Goal: Task Accomplishment & Management: Manage account settings

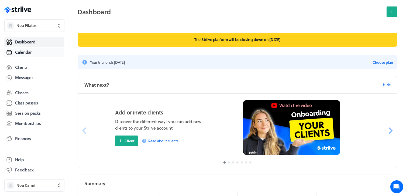
click at [27, 50] on span "Calendar" at bounding box center [23, 52] width 17 height 6
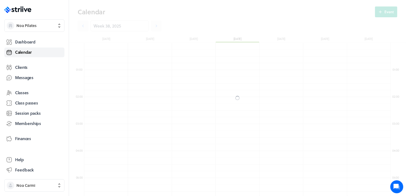
scroll to position [647, 306]
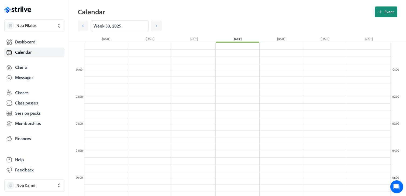
click at [383, 13] on icon at bounding box center [380, 11] width 5 height 5
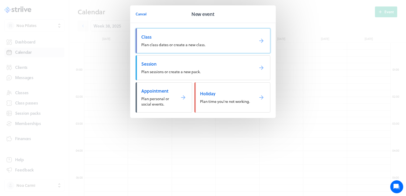
click at [197, 42] on span "Plan class dates or create a new class." at bounding box center [173, 45] width 64 height 6
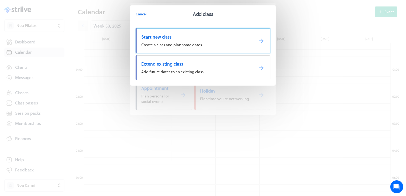
click at [198, 41] on link "Start new class Create a class and plan some dates." at bounding box center [203, 40] width 135 height 25
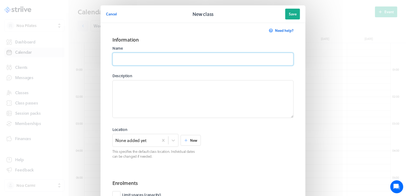
click at [142, 59] on input at bounding box center [202, 59] width 181 height 13
type input "Reformer Class"
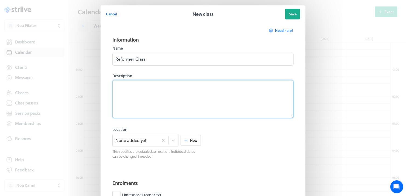
click at [174, 82] on textarea at bounding box center [202, 99] width 181 height 38
paste textarea "A reformer Pilates class suitable for all levels, using the reformer machines t…"
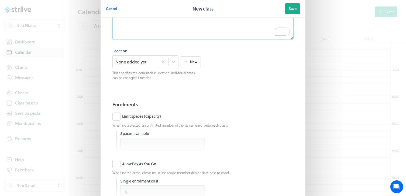
scroll to position [79, 0]
type textarea "A reformer Pilates class suitable for all levels, using the reformer machines t…"
click at [114, 116] on label "Limit spaces (capacity)" at bounding box center [136, 116] width 49 height 8
click at [0, 0] on input "Limit spaces (capacity)" at bounding box center [0, 0] width 0 height 0
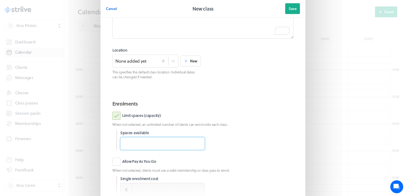
click at [129, 140] on input "number" at bounding box center [162, 143] width 85 height 13
click at [197, 142] on input "1" at bounding box center [162, 143] width 85 height 13
click at [197, 142] on input "2" at bounding box center [162, 143] width 85 height 13
click at [197, 142] on input "3" at bounding box center [162, 143] width 85 height 13
type input "4"
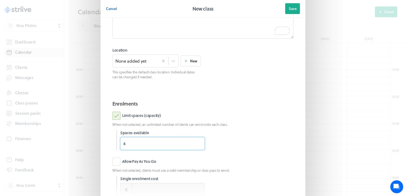
click at [197, 142] on input "4" at bounding box center [162, 143] width 85 height 13
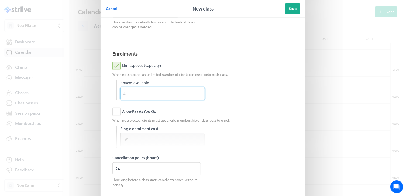
scroll to position [130, 0]
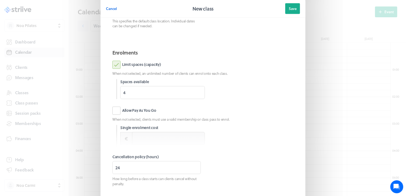
click at [115, 112] on label "Allow Pay As You Go" at bounding box center [134, 110] width 44 height 8
click at [0, 0] on input "Allow Pay As You Go" at bounding box center [0, 0] width 0 height 0
click at [140, 141] on input at bounding box center [168, 138] width 73 height 13
type input "35.00"
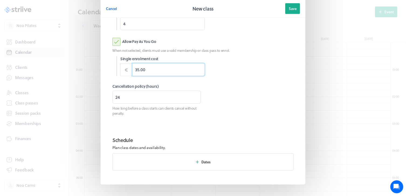
scroll to position [214, 0]
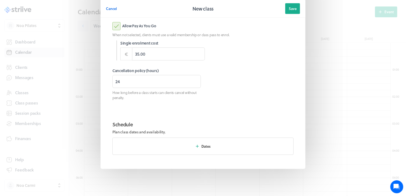
click at [174, 149] on button "Dates" at bounding box center [202, 145] width 181 height 17
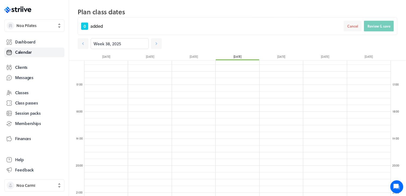
scroll to position [442, 0]
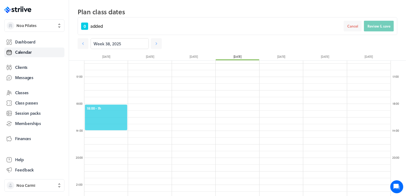
click at [98, 106] on span "18:00 - 1h" at bounding box center [106, 108] width 39 height 5
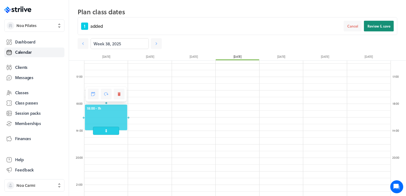
click at [371, 28] on span "Review & save" at bounding box center [378, 26] width 23 height 5
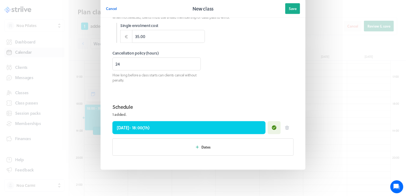
scroll to position [233, 0]
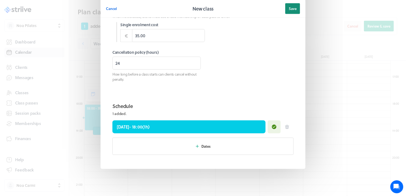
click at [293, 10] on span "Save" at bounding box center [293, 8] width 8 height 5
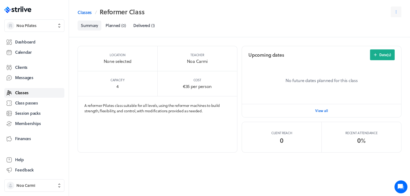
click at [33, 94] on link "Classes" at bounding box center [34, 93] width 60 height 10
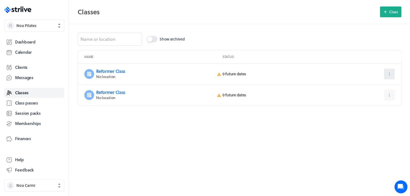
click at [387, 74] on icon at bounding box center [389, 73] width 5 height 5
click at [373, 106] on span "Archive" at bounding box center [373, 106] width 12 height 5
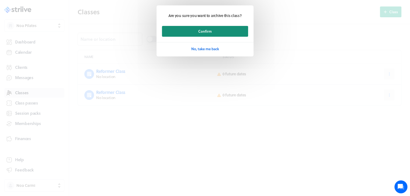
click at [228, 30] on button "Confirm" at bounding box center [205, 31] width 86 height 11
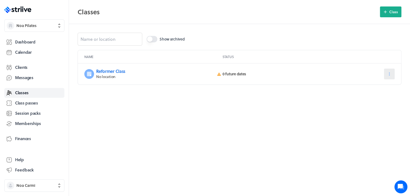
click at [387, 71] on button at bounding box center [389, 73] width 11 height 11
click at [371, 97] on span "Date(s)" at bounding box center [374, 97] width 12 height 5
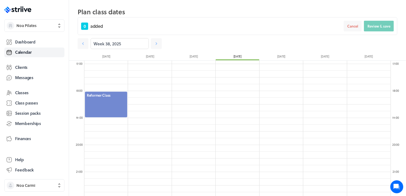
scroll to position [454, 0]
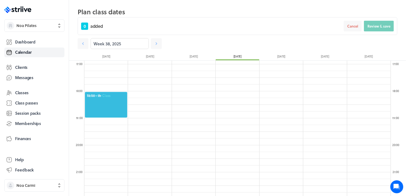
click at [115, 98] on span "18:00 - 1h" at bounding box center [106, 95] width 39 height 5
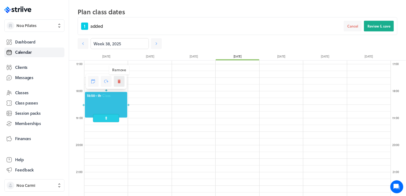
click at [121, 76] on button at bounding box center [119, 81] width 11 height 11
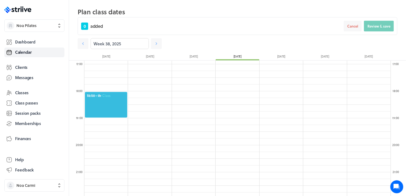
click at [112, 97] on span "18:00 - 1h" at bounding box center [106, 95] width 39 height 5
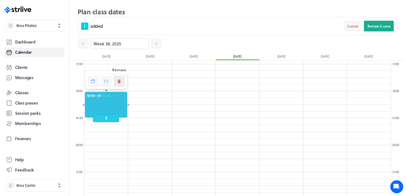
click at [116, 85] on button at bounding box center [119, 81] width 11 height 11
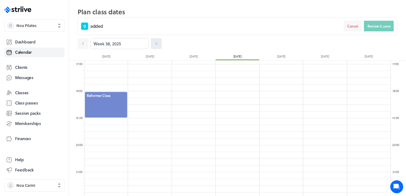
click at [154, 46] on link at bounding box center [156, 43] width 11 height 11
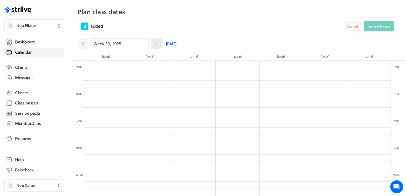
scroll to position [392, 0]
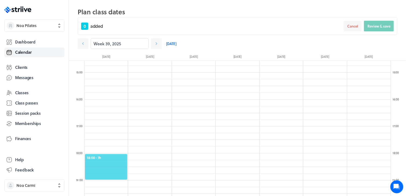
click at [96, 155] on span "18:00 - 1h" at bounding box center [106, 157] width 39 height 5
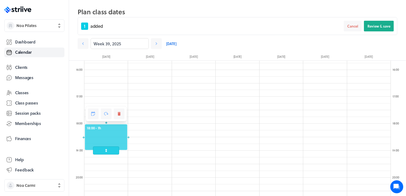
scroll to position [436, 0]
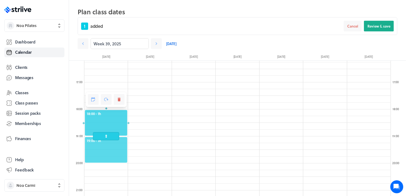
click at [103, 140] on span "19:00 - 1h" at bounding box center [106, 140] width 39 height 5
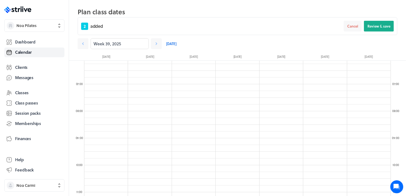
scroll to position [184, 0]
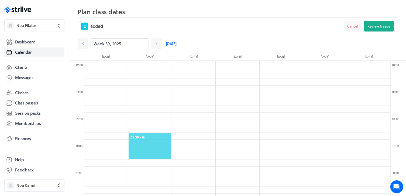
click at [156, 133] on div "09:30 - 1h" at bounding box center [149, 146] width 43 height 27
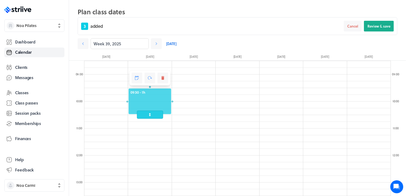
scroll to position [230, 0]
click at [156, 133] on div at bounding box center [150, 154] width 44 height 647
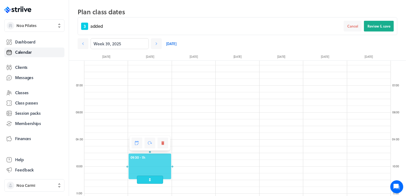
scroll to position [164, 0]
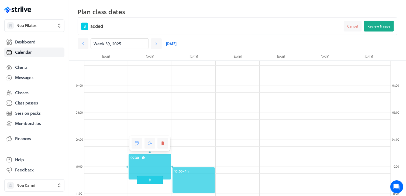
click at [205, 171] on span "10:00 - 1h" at bounding box center [193, 170] width 39 height 5
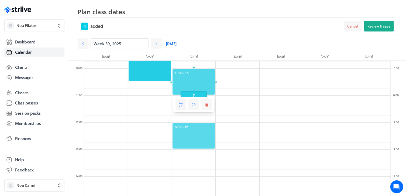
scroll to position [261, 0]
click at [197, 126] on span "12:00 - 1h" at bounding box center [193, 126] width 39 height 5
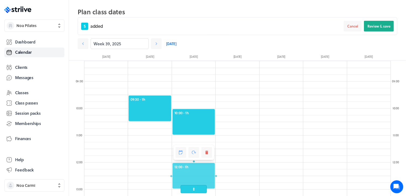
scroll to position [208, 0]
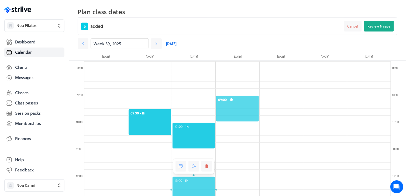
click at [243, 100] on span "09:00 - 1h" at bounding box center [237, 99] width 39 height 5
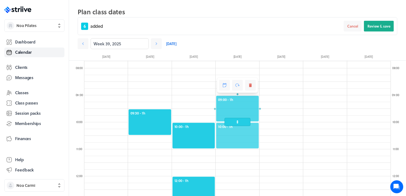
click at [255, 125] on span "10:00 - 1h" at bounding box center [237, 126] width 39 height 5
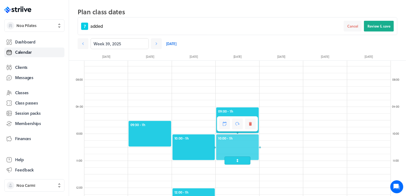
scroll to position [196, 0]
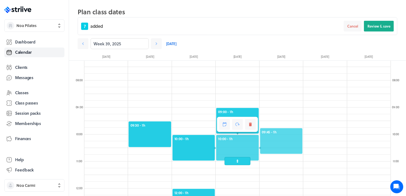
click at [281, 131] on span "09:45 - 1h" at bounding box center [281, 131] width 39 height 5
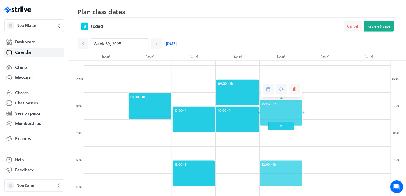
scroll to position [224, 0]
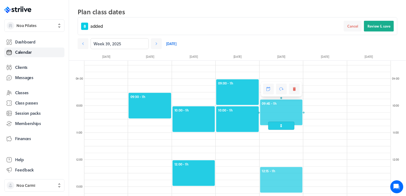
click at [273, 168] on span "12:15 - 1h" at bounding box center [281, 170] width 39 height 5
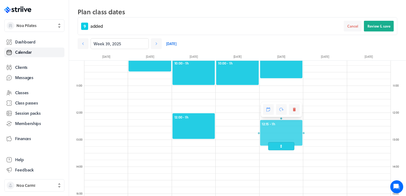
scroll to position [272, 0]
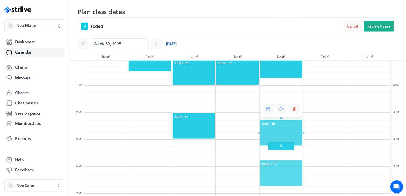
click at [269, 162] on span "13:45 - 1h" at bounding box center [281, 163] width 39 height 5
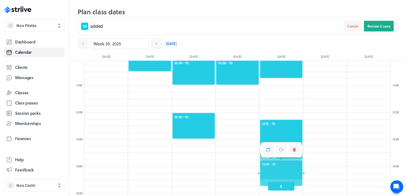
click at [299, 158] on span "13:30 - 1h" at bounding box center [281, 157] width 39 height 5
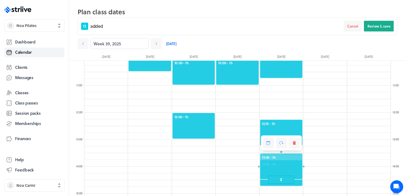
click at [284, 163] on div at bounding box center [280, 166] width 43 height 27
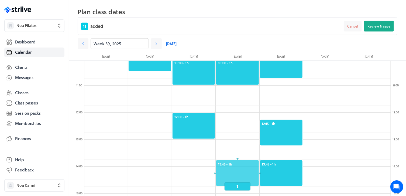
drag, startPoint x: 284, startPoint y: 163, endPoint x: 244, endPoint y: 168, distance: 40.0
click at [245, 168] on div at bounding box center [237, 173] width 43 height 27
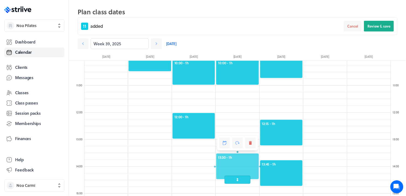
click at [280, 172] on div at bounding box center [280, 173] width 43 height 27
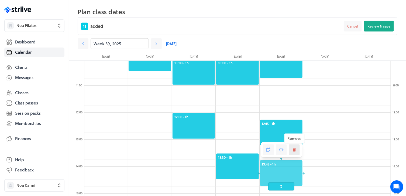
click at [294, 153] on button at bounding box center [294, 149] width 11 height 11
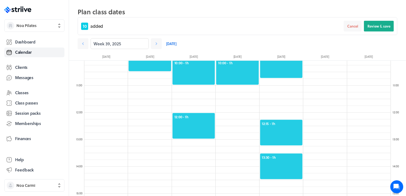
drag, startPoint x: 245, startPoint y: 164, endPoint x: 275, endPoint y: 165, distance: 29.7
click at [275, 165] on div at bounding box center [280, 166] width 43 height 27
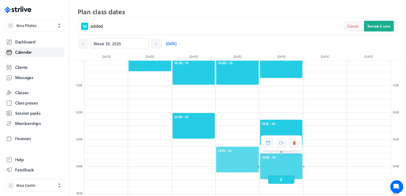
click at [223, 148] on span "13:15 - 1h" at bounding box center [237, 150] width 39 height 5
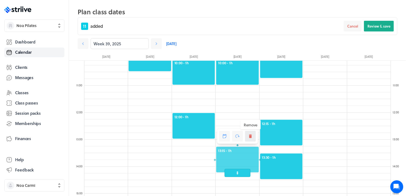
click at [250, 136] on icon at bounding box center [250, 136] width 3 height 4
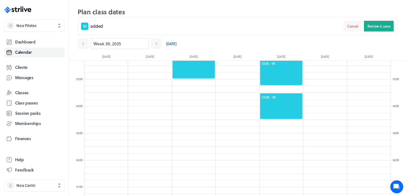
scroll to position [253, 0]
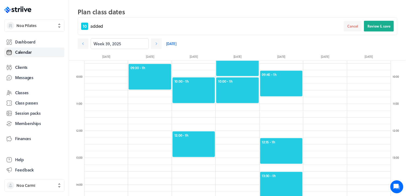
click at [294, 144] on div at bounding box center [280, 150] width 43 height 27
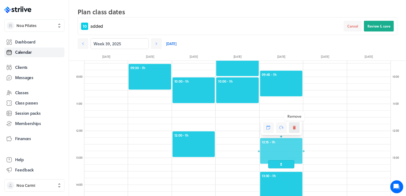
click at [294, 131] on button at bounding box center [294, 127] width 11 height 11
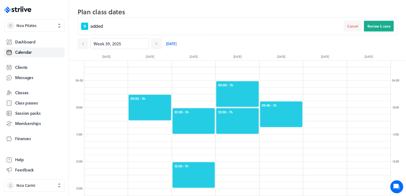
scroll to position [222, 0]
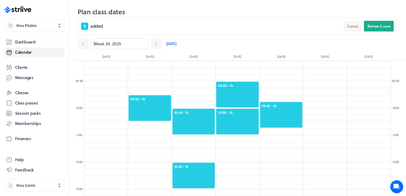
click at [191, 173] on div at bounding box center [193, 175] width 43 height 27
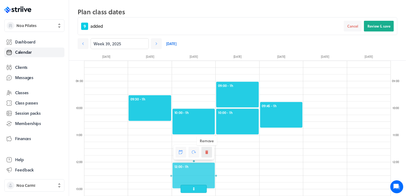
click at [206, 153] on icon at bounding box center [206, 152] width 3 height 4
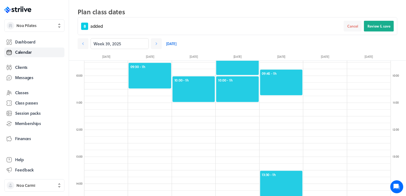
scroll to position [256, 0]
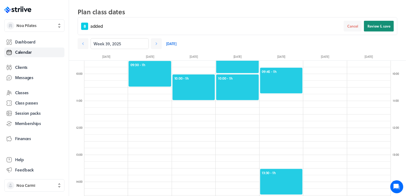
click at [379, 28] on span "Review & save" at bounding box center [378, 26] width 23 height 5
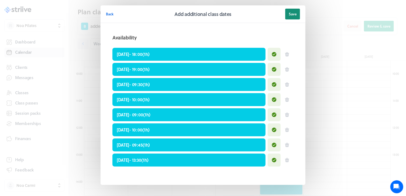
click at [288, 11] on button "Save" at bounding box center [292, 14] width 15 height 11
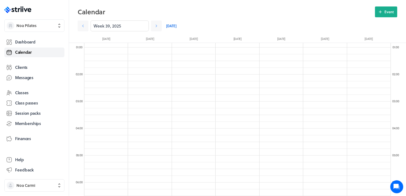
scroll to position [22, 0]
click at [393, 8] on button "Event" at bounding box center [386, 11] width 22 height 11
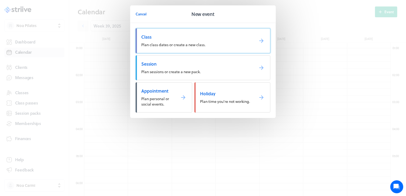
click at [184, 34] on span "Class" at bounding box center [195, 37] width 109 height 6
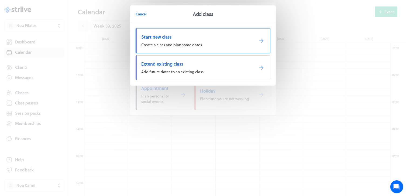
click at [185, 43] on span "Create a class and plan some dates." at bounding box center [171, 45] width 61 height 6
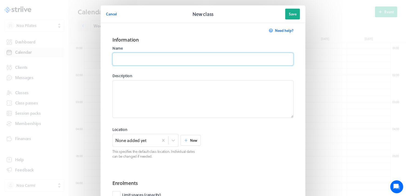
click at [149, 58] on input at bounding box center [202, 59] width 181 height 13
type input "Reformer - Power Flow"
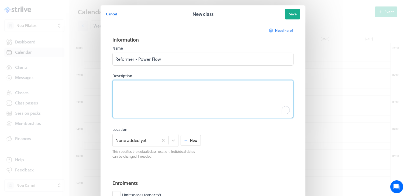
click at [163, 87] on textarea "To enrich screen reader interactions, please activate Accessibility in Grammarl…" at bounding box center [202, 99] width 181 height 38
paste textarea "A dynamic and challenging Power Flow class for practitioners who are already fa…"
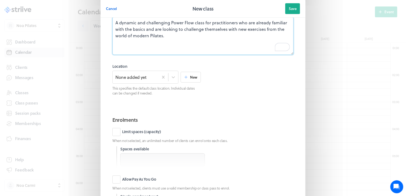
scroll to position [104, 0]
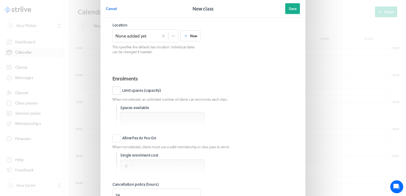
type textarea "A dynamic and challenging Power Flow class for practitioners who are already fa…"
click at [118, 94] on label "Limit spaces (capacity)" at bounding box center [136, 90] width 49 height 8
click at [0, 0] on input "Limit spaces (capacity)" at bounding box center [0, 0] width 0 height 0
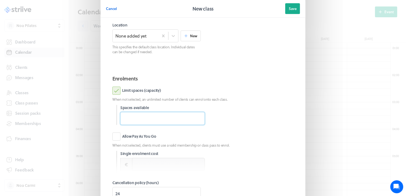
click at [125, 121] on input "number" at bounding box center [162, 118] width 85 height 13
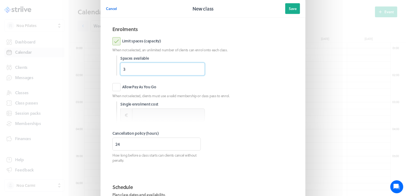
scroll to position [161, 0]
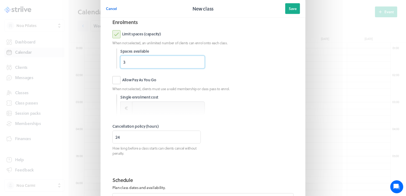
type input "3"
click at [114, 82] on label "Allow Pay As You Go" at bounding box center [134, 80] width 44 height 8
click at [0, 0] on input "Allow Pay As You Go" at bounding box center [0, 0] width 0 height 0
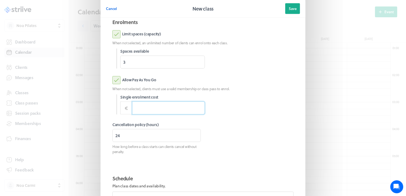
click at [143, 112] on input at bounding box center [168, 107] width 73 height 13
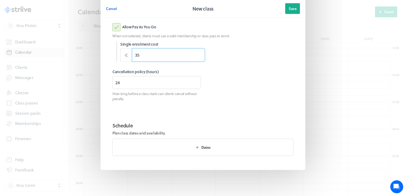
scroll to position [214, 0]
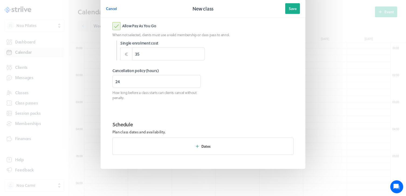
type input "35.00"
click at [155, 156] on div "Schedule Plan class dates and availability. Dates" at bounding box center [203, 139] width 194 height 47
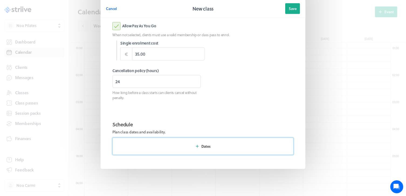
click at [156, 148] on button "Dates" at bounding box center [202, 145] width 181 height 17
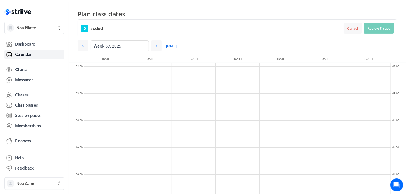
scroll to position [0, 0]
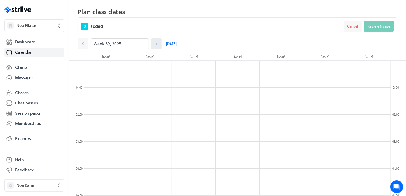
click at [154, 41] on icon at bounding box center [156, 43] width 5 height 5
click at [83, 41] on icon at bounding box center [82, 43] width 5 height 5
click at [155, 44] on link at bounding box center [156, 43] width 11 height 11
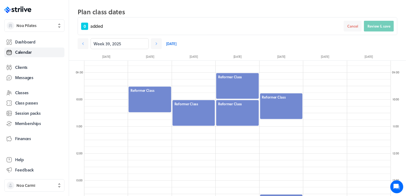
scroll to position [231, 0]
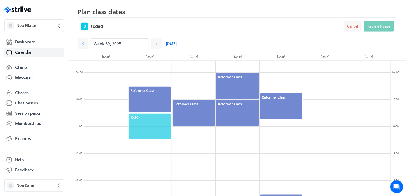
click at [148, 115] on span "10:30 - 1h" at bounding box center [149, 117] width 39 height 5
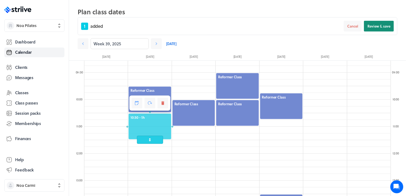
click at [386, 27] on span "Review & save" at bounding box center [378, 26] width 23 height 5
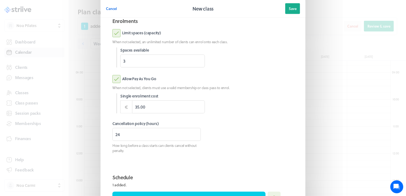
scroll to position [233, 0]
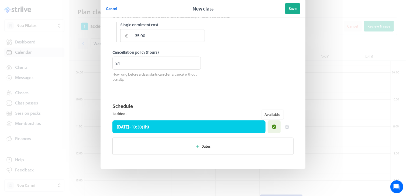
click at [272, 126] on icon at bounding box center [274, 126] width 5 height 5
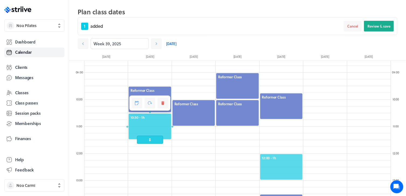
click at [260, 154] on div "12:00 - 1h" at bounding box center [280, 166] width 43 height 27
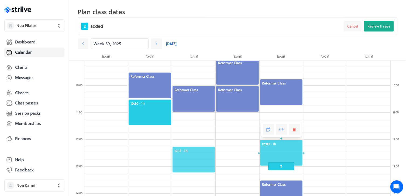
scroll to position [248, 0]
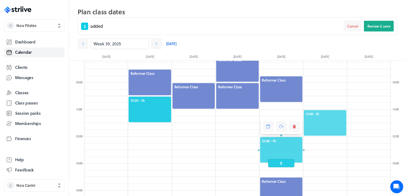
click at [334, 110] on div "11:00 - 1h" at bounding box center [324, 122] width 43 height 27
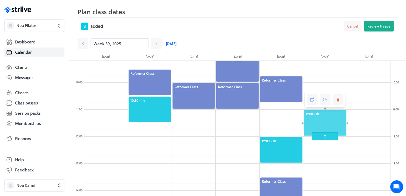
click at [288, 141] on div at bounding box center [280, 149] width 43 height 27
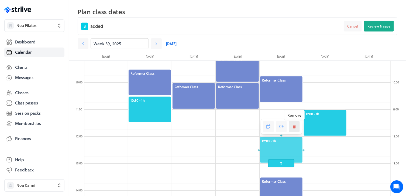
click at [295, 126] on icon at bounding box center [294, 127] width 3 height 4
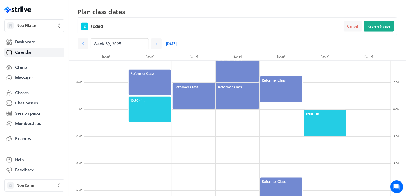
click at [338, 115] on div at bounding box center [324, 122] width 43 height 27
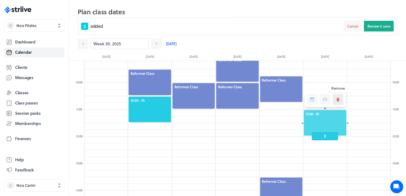
click at [341, 99] on button at bounding box center [338, 99] width 11 height 11
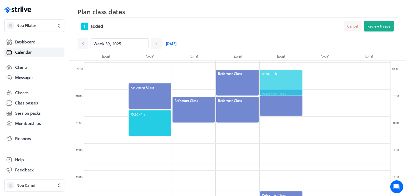
scroll to position [234, 0]
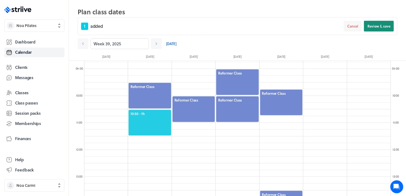
click at [371, 25] on span "Review & save" at bounding box center [378, 26] width 23 height 5
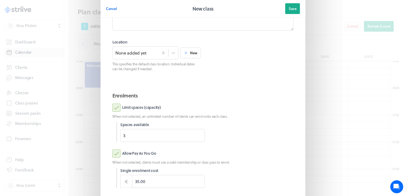
scroll to position [233, 0]
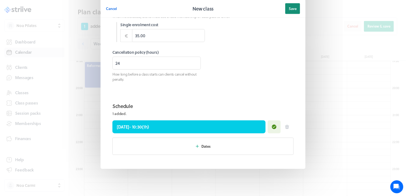
click at [290, 8] on span "Save" at bounding box center [293, 8] width 8 height 5
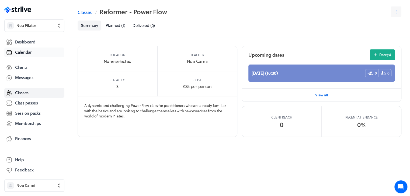
click at [30, 56] on link "Calendar" at bounding box center [34, 52] width 60 height 10
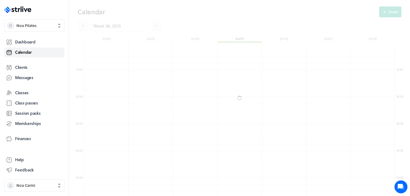
click at [30, 56] on link "Calendar" at bounding box center [34, 52] width 60 height 10
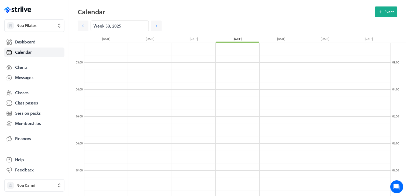
scroll to position [62, 0]
click at [154, 27] on icon at bounding box center [156, 25] width 5 height 5
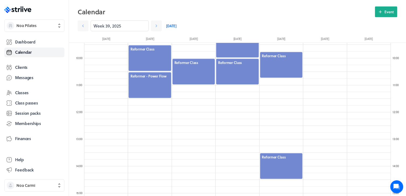
scroll to position [256, 0]
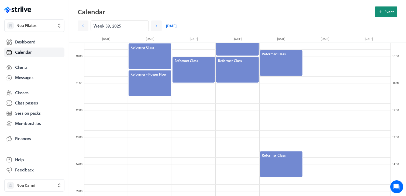
click at [383, 14] on button "Event" at bounding box center [386, 11] width 22 height 11
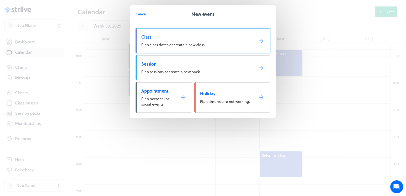
click at [213, 32] on link "Class Plan class dates or create a new class." at bounding box center [203, 40] width 135 height 25
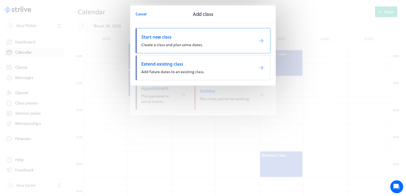
click at [192, 36] on span "Start new class" at bounding box center [195, 37] width 109 height 6
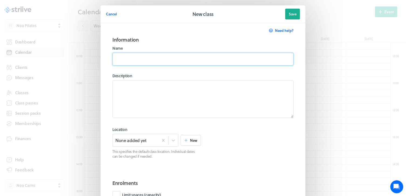
click at [175, 65] on input at bounding box center [202, 59] width 181 height 13
type input "Mat Class"
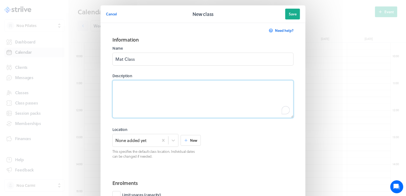
click at [160, 82] on textarea "To enrich screen reader interactions, please activate Accessibility in Grammarl…" at bounding box center [202, 99] width 181 height 38
paste textarea "A dynamic mat Pilates class enhanced with props to improve strength, flexibilit…"
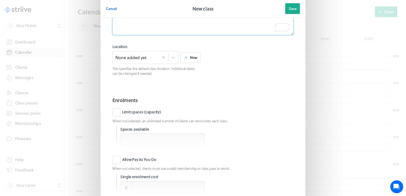
scroll to position [83, 0]
type textarea "A dynamic mat Pilates class enhanced with props to improve strength, flexibilit…"
click at [115, 114] on label "Limit spaces (capacity)" at bounding box center [136, 112] width 49 height 8
click at [0, 0] on input "Limit spaces (capacity)" at bounding box center [0, 0] width 0 height 0
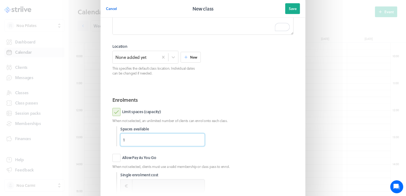
click at [198, 138] on input "1" at bounding box center [162, 139] width 85 height 13
click at [198, 138] on input "2" at bounding box center [162, 139] width 85 height 13
click at [198, 138] on input "3" at bounding box center [162, 139] width 85 height 13
click at [198, 138] on input "4" at bounding box center [162, 139] width 85 height 13
click at [198, 138] on input "5" at bounding box center [162, 139] width 85 height 13
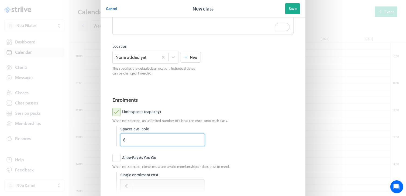
type input "6"
click at [198, 138] on input "6" at bounding box center [162, 139] width 85 height 13
click at [113, 156] on label "Allow Pay As You Go" at bounding box center [134, 158] width 44 height 8
click at [0, 0] on input "Allow Pay As You Go" at bounding box center [0, 0] width 0 height 0
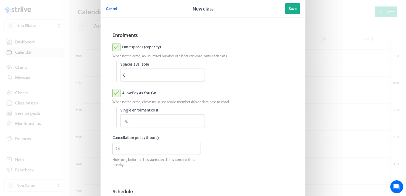
scroll to position [148, 0]
click at [144, 123] on input at bounding box center [168, 119] width 73 height 13
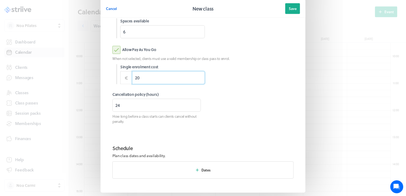
scroll to position [214, 0]
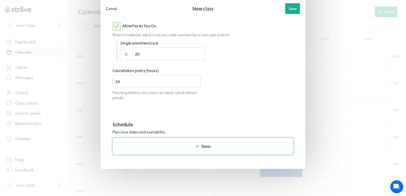
type input "20.00"
click at [171, 146] on button "Dates" at bounding box center [202, 145] width 181 height 17
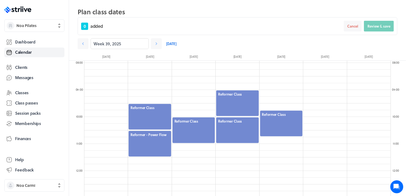
scroll to position [234, 0]
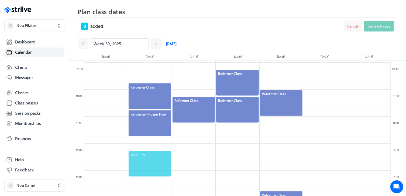
click at [158, 150] on div "12:00 - 1h" at bounding box center [149, 163] width 43 height 27
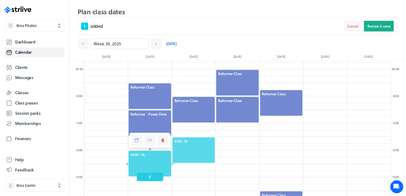
click at [208, 139] on span "11:30 - 1h" at bounding box center [193, 141] width 39 height 5
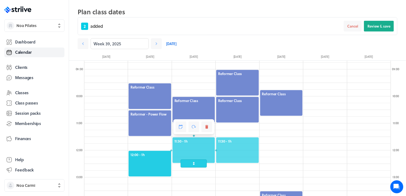
scroll to position [261, 0]
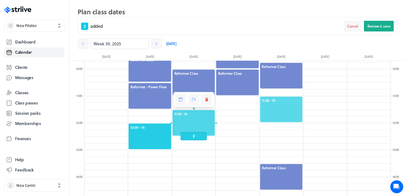
click at [290, 99] on span "11:00 - 1h" at bounding box center [281, 100] width 39 height 5
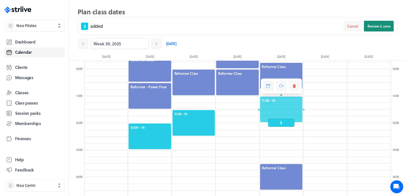
click at [376, 27] on span "Review & save" at bounding box center [378, 26] width 23 height 5
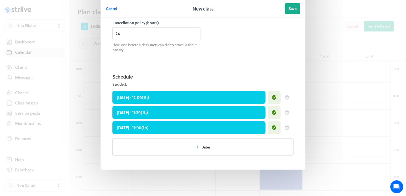
scroll to position [263, 0]
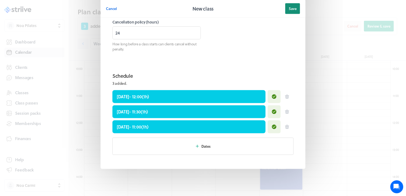
click at [289, 8] on span "Save" at bounding box center [293, 8] width 8 height 5
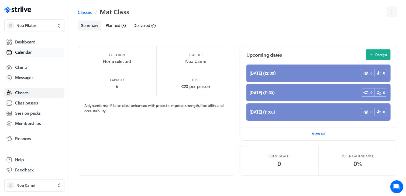
click at [32, 53] on link "Calendar" at bounding box center [34, 52] width 60 height 10
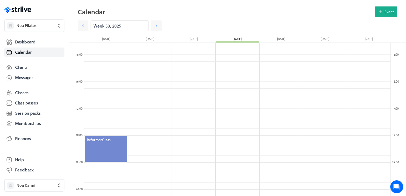
scroll to position [394, 0]
click at [117, 139] on div at bounding box center [105, 147] width 43 height 27
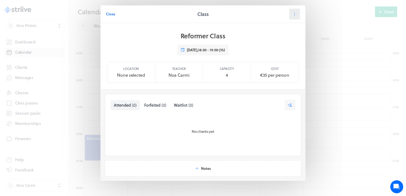
click at [292, 15] on icon at bounding box center [294, 14] width 5 height 5
click at [283, 44] on button "Cancel" at bounding box center [281, 47] width 36 height 10
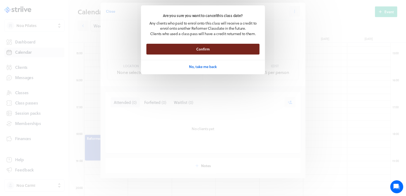
click at [240, 47] on button "Confirm" at bounding box center [202, 49] width 113 height 11
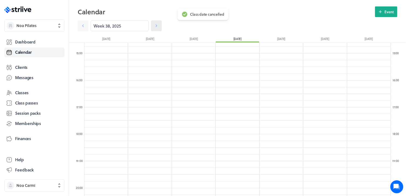
click at [154, 25] on icon at bounding box center [156, 25] width 5 height 5
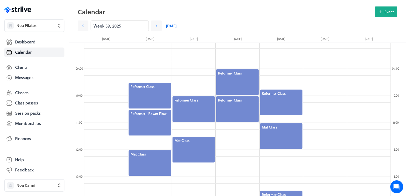
scroll to position [219, 0]
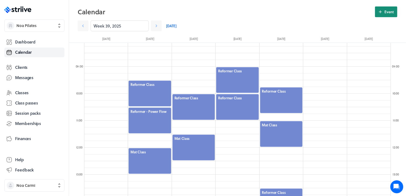
click at [393, 13] on span "Event" at bounding box center [388, 11] width 9 height 5
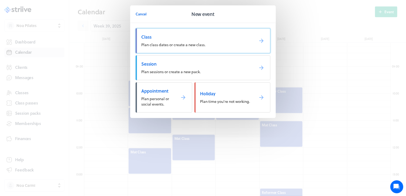
click at [192, 45] on span "Plan class dates or create a new class." at bounding box center [173, 45] width 64 height 6
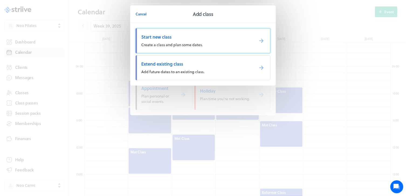
click at [186, 40] on link "Start new class Create a class and plan some dates." at bounding box center [203, 40] width 135 height 25
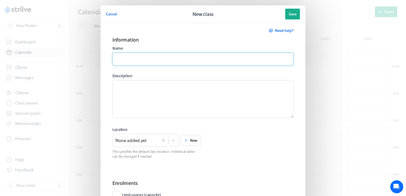
click at [172, 61] on input at bounding box center [202, 59] width 181 height 13
type input "Reformer - Beginners"
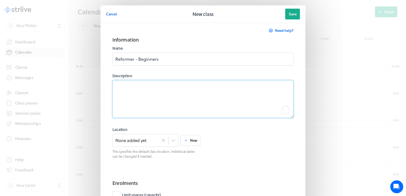
click at [180, 81] on textarea "To enrich screen reader interactions, please activate Accessibility in Grammarl…" at bounding box center [202, 99] width 181 height 38
paste textarea "A reformer class designed especially for beginners, focusing on building a stro…"
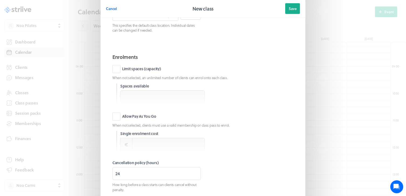
scroll to position [126, 0]
type textarea "A reformer class designed especially for beginners, focusing on building a stro…"
click at [115, 71] on label "Limit spaces (capacity)" at bounding box center [136, 69] width 49 height 8
click at [0, 0] on input "Limit spaces (capacity)" at bounding box center [0, 0] width 0 height 0
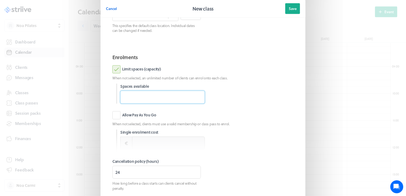
click at [139, 96] on input "number" at bounding box center [162, 97] width 85 height 13
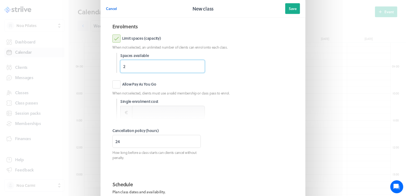
scroll to position [156, 0]
type input "2"
click at [112, 83] on label "Allow Pay As You Go" at bounding box center [134, 84] width 44 height 8
click at [0, 0] on input "Allow Pay As You Go" at bounding box center [0, 0] width 0 height 0
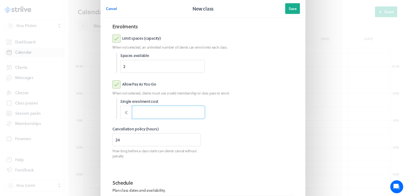
click at [142, 112] on input at bounding box center [168, 112] width 73 height 13
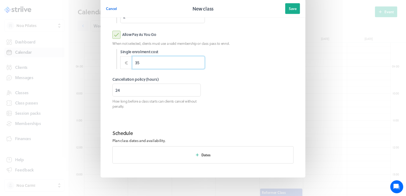
scroll to position [214, 0]
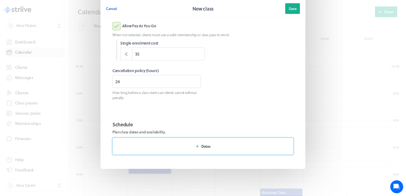
type input "35.00"
click at [156, 145] on button "Dates" at bounding box center [202, 145] width 181 height 17
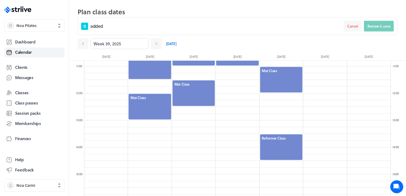
scroll to position [294, 0]
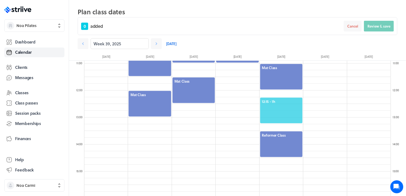
click at [282, 101] on span "12:15 - 1h" at bounding box center [281, 101] width 39 height 5
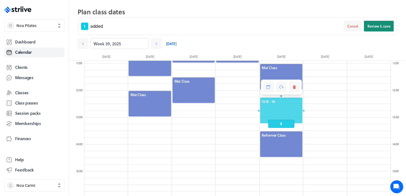
click at [380, 22] on button "Review & save" at bounding box center [379, 26] width 30 height 11
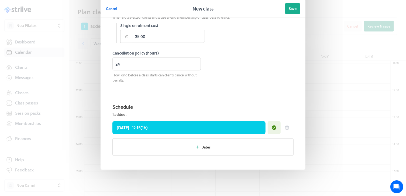
scroll to position [233, 0]
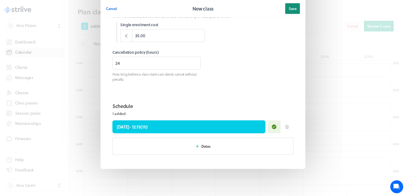
click at [295, 8] on button "Save" at bounding box center [292, 8] width 15 height 11
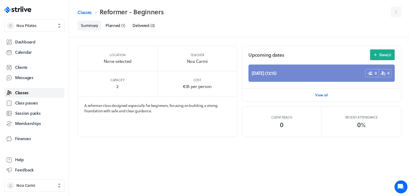
click at [26, 95] on link "Classes" at bounding box center [34, 93] width 60 height 10
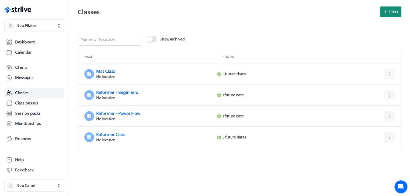
click at [393, 10] on span "Class" at bounding box center [393, 11] width 9 height 5
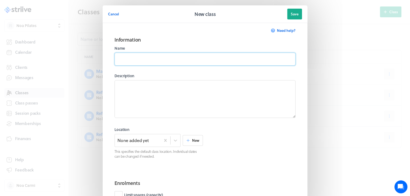
click at [234, 59] on input at bounding box center [205, 59] width 181 height 13
type input "Mat - Mom & Baby"
click at [152, 61] on input "Mat - Mom & Baby" at bounding box center [205, 59] width 181 height 13
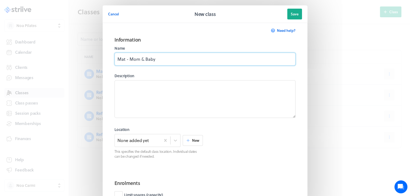
click at [152, 61] on input "Mat - Mom & Baby" at bounding box center [205, 59] width 181 height 13
click at [144, 53] on input at bounding box center [205, 59] width 181 height 13
type input "Reformer - Back pain & injury"
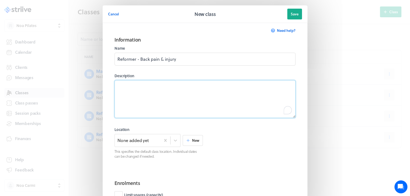
click at [190, 86] on textarea "To enrich screen reader interactions, please activate Accessibility in Grammarl…" at bounding box center [205, 99] width 181 height 38
paste textarea "A gentle reformer session designed to relieve back pain and support recovery fr…"
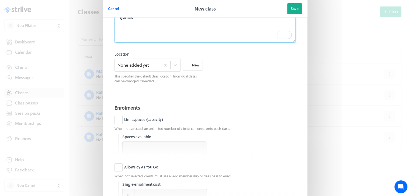
scroll to position [82, 0]
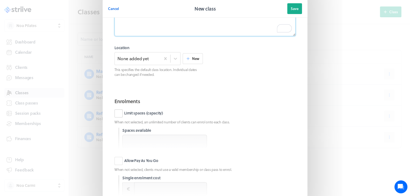
type textarea "A gentle reformer session designed to relieve back pain and support recovery fr…"
click at [117, 114] on label "Limit spaces (capacity)" at bounding box center [139, 113] width 49 height 8
click at [0, 0] on input "Limit spaces (capacity)" at bounding box center [0, 0] width 0 height 0
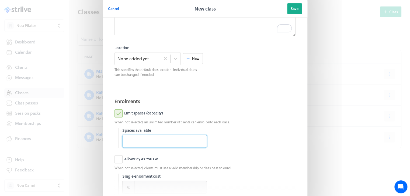
click at [143, 137] on input "number" at bounding box center [164, 140] width 85 height 13
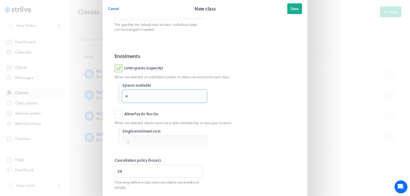
scroll to position [128, 0]
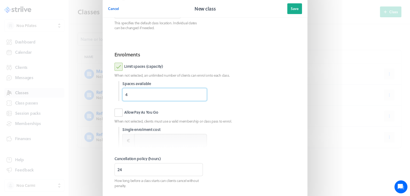
type input "4"
click at [116, 112] on label "Allow Pay As You Go" at bounding box center [137, 112] width 44 height 8
click at [0, 0] on input "Allow Pay As You Go" at bounding box center [0, 0] width 0 height 0
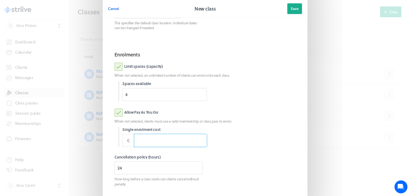
click at [138, 139] on input at bounding box center [170, 140] width 73 height 13
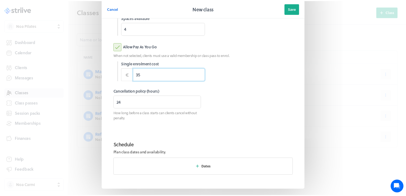
scroll to position [214, 0]
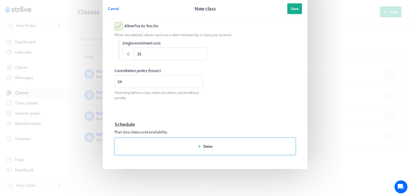
type input "35.00"
click at [138, 139] on button "Dates" at bounding box center [205, 145] width 181 height 17
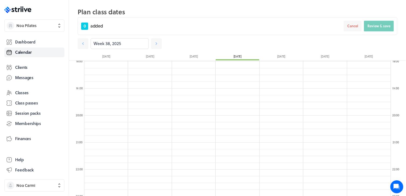
scroll to position [511, 0]
click at [154, 42] on link at bounding box center [156, 43] width 11 height 11
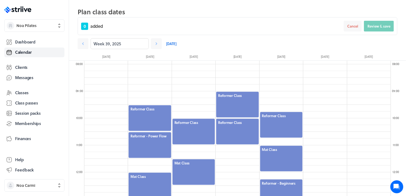
scroll to position [272, 0]
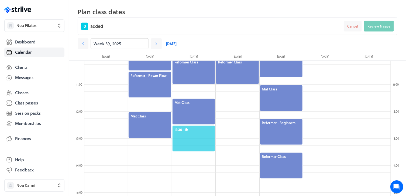
click at [210, 131] on span "12:30 - 1h" at bounding box center [193, 129] width 39 height 5
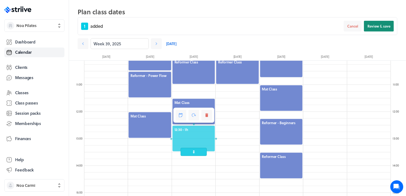
click at [385, 28] on span "Review & save" at bounding box center [378, 26] width 23 height 5
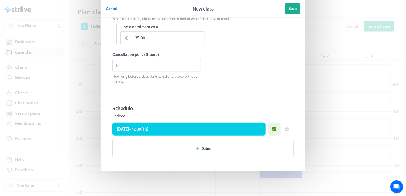
scroll to position [233, 0]
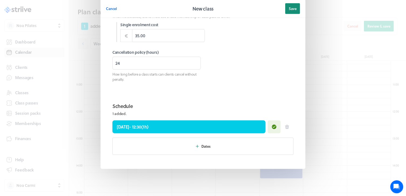
click at [292, 11] on span "Save" at bounding box center [293, 8] width 8 height 5
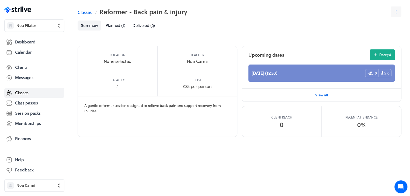
click at [26, 91] on span "Classes" at bounding box center [21, 93] width 13 height 6
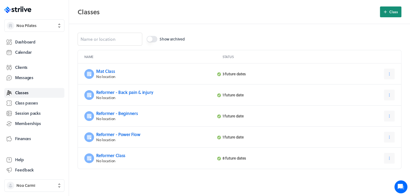
click at [386, 13] on icon at bounding box center [385, 11] width 5 height 5
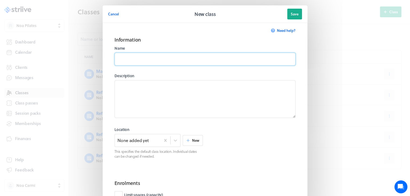
click at [196, 61] on input at bounding box center [205, 59] width 181 height 13
type input "Mat - Mom & Baby"
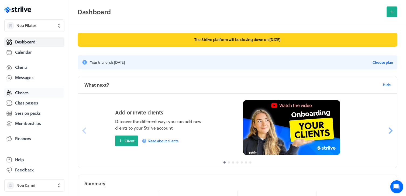
click at [33, 92] on link "Classes" at bounding box center [34, 93] width 60 height 10
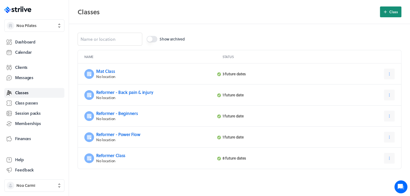
click at [386, 12] on icon at bounding box center [385, 11] width 5 height 5
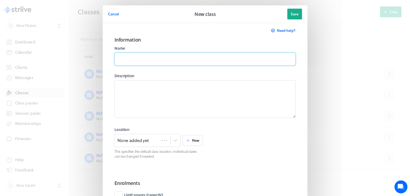
click at [177, 54] on input at bounding box center [205, 59] width 181 height 13
type input "Mat - Mom & Baby"
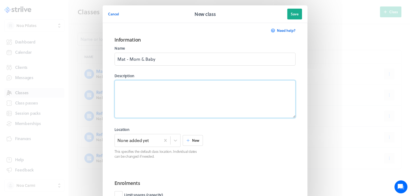
click at [149, 94] on textarea at bounding box center [205, 99] width 181 height 38
paste textarea "A nurturing mat Pilates class for mothers and babies (up to 6 months), focusing…"
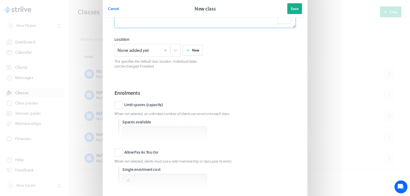
scroll to position [94, 0]
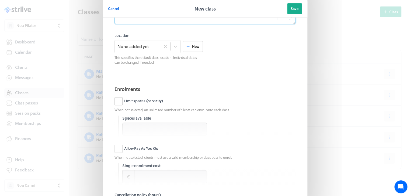
type textarea "A nurturing mat Pilates class for mothers and babies (up to 6 months), focusing…"
click at [117, 102] on label "Limit spaces (capacity)" at bounding box center [139, 101] width 49 height 8
click at [0, 0] on input "Limit spaces (capacity)" at bounding box center [0, 0] width 0 height 0
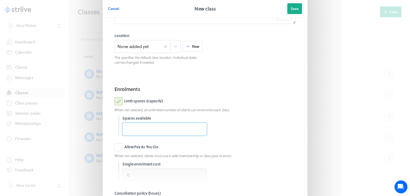
click at [140, 127] on input "number" at bounding box center [164, 128] width 85 height 13
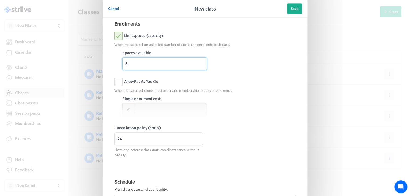
scroll to position [161, 0]
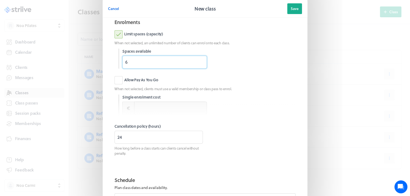
type input "6"
click at [140, 104] on div at bounding box center [205, 108] width 181 height 16
click at [120, 80] on label "Allow Pay As You Go" at bounding box center [137, 80] width 44 height 8
click at [0, 0] on input "Allow Pay As You Go" at bounding box center [0, 0] width 0 height 0
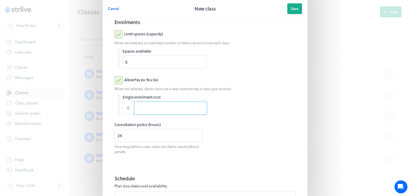
click at [146, 106] on input at bounding box center [170, 107] width 73 height 13
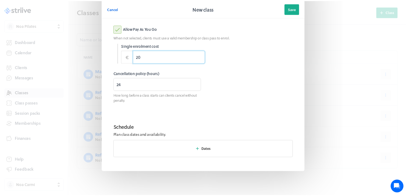
scroll to position [212, 0]
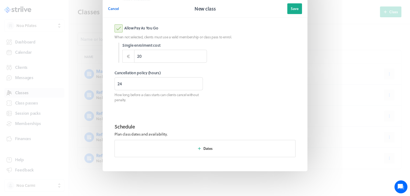
type input "20.00"
click at [243, 83] on div at bounding box center [251, 86] width 88 height 32
click at [161, 152] on button "Dates" at bounding box center [205, 148] width 181 height 17
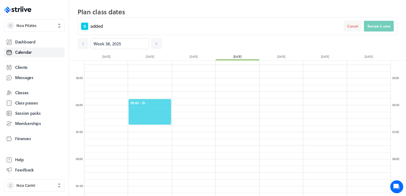
scroll to position [118, 0]
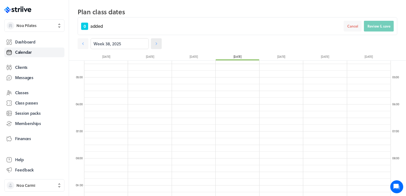
click at [154, 44] on icon at bounding box center [156, 43] width 5 height 5
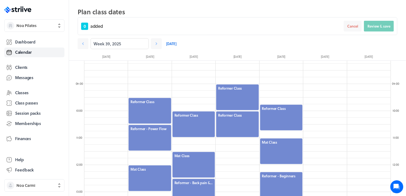
scroll to position [218, 0]
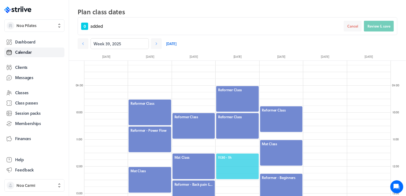
click at [239, 155] on span "11:30 - 1h" at bounding box center [237, 157] width 39 height 5
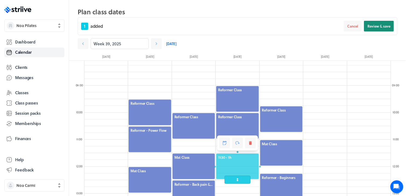
click at [385, 28] on span "Review & save" at bounding box center [378, 26] width 23 height 5
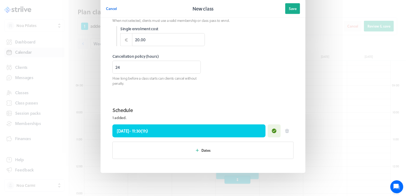
scroll to position [233, 0]
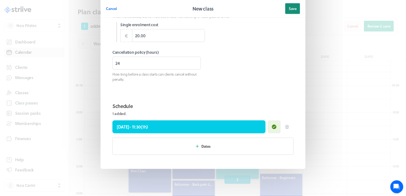
click at [291, 8] on span "Save" at bounding box center [293, 8] width 8 height 5
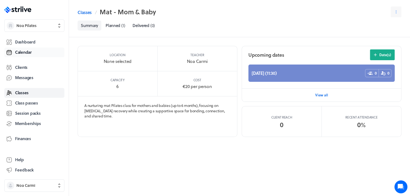
click at [26, 53] on span "Calendar" at bounding box center [23, 52] width 17 height 6
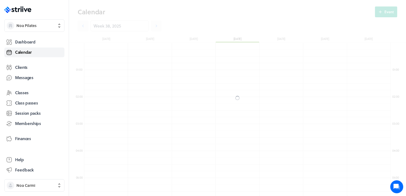
scroll to position [647, 306]
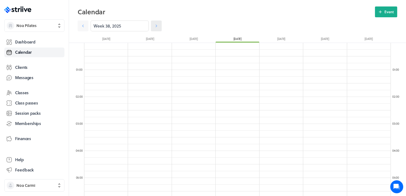
click at [154, 24] on icon at bounding box center [156, 25] width 5 height 5
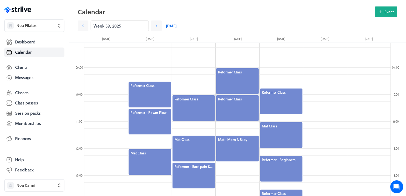
scroll to position [218, 0]
click at [149, 92] on div at bounding box center [149, 94] width 43 height 27
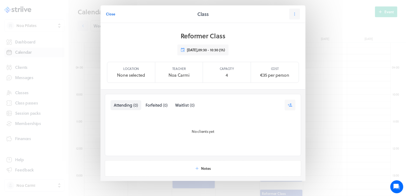
click at [149, 92] on section "Select a tab Attending (0) Forfeited (0) Waitlist (0) Attending ( 0 ) Forfeited…" at bounding box center [203, 122] width 205 height 67
click at [293, 11] on button at bounding box center [294, 14] width 11 height 11
click at [277, 63] on button "Manage class" at bounding box center [281, 66] width 36 height 10
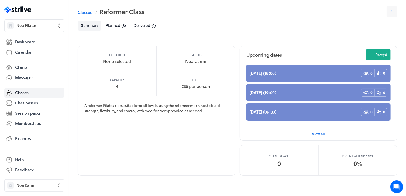
scroll to position [6, 0]
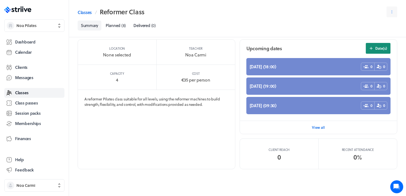
click at [378, 50] on span "Date(s)" at bounding box center [381, 48] width 12 height 5
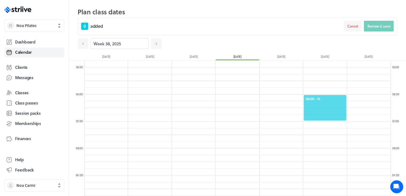
scroll to position [128, 0]
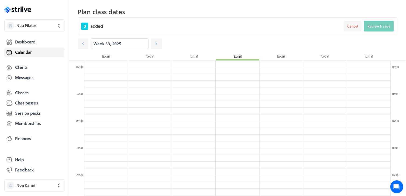
click at [41, 51] on link "Calendar" at bounding box center [34, 52] width 60 height 10
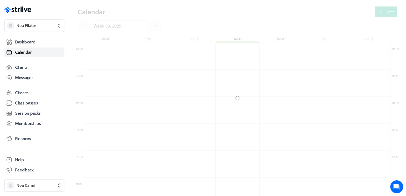
scroll to position [647, 306]
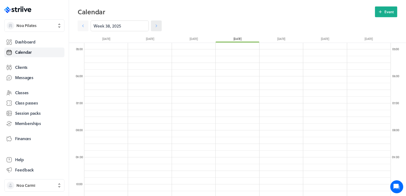
click at [154, 28] on icon at bounding box center [156, 25] width 5 height 5
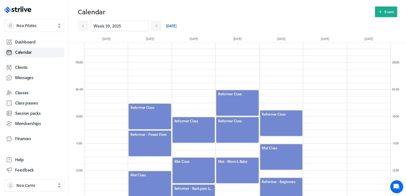
scroll to position [197, 0]
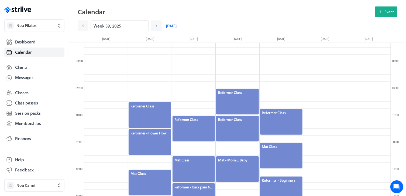
click at [160, 110] on div at bounding box center [149, 115] width 43 height 27
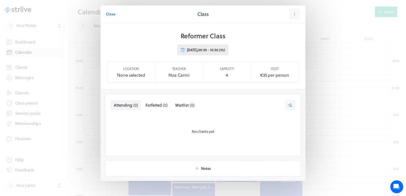
click at [180, 52] on icon at bounding box center [182, 49] width 5 height 5
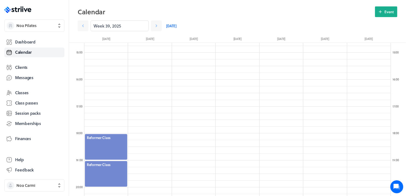
scroll to position [395, 0]
drag, startPoint x: 106, startPoint y: 142, endPoint x: 93, endPoint y: 148, distance: 14.3
click at [93, 148] on div at bounding box center [105, 146] width 43 height 27
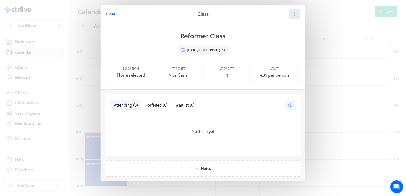
click at [291, 17] on button at bounding box center [294, 14] width 11 height 11
click at [277, 37] on span "Reschedule" at bounding box center [281, 37] width 19 height 5
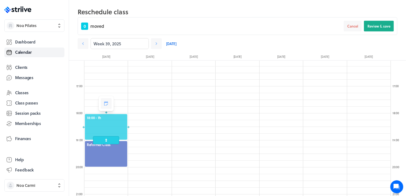
scroll to position [432, 0]
click at [114, 118] on div at bounding box center [105, 126] width 43 height 27
click at [377, 22] on button "Review & save" at bounding box center [379, 26] width 30 height 11
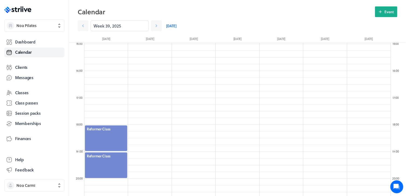
scroll to position [419, 0]
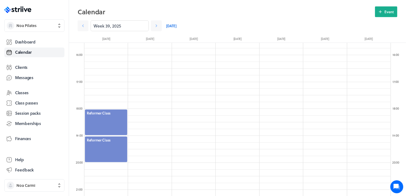
click at [104, 118] on div at bounding box center [105, 122] width 43 height 27
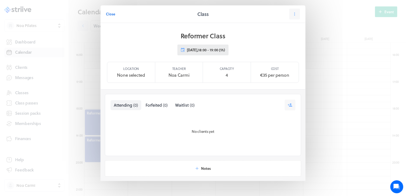
click at [218, 49] on button "[DATE] 18:00 - 19:00 (1h)" at bounding box center [202, 49] width 51 height 11
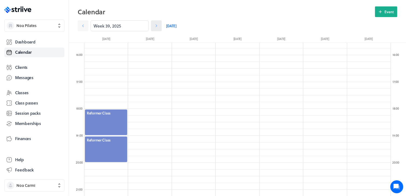
click at [154, 26] on icon at bounding box center [156, 25] width 5 height 5
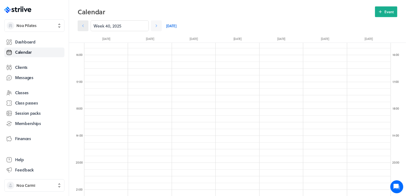
click at [83, 27] on icon at bounding box center [82, 25] width 5 height 5
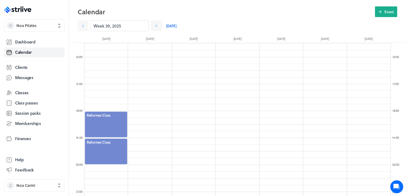
scroll to position [417, 0]
click at [106, 121] on div at bounding box center [105, 124] width 43 height 27
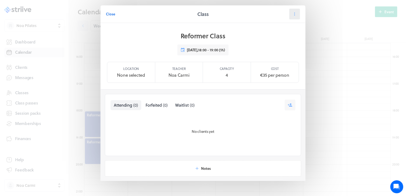
click at [294, 16] on button at bounding box center [294, 14] width 11 height 11
click at [275, 59] on span "Date(s)" at bounding box center [279, 56] width 12 height 5
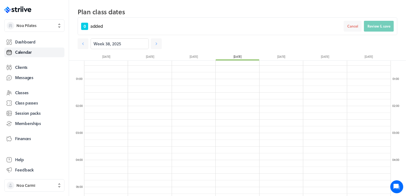
scroll to position [9, 0]
click at [34, 52] on link "Calendar" at bounding box center [34, 52] width 60 height 10
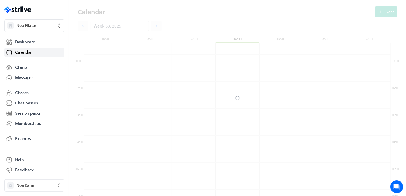
scroll to position [647, 306]
click at [27, 89] on link "Classes" at bounding box center [34, 93] width 60 height 10
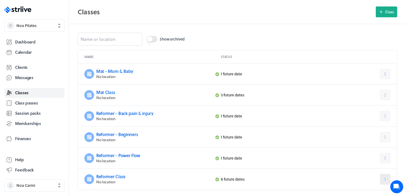
click at [385, 176] on icon at bounding box center [385, 178] width 5 height 5
click at [370, 147] on button "Edit" at bounding box center [372, 146] width 36 height 10
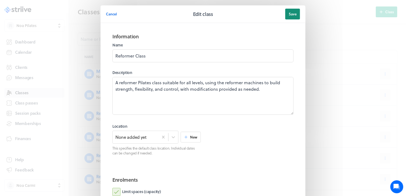
click at [290, 16] on button "Save" at bounding box center [292, 14] width 15 height 11
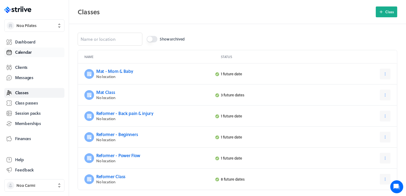
click at [31, 54] on span "Calendar" at bounding box center [23, 52] width 17 height 6
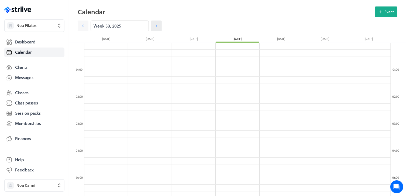
click at [154, 25] on icon at bounding box center [156, 25] width 5 height 5
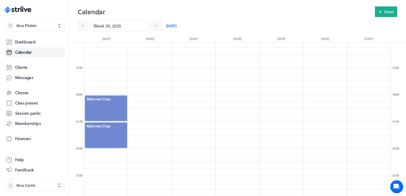
scroll to position [438, 0]
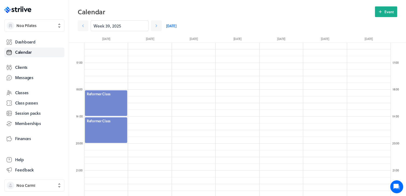
click at [117, 98] on div at bounding box center [105, 103] width 43 height 27
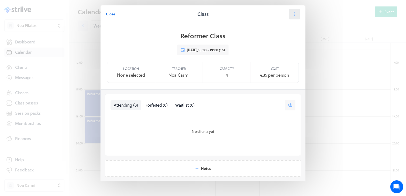
click at [293, 12] on icon at bounding box center [294, 14] width 5 height 5
click at [276, 53] on button "Date(s)" at bounding box center [281, 57] width 36 height 10
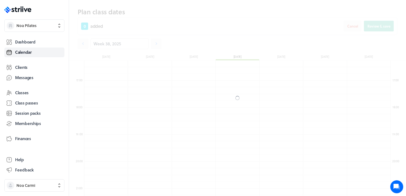
scroll to position [456, 0]
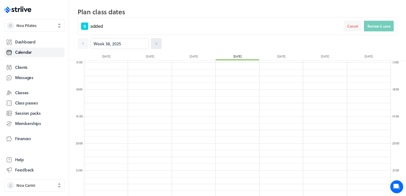
click at [154, 42] on icon at bounding box center [156, 43] width 5 height 5
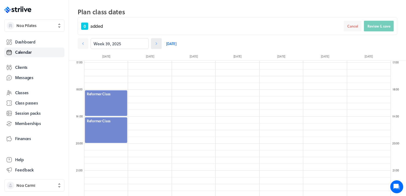
click at [154, 42] on icon at bounding box center [156, 43] width 5 height 5
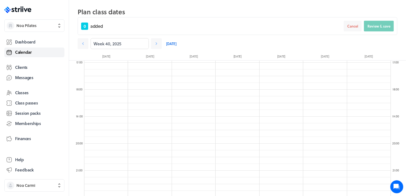
click at [30, 49] on span "Calendar" at bounding box center [23, 52] width 17 height 6
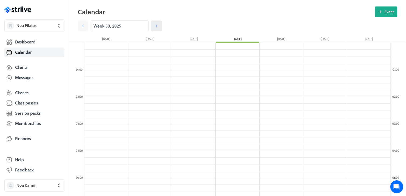
click at [154, 25] on icon at bounding box center [156, 25] width 5 height 5
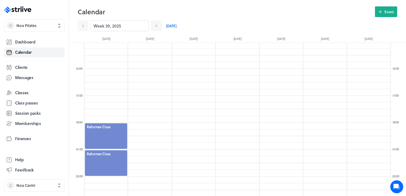
scroll to position [408, 0]
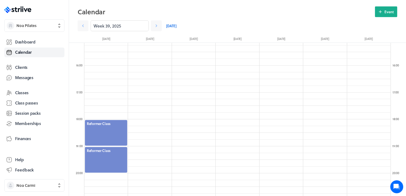
click at [110, 127] on div at bounding box center [105, 132] width 43 height 27
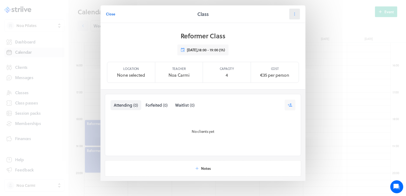
click at [289, 17] on button at bounding box center [294, 14] width 11 height 11
click at [276, 66] on span "Manage class" at bounding box center [283, 66] width 22 height 5
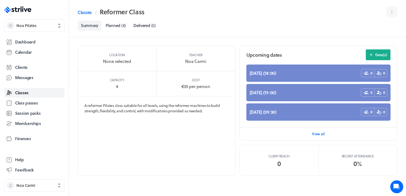
click at [303, 132] on footer "View all" at bounding box center [318, 133] width 157 height 13
click at [321, 133] on span "View all" at bounding box center [318, 133] width 13 height 5
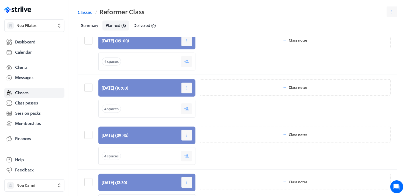
scroll to position [270, 0]
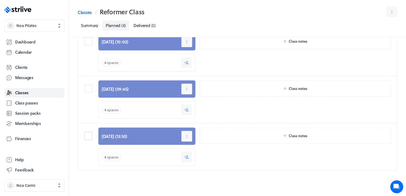
click at [89, 137] on label at bounding box center [89, 136] width 10 height 8
click at [0, 0] on input "checkbox" at bounding box center [0, 0] width 0 height 0
click at [89, 137] on label at bounding box center [89, 136] width 10 height 8
click at [0, 0] on input "checkbox" at bounding box center [0, 0] width 0 height 0
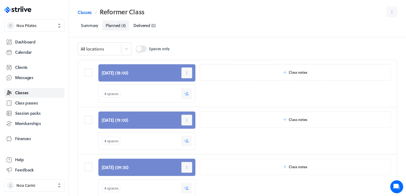
scroll to position [0, 0]
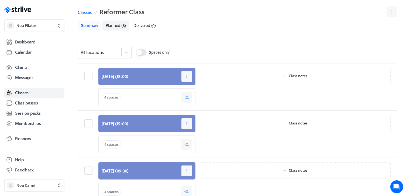
click at [94, 27] on link "Summary" at bounding box center [90, 25] width 24 height 10
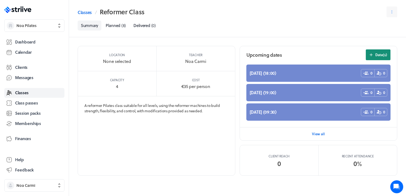
click at [372, 56] on icon at bounding box center [371, 54] width 5 height 5
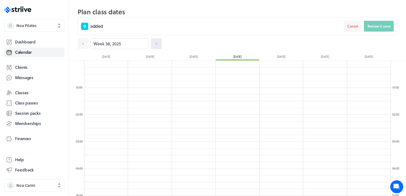
click at [154, 43] on icon at bounding box center [156, 43] width 5 height 5
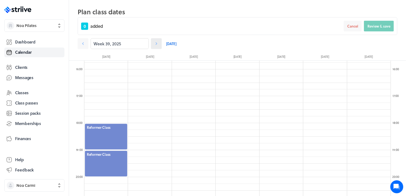
scroll to position [423, 0]
click at [154, 44] on icon at bounding box center [156, 43] width 5 height 5
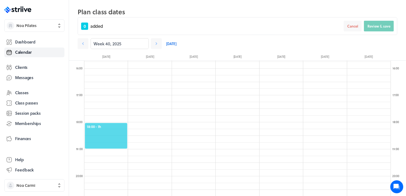
click at [111, 124] on div "18:00 - 1h" at bounding box center [105, 135] width 43 height 27
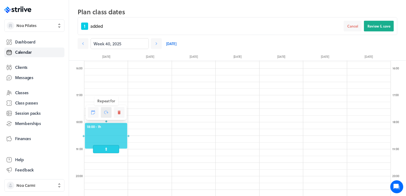
click at [103, 113] on button at bounding box center [106, 112] width 11 height 11
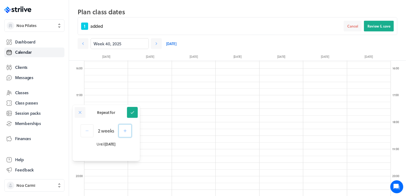
click at [127, 134] on button "button" at bounding box center [125, 130] width 13 height 13
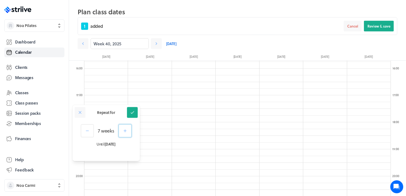
click at [127, 134] on button "button" at bounding box center [125, 130] width 13 height 13
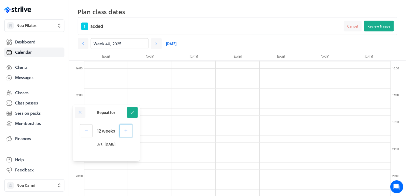
click at [127, 134] on button "button" at bounding box center [125, 130] width 13 height 13
click at [132, 114] on icon at bounding box center [132, 112] width 5 height 5
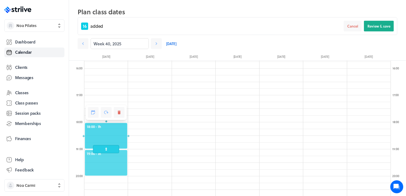
click at [88, 152] on span "19:00 - 1h" at bounding box center [106, 153] width 39 height 5
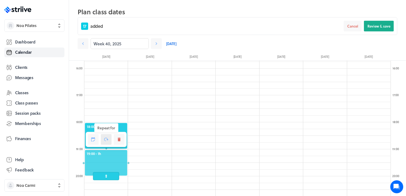
click at [105, 141] on icon at bounding box center [106, 139] width 5 height 5
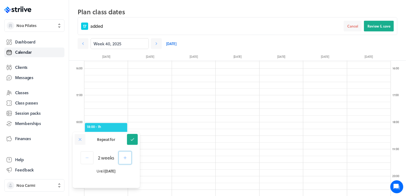
click at [121, 157] on button "button" at bounding box center [125, 157] width 13 height 13
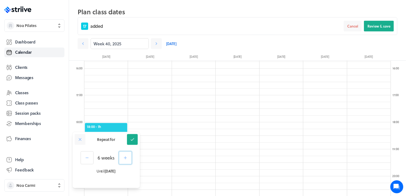
click at [121, 157] on button "button" at bounding box center [125, 157] width 13 height 13
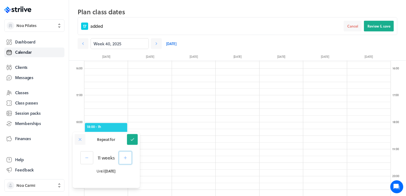
click at [121, 157] on button "button" at bounding box center [125, 157] width 13 height 13
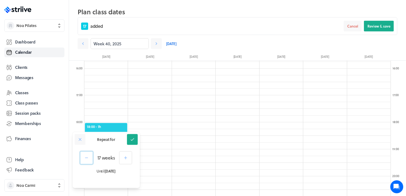
click at [84, 159] on icon "button" at bounding box center [86, 157] width 5 height 5
click at [131, 140] on icon at bounding box center [132, 139] width 5 height 5
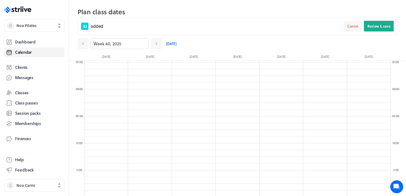
scroll to position [188, 0]
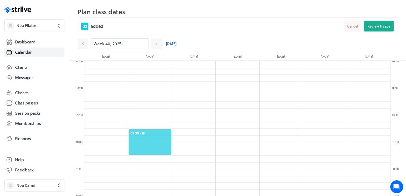
click at [144, 130] on span "09:30 - 1h" at bounding box center [149, 132] width 39 height 5
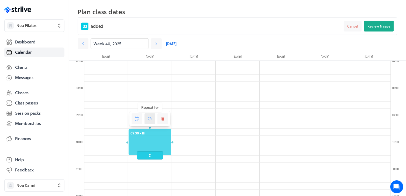
click at [149, 122] on button at bounding box center [149, 118] width 11 height 11
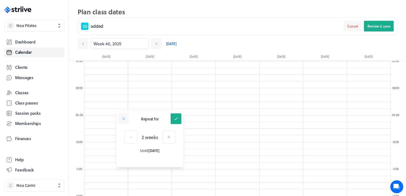
click at [143, 137] on p "2 weeks" at bounding box center [150, 137] width 16 height 8
click at [167, 138] on icon "button" at bounding box center [169, 136] width 5 height 5
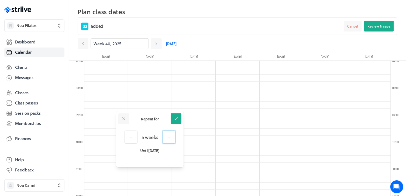
click at [167, 138] on icon "button" at bounding box center [169, 136] width 5 height 5
click at [167, 138] on icon "button" at bounding box center [168, 136] width 5 height 5
click at [167, 138] on icon "button" at bounding box center [169, 136] width 5 height 5
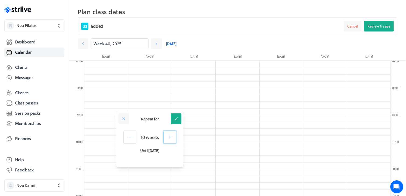
click at [167, 138] on icon "button" at bounding box center [169, 136] width 5 height 5
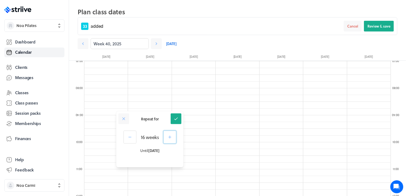
click at [167, 138] on icon "button" at bounding box center [169, 136] width 5 height 5
click at [134, 136] on button "button" at bounding box center [130, 136] width 13 height 13
click at [174, 119] on icon at bounding box center [176, 118] width 5 height 5
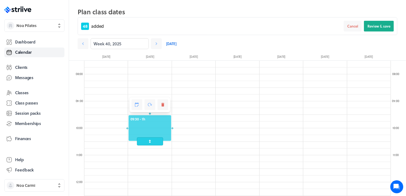
scroll to position [202, 0]
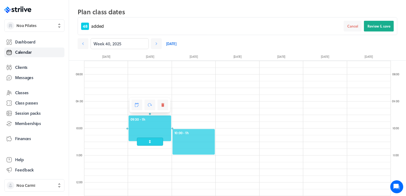
click at [192, 132] on span "10:00 - 1h" at bounding box center [193, 132] width 39 height 5
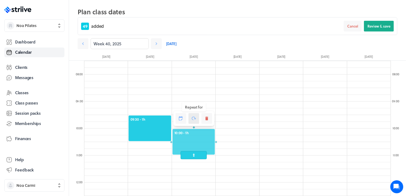
click at [192, 121] on button at bounding box center [193, 118] width 11 height 11
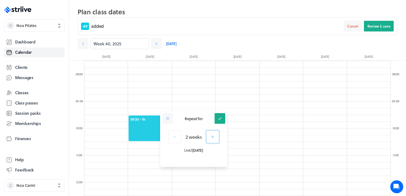
click at [213, 139] on button "button" at bounding box center [212, 136] width 13 height 13
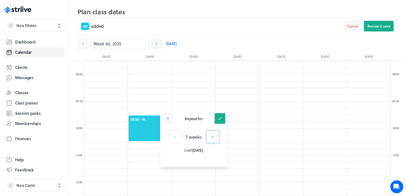
click at [213, 139] on button "button" at bounding box center [212, 136] width 13 height 13
click at [213, 139] on button "button" at bounding box center [213, 136] width 13 height 13
click at [213, 139] on button "button" at bounding box center [212, 136] width 13 height 13
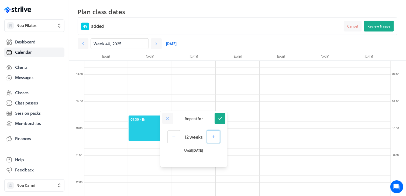
click at [213, 139] on button "button" at bounding box center [213, 136] width 13 height 13
click at [219, 119] on icon at bounding box center [219, 118] width 5 height 5
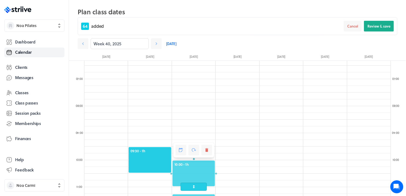
scroll to position [168, 0]
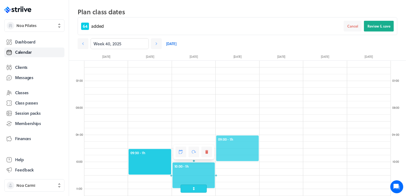
click at [238, 138] on span "09:00 - 1h" at bounding box center [237, 139] width 39 height 5
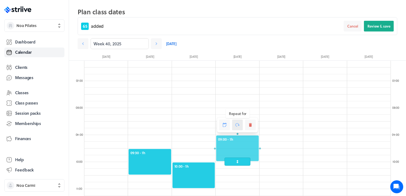
click at [237, 128] on button at bounding box center [237, 124] width 11 height 11
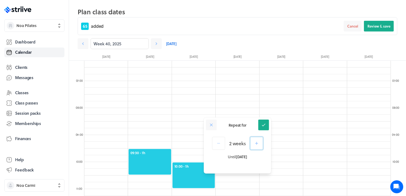
drag, startPoint x: 252, startPoint y: 150, endPoint x: 257, endPoint y: 144, distance: 7.3
click at [257, 144] on div "2 weeks Until [DATE]" at bounding box center [237, 145] width 67 height 27
click at [257, 144] on icon "button" at bounding box center [256, 143] width 5 height 5
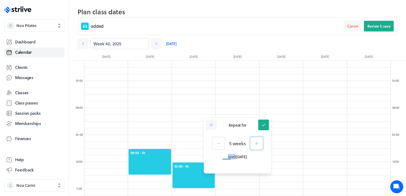
click at [257, 144] on icon "button" at bounding box center [256, 143] width 5 height 5
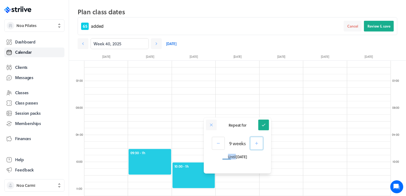
click at [257, 144] on icon "button" at bounding box center [256, 143] width 5 height 5
click at [257, 144] on icon "button" at bounding box center [256, 143] width 3 height 3
click at [257, 144] on icon "button" at bounding box center [257, 143] width 5 height 5
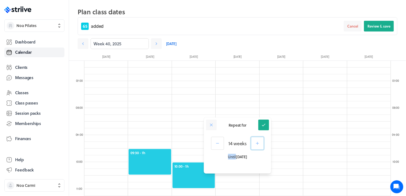
click at [257, 144] on icon "button" at bounding box center [257, 143] width 5 height 5
click at [257, 144] on icon "button" at bounding box center [257, 143] width 3 height 3
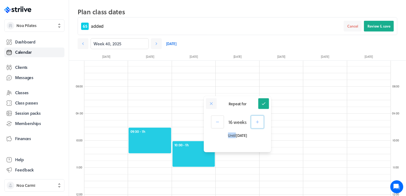
scroll to position [216, 0]
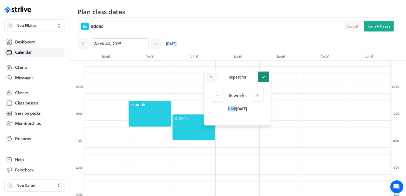
click at [264, 78] on icon at bounding box center [263, 76] width 5 height 5
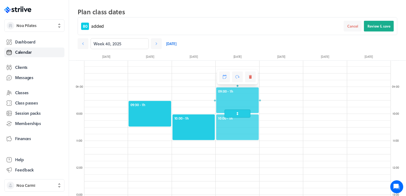
click at [244, 120] on span "10:00 - 1h" at bounding box center [237, 118] width 39 height 5
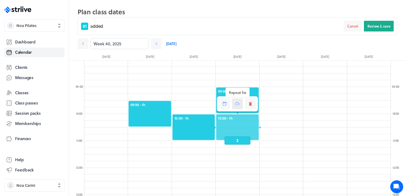
click at [239, 104] on icon at bounding box center [237, 104] width 5 height 4
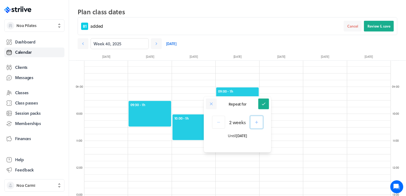
click at [255, 122] on icon "button" at bounding box center [256, 122] width 3 height 3
click at [255, 122] on icon "button" at bounding box center [256, 122] width 5 height 5
click at [255, 122] on icon "button" at bounding box center [256, 122] width 3 height 3
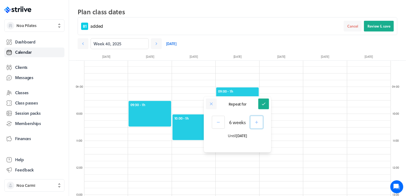
click at [255, 122] on icon "button" at bounding box center [256, 122] width 3 height 3
click at [255, 122] on icon "button" at bounding box center [256, 122] width 5 height 5
click at [255, 122] on icon "button" at bounding box center [256, 122] width 3 height 3
click at [255, 122] on icon "button" at bounding box center [256, 122] width 5 height 5
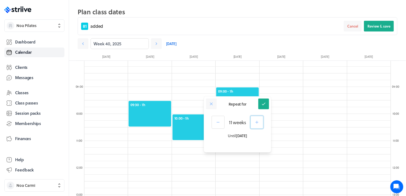
click at [255, 122] on icon "button" at bounding box center [256, 122] width 5 height 5
click at [255, 122] on icon "button" at bounding box center [257, 122] width 5 height 5
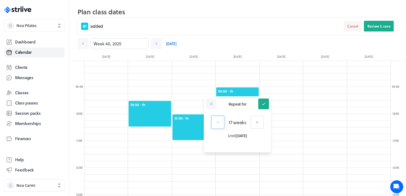
click at [221, 124] on button "button" at bounding box center [217, 122] width 13 height 13
click at [262, 105] on icon at bounding box center [263, 103] width 5 height 5
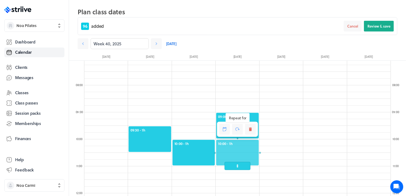
scroll to position [191, 0]
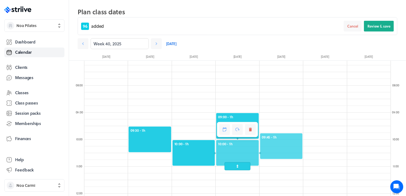
click at [292, 138] on span "09:45 - 1h" at bounding box center [281, 136] width 39 height 5
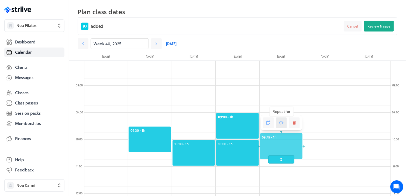
click at [280, 123] on icon at bounding box center [281, 123] width 5 height 4
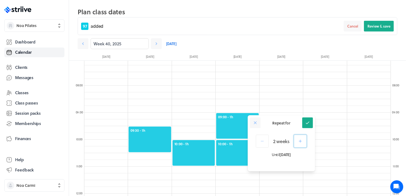
click at [300, 142] on icon "button" at bounding box center [300, 141] width 5 height 5
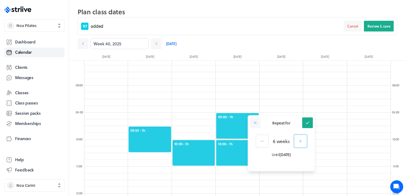
click at [300, 142] on icon "button" at bounding box center [300, 141] width 3 height 3
click at [300, 142] on icon "button" at bounding box center [300, 141] width 5 height 5
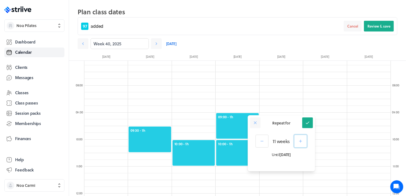
click at [300, 142] on icon "button" at bounding box center [300, 141] width 5 height 5
click at [300, 142] on icon "button" at bounding box center [301, 141] width 5 height 5
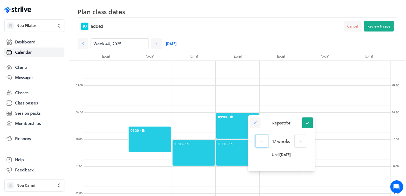
click at [264, 142] on button "button" at bounding box center [261, 140] width 13 height 13
click at [306, 126] on button at bounding box center [307, 122] width 11 height 11
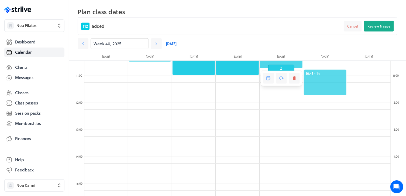
scroll to position [285, 0]
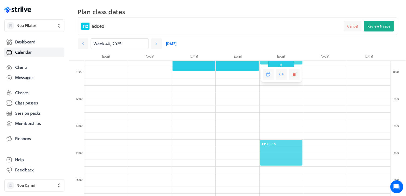
click at [277, 140] on div "13:30 - 1h" at bounding box center [280, 152] width 43 height 27
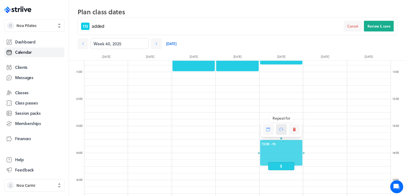
click at [281, 129] on icon at bounding box center [281, 129] width 5 height 5
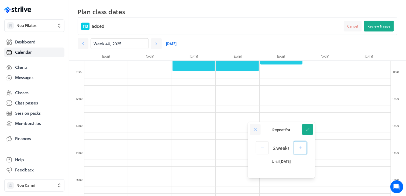
click at [297, 148] on button "button" at bounding box center [300, 147] width 13 height 13
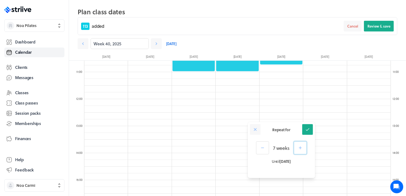
click at [297, 148] on button "button" at bounding box center [300, 147] width 13 height 13
click at [297, 148] on button "button" at bounding box center [301, 147] width 13 height 13
click at [297, 148] on button "button" at bounding box center [300, 147] width 13 height 13
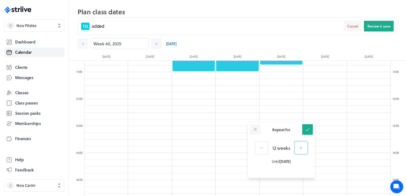
click at [297, 148] on button "button" at bounding box center [301, 147] width 13 height 13
click at [306, 125] on button at bounding box center [307, 129] width 11 height 11
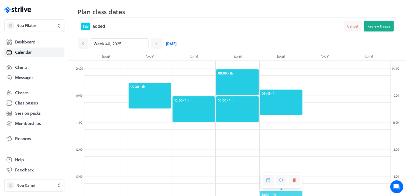
scroll to position [238, 0]
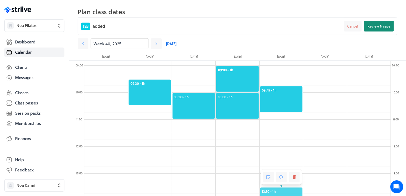
click at [376, 25] on span "Review & save" at bounding box center [378, 26] width 23 height 5
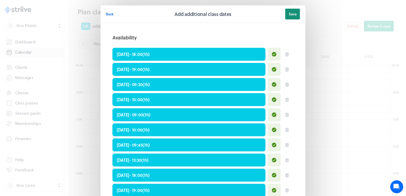
click at [291, 10] on button "Save" at bounding box center [292, 14] width 15 height 11
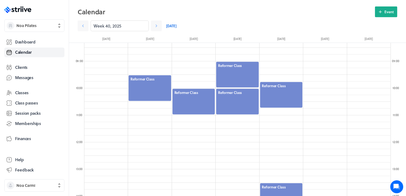
scroll to position [224, 0]
click at [392, 13] on span "Event" at bounding box center [388, 11] width 9 height 5
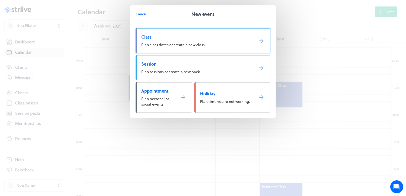
click at [234, 34] on span "Class" at bounding box center [195, 37] width 109 height 6
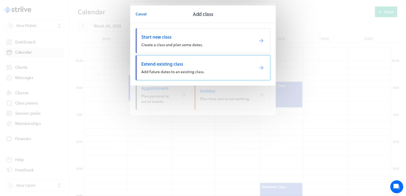
click at [223, 72] on link "Extend existing class Add future dates to an existing class." at bounding box center [203, 67] width 135 height 25
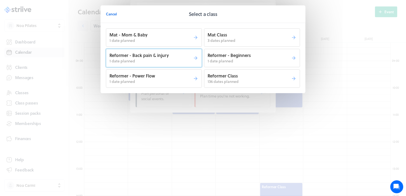
click at [153, 63] on p "1 date planned" at bounding box center [151, 60] width 84 height 5
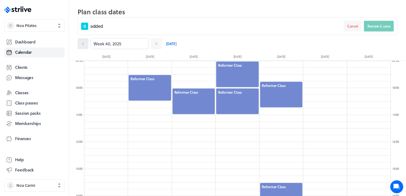
click at [83, 43] on icon at bounding box center [83, 43] width 2 height 3
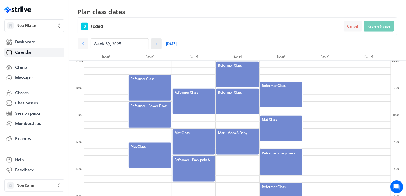
click at [154, 44] on icon at bounding box center [156, 43] width 5 height 5
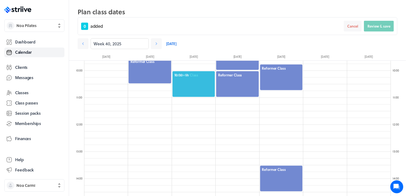
scroll to position [273, 0]
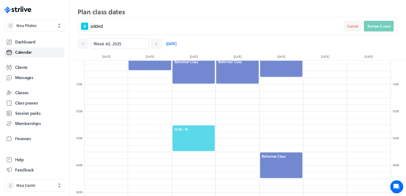
click at [181, 127] on span "12:30 - 1h" at bounding box center [193, 129] width 39 height 5
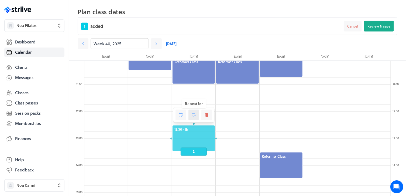
click at [193, 116] on icon at bounding box center [194, 115] width 5 height 4
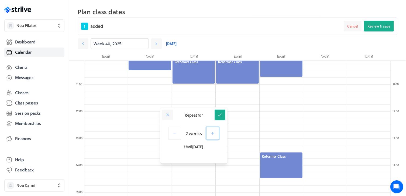
click at [211, 134] on icon "button" at bounding box center [212, 133] width 5 height 5
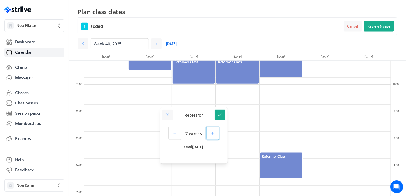
click at [211, 134] on icon "button" at bounding box center [212, 133] width 5 height 5
click at [211, 134] on icon "button" at bounding box center [213, 133] width 5 height 5
click at [211, 134] on icon "button" at bounding box center [212, 133] width 5 height 5
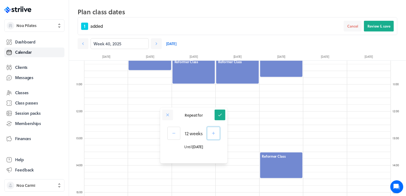
click at [211, 134] on icon "button" at bounding box center [213, 133] width 5 height 5
click at [217, 113] on icon at bounding box center [219, 114] width 5 height 5
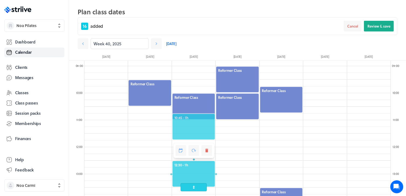
scroll to position [237, 0]
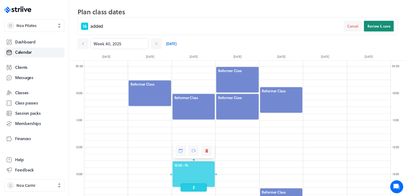
click at [371, 27] on span "Review & save" at bounding box center [378, 26] width 23 height 5
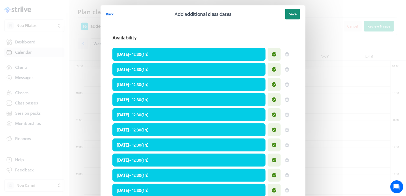
click at [294, 16] on button "Save" at bounding box center [292, 14] width 15 height 11
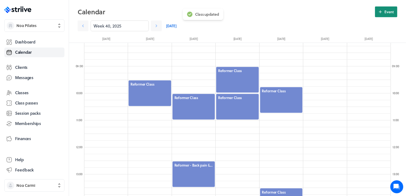
click at [378, 11] on button "Event" at bounding box center [386, 11] width 22 height 11
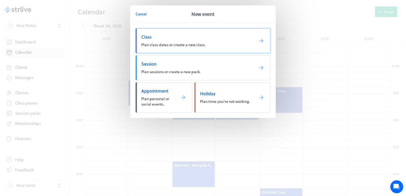
click at [198, 42] on span "Plan class dates or create a new class." at bounding box center [173, 45] width 64 height 6
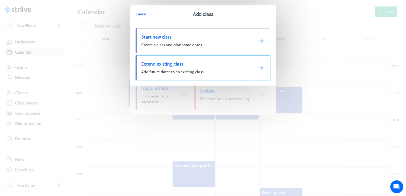
click at [183, 67] on span "Extend existing class" at bounding box center [195, 64] width 109 height 6
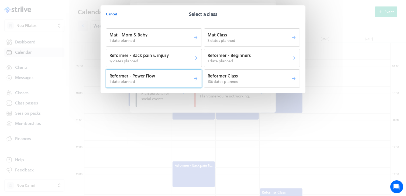
click at [164, 79] on p "1 date planned" at bounding box center [151, 81] width 84 height 5
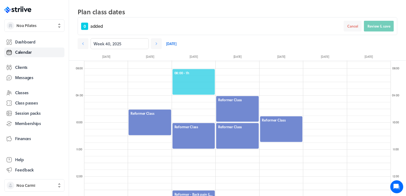
scroll to position [206, 0]
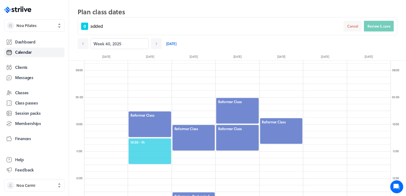
click at [156, 143] on span "10:30 - 1h" at bounding box center [149, 142] width 39 height 5
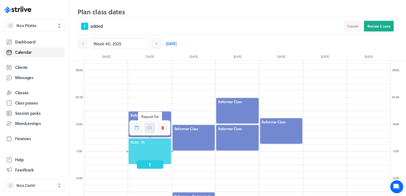
click at [146, 129] on button at bounding box center [149, 127] width 11 height 11
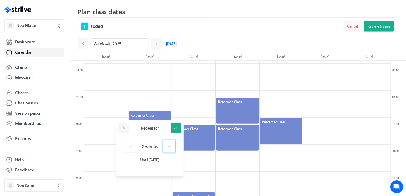
click at [169, 149] on button "button" at bounding box center [168, 146] width 13 height 13
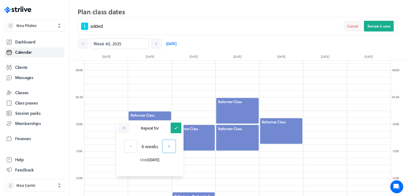
click at [169, 149] on button "button" at bounding box center [168, 146] width 13 height 13
click at [169, 149] on button "button" at bounding box center [169, 146] width 13 height 13
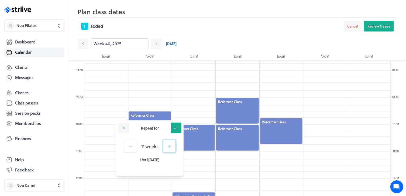
click at [169, 149] on button "button" at bounding box center [169, 146] width 13 height 13
click at [175, 126] on icon at bounding box center [176, 127] width 5 height 5
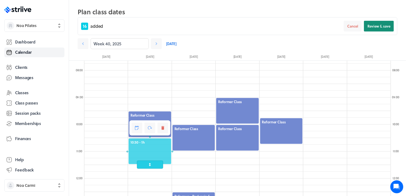
click at [374, 25] on span "Review & save" at bounding box center [378, 26] width 23 height 5
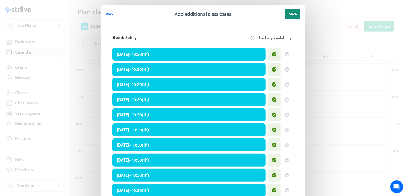
click at [289, 15] on span "Save" at bounding box center [293, 14] width 8 height 5
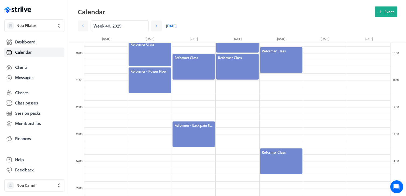
scroll to position [259, 0]
click at [385, 11] on span "Event" at bounding box center [388, 11] width 9 height 5
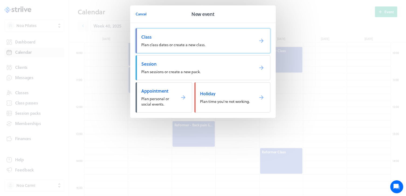
click at [194, 39] on span "Class" at bounding box center [195, 37] width 109 height 6
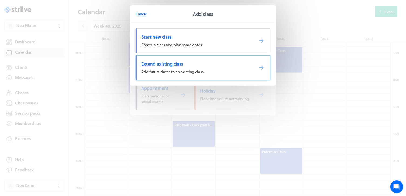
click at [193, 63] on span "Extend existing class" at bounding box center [195, 64] width 109 height 6
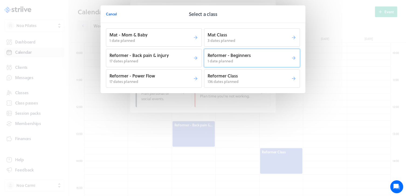
click at [211, 54] on p "Reformer - Beginners" at bounding box center [249, 55] width 84 height 6
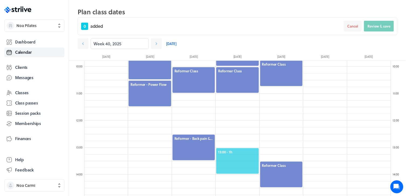
scroll to position [265, 0]
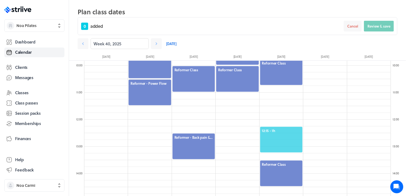
click at [291, 131] on span "12:15 - 1h" at bounding box center [281, 130] width 39 height 5
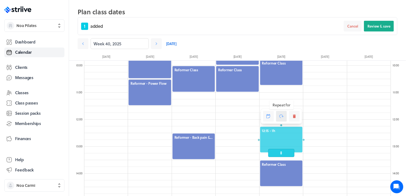
click at [282, 118] on icon at bounding box center [281, 116] width 5 height 5
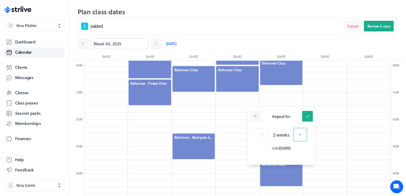
click at [297, 137] on button "button" at bounding box center [300, 134] width 13 height 13
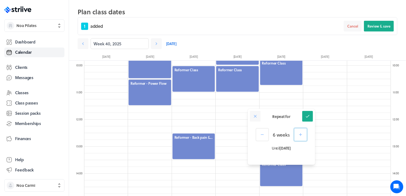
click at [297, 137] on button "button" at bounding box center [300, 134] width 13 height 13
click at [297, 137] on button "button" at bounding box center [301, 134] width 13 height 13
click at [297, 137] on button "button" at bounding box center [300, 134] width 13 height 13
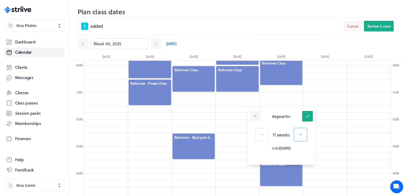
click at [297, 137] on button "button" at bounding box center [300, 134] width 13 height 13
click at [297, 137] on button "button" at bounding box center [301, 134] width 13 height 13
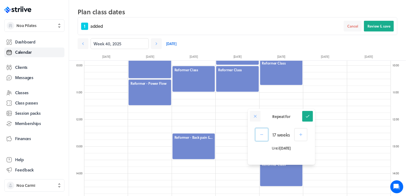
click at [262, 136] on icon "button" at bounding box center [261, 134] width 5 height 5
click at [308, 117] on icon at bounding box center [307, 116] width 5 height 5
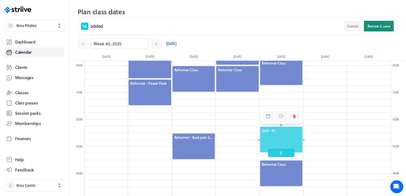
click at [375, 28] on span "Review & save" at bounding box center [378, 26] width 23 height 5
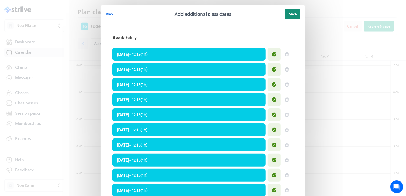
click at [291, 16] on button "Save" at bounding box center [292, 14] width 15 height 11
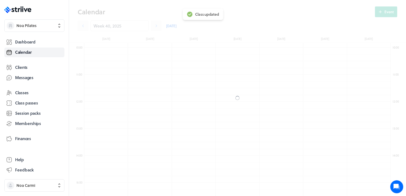
scroll to position [247, 0]
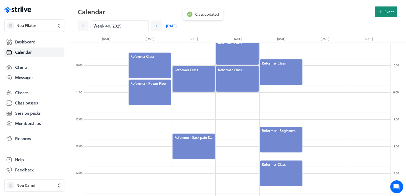
click at [379, 15] on button "Event" at bounding box center [386, 11] width 22 height 11
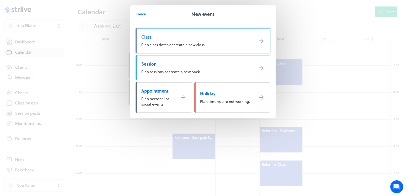
click at [201, 41] on link "Class Plan class dates or create a new class." at bounding box center [203, 40] width 135 height 25
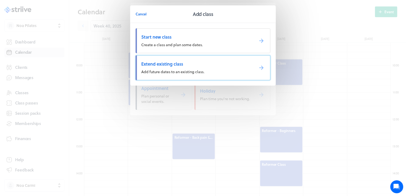
click at [193, 71] on span "Add future dates to an existing class." at bounding box center [172, 72] width 63 height 6
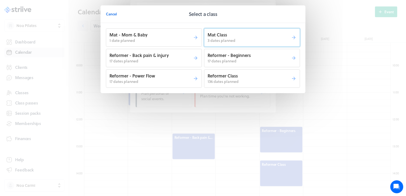
click at [216, 36] on p "Mat Class" at bounding box center [249, 35] width 84 height 6
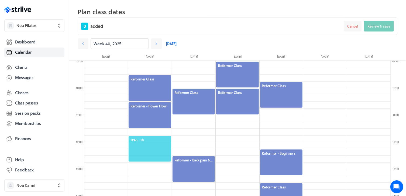
scroll to position [240, 0]
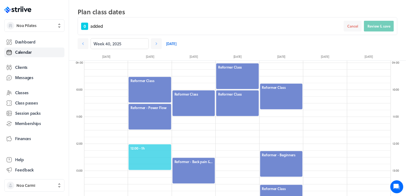
click at [151, 150] on span "12:00 - 1h" at bounding box center [149, 148] width 39 height 5
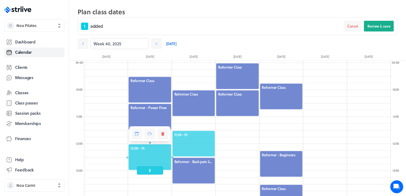
click at [207, 135] on span "11:30 - 1h" at bounding box center [193, 134] width 39 height 5
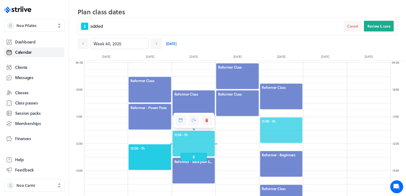
click at [272, 121] on span "11:00 - 1h" at bounding box center [281, 121] width 39 height 5
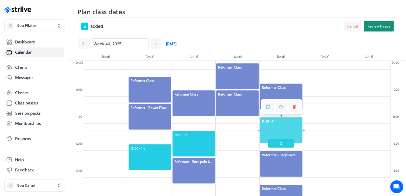
click at [374, 29] on button "Review & save" at bounding box center [379, 26] width 30 height 11
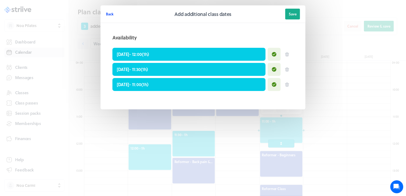
click at [109, 13] on span "Back" at bounding box center [110, 14] width 8 height 5
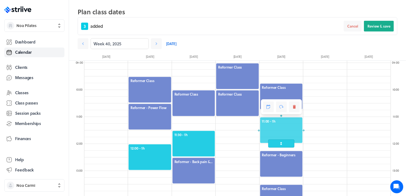
click at [153, 151] on div at bounding box center [149, 157] width 43 height 27
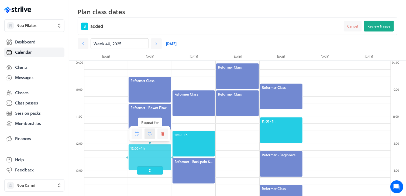
click at [150, 138] on button at bounding box center [149, 133] width 11 height 11
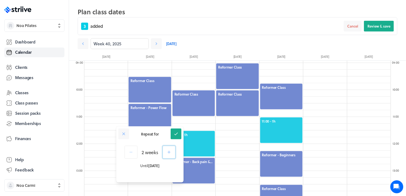
click at [171, 151] on icon "button" at bounding box center [169, 152] width 5 height 5
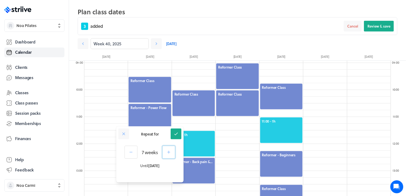
click at [171, 151] on icon "button" at bounding box center [168, 152] width 5 height 5
click at [171, 151] on icon "button" at bounding box center [169, 152] width 5 height 5
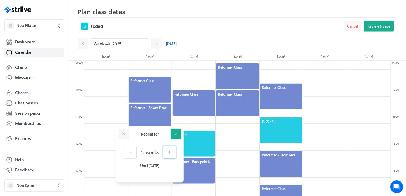
click at [171, 151] on icon "button" at bounding box center [169, 152] width 5 height 5
click at [177, 132] on icon at bounding box center [176, 133] width 5 height 5
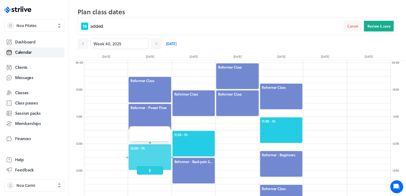
click at [205, 146] on div at bounding box center [193, 143] width 43 height 27
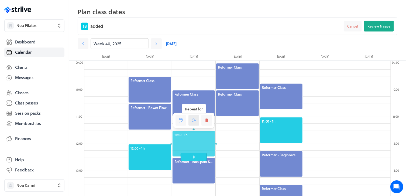
click at [196, 119] on button at bounding box center [193, 120] width 11 height 11
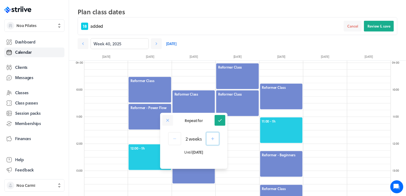
click at [210, 140] on icon "button" at bounding box center [212, 138] width 5 height 5
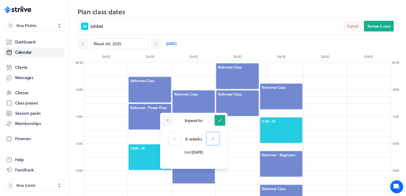
click at [210, 140] on icon "button" at bounding box center [212, 138] width 5 height 5
click at [210, 140] on button "button" at bounding box center [212, 138] width 13 height 13
click at [210, 140] on icon "button" at bounding box center [212, 138] width 5 height 5
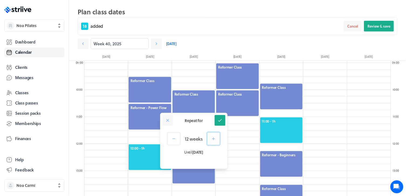
click at [210, 140] on button "button" at bounding box center [213, 138] width 13 height 13
click at [223, 121] on button at bounding box center [219, 120] width 11 height 11
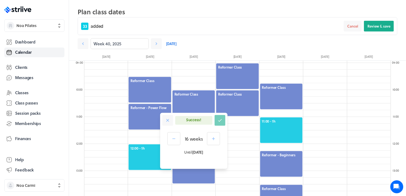
click at [273, 130] on div at bounding box center [280, 130] width 43 height 27
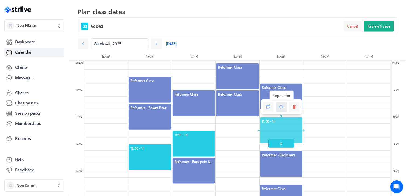
click at [280, 108] on icon at bounding box center [281, 106] width 5 height 5
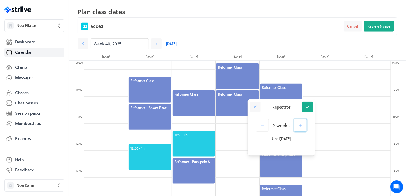
click at [300, 129] on button "button" at bounding box center [300, 125] width 13 height 13
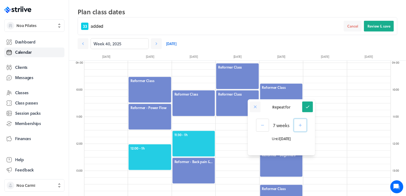
click at [300, 129] on button "button" at bounding box center [300, 125] width 13 height 13
click at [300, 129] on button "button" at bounding box center [301, 125] width 13 height 13
click at [300, 129] on button "button" at bounding box center [300, 125] width 13 height 13
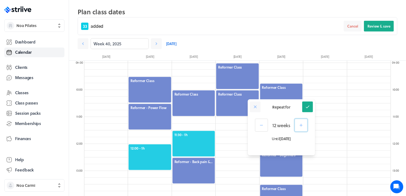
click at [300, 129] on button "button" at bounding box center [301, 125] width 13 height 13
click at [306, 107] on icon at bounding box center [308, 107] width 4 height 3
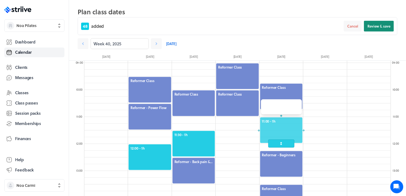
click at [379, 28] on span "Review & save" at bounding box center [378, 26] width 23 height 5
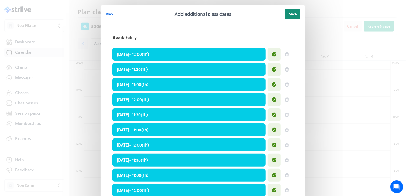
click at [294, 13] on span "Save" at bounding box center [293, 14] width 8 height 5
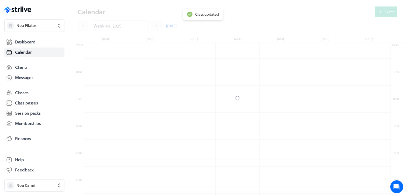
scroll to position [223, 0]
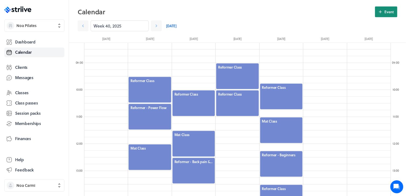
click at [388, 10] on span "Event" at bounding box center [388, 11] width 9 height 5
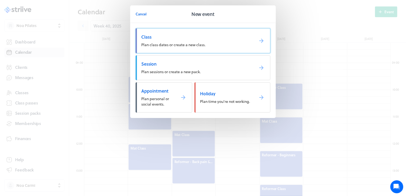
click at [187, 41] on link "Class Plan class dates or create a new class." at bounding box center [203, 40] width 135 height 25
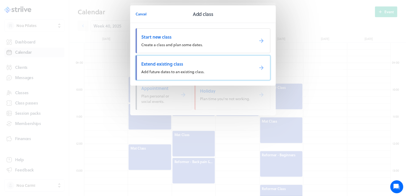
click at [176, 67] on span "Extend existing class" at bounding box center [195, 64] width 109 height 6
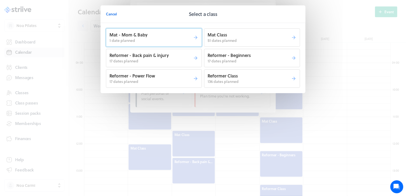
click at [162, 35] on p "Mat - Mom & Baby" at bounding box center [151, 35] width 84 height 6
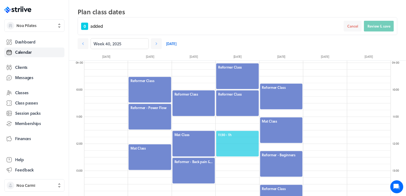
click at [239, 136] on span "11:30 - 1h" at bounding box center [237, 134] width 39 height 5
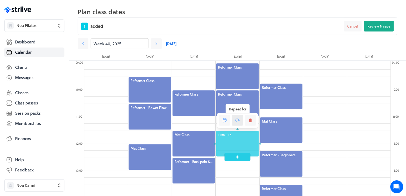
click at [237, 121] on icon at bounding box center [237, 120] width 5 height 5
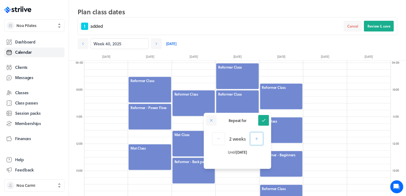
click at [255, 141] on button "button" at bounding box center [256, 138] width 13 height 13
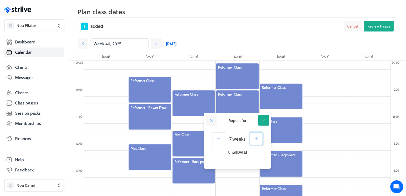
click at [255, 141] on button "button" at bounding box center [256, 138] width 13 height 13
click at [255, 141] on button "button" at bounding box center [257, 138] width 13 height 13
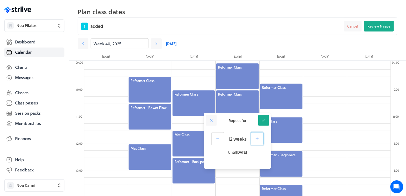
click at [255, 141] on button "button" at bounding box center [257, 138] width 13 height 13
click at [264, 121] on icon at bounding box center [263, 120] width 5 height 5
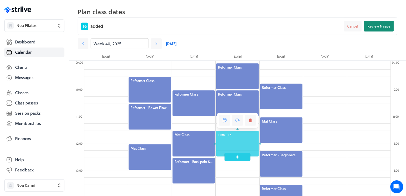
click at [375, 26] on span "Review & save" at bounding box center [378, 26] width 23 height 5
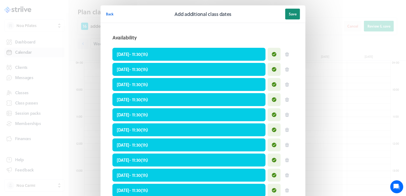
click at [293, 12] on span "Save" at bounding box center [293, 14] width 8 height 5
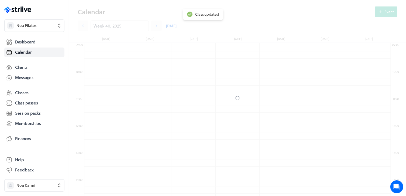
scroll to position [223, 0]
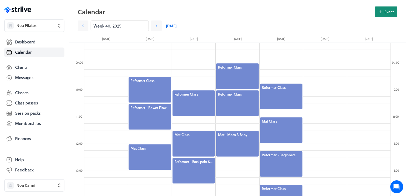
click at [393, 8] on button "Event" at bounding box center [386, 11] width 22 height 11
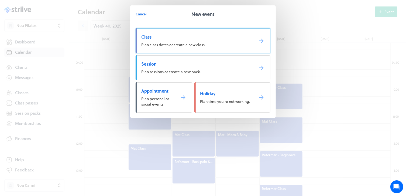
click at [222, 48] on link "Class Plan class dates or create a new class." at bounding box center [203, 40] width 135 height 25
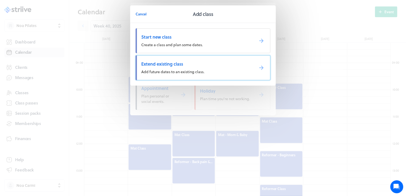
click at [247, 67] on link "Extend existing class Add future dates to an existing class." at bounding box center [203, 67] width 135 height 25
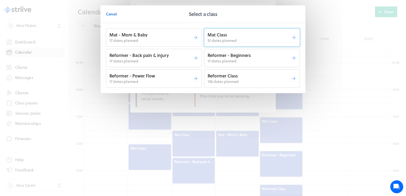
click at [216, 35] on p "Mat Class" at bounding box center [249, 35] width 84 height 6
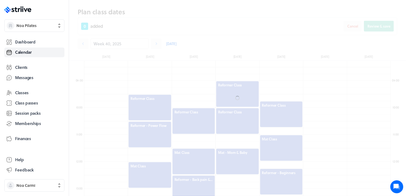
scroll to position [240, 0]
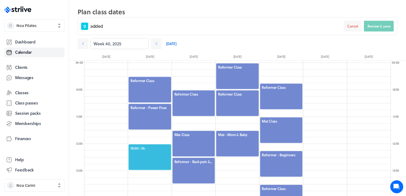
click at [158, 145] on div "12:00 - 1h" at bounding box center [149, 157] width 43 height 27
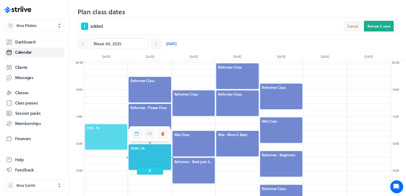
click at [93, 126] on span "11:15 - 1h" at bounding box center [106, 127] width 39 height 5
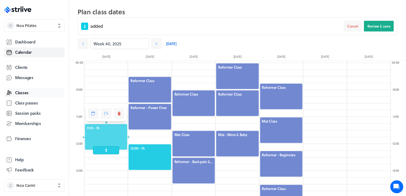
click at [50, 93] on link "Classes" at bounding box center [34, 93] width 60 height 10
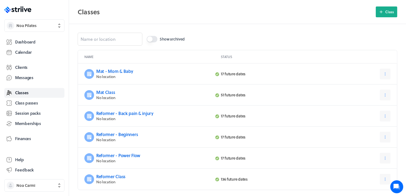
click at [110, 76] on p "No location" at bounding box center [154, 76] width 116 height 5
click at [118, 70] on link "Mat - Mom & Baby" at bounding box center [114, 71] width 37 height 6
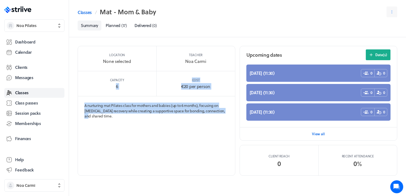
drag, startPoint x: 103, startPoint y: 93, endPoint x: 82, endPoint y: 114, distance: 29.5
click at [82, 114] on section "Location None selected Teacher Noa Carmi Capacity 6 Cost €20 per person A nurtu…" at bounding box center [157, 111] width 158 height 130
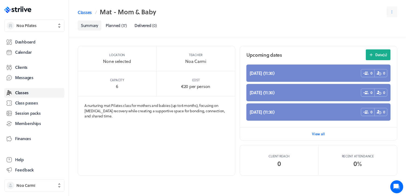
click at [97, 85] on div "Capacity 6" at bounding box center [117, 83] width 79 height 25
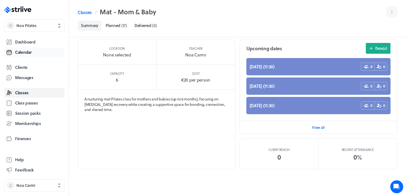
click at [14, 52] on link "Calendar" at bounding box center [34, 52] width 60 height 10
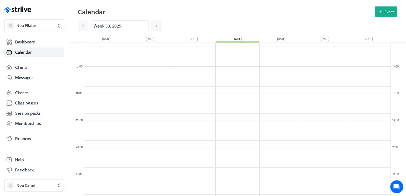
scroll to position [426, 0]
click at [155, 27] on icon at bounding box center [156, 26] width 2 height 3
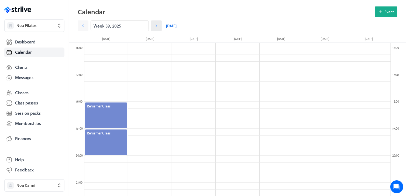
click at [155, 27] on icon at bounding box center [156, 26] width 2 height 3
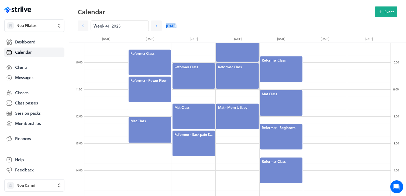
scroll to position [249, 0]
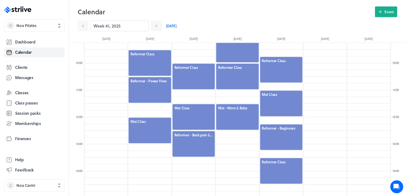
click at [139, 126] on div at bounding box center [149, 130] width 43 height 27
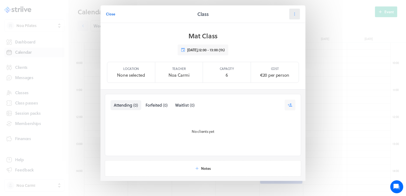
click at [295, 15] on button at bounding box center [294, 14] width 11 height 11
click at [288, 23] on button "Edit" at bounding box center [281, 28] width 36 height 10
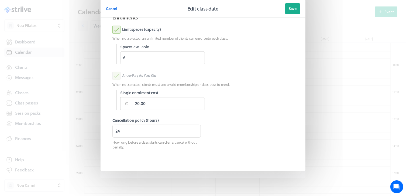
scroll to position [0, 0]
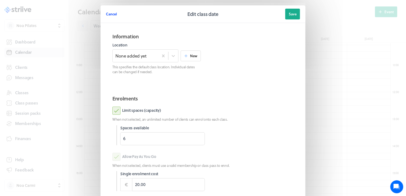
click at [112, 17] on button "Cancel" at bounding box center [111, 14] width 11 height 11
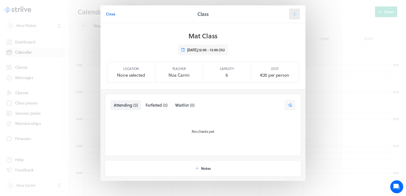
click at [294, 16] on icon at bounding box center [294, 14] width 5 height 5
click at [285, 66] on span "Manage class" at bounding box center [283, 66] width 22 height 5
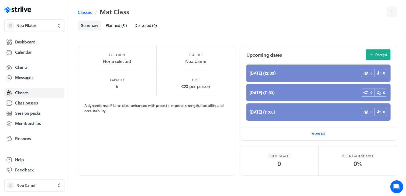
scroll to position [6, 0]
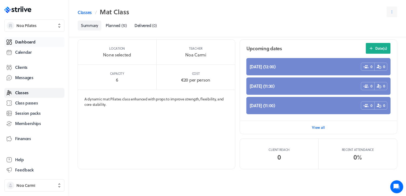
click at [22, 44] on span "Dashboard" at bounding box center [25, 42] width 20 height 6
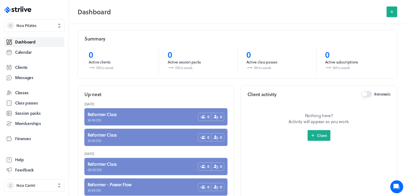
scroll to position [144, 0]
click at [30, 94] on link "Classes" at bounding box center [34, 93] width 60 height 10
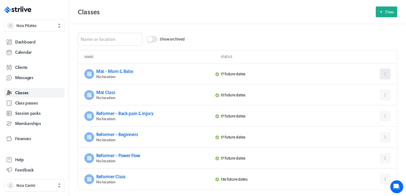
click at [388, 71] on button at bounding box center [385, 73] width 11 height 11
click at [369, 88] on span "Edit" at bounding box center [366, 87] width 7 height 5
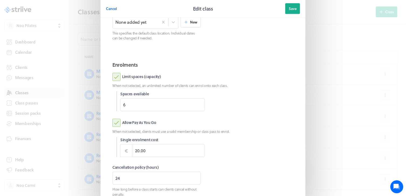
scroll to position [164, 0]
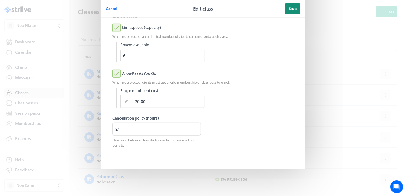
click at [290, 11] on span "Save" at bounding box center [293, 8] width 8 height 5
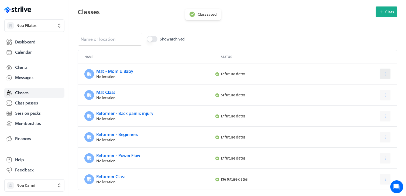
click at [381, 72] on button at bounding box center [385, 73] width 11 height 11
click at [15, 52] on span "Calendar" at bounding box center [23, 52] width 17 height 6
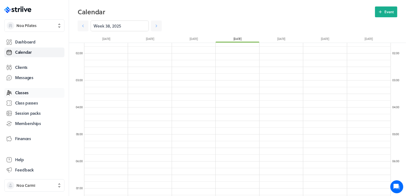
scroll to position [44, 0]
click at [154, 26] on icon at bounding box center [156, 25] width 5 height 5
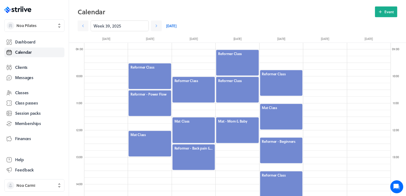
scroll to position [236, 0]
click at [239, 129] on div at bounding box center [237, 130] width 43 height 27
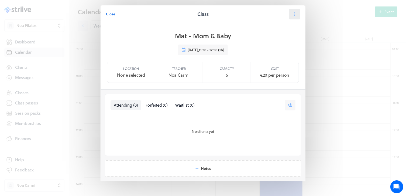
click at [292, 16] on icon at bounding box center [294, 14] width 5 height 5
click at [281, 40] on button "Reschedule" at bounding box center [281, 37] width 36 height 10
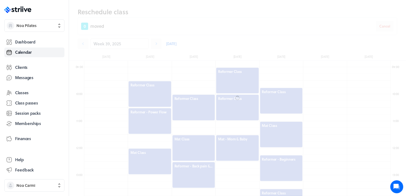
scroll to position [254, 0]
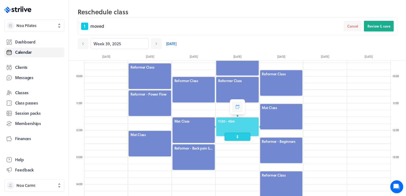
drag, startPoint x: 238, startPoint y: 141, endPoint x: 238, endPoint y: 138, distance: 3.5
click at [238, 138] on span at bounding box center [237, 137] width 26 height 8
click at [383, 27] on span "Review & save" at bounding box center [378, 26] width 23 height 5
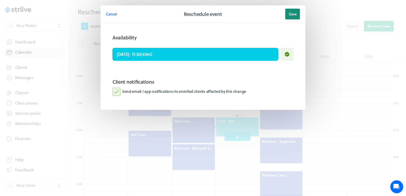
click at [294, 16] on span "Save" at bounding box center [293, 14] width 8 height 5
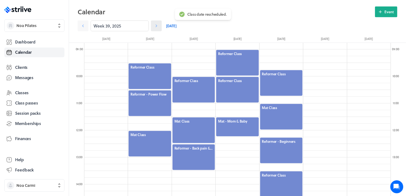
click at [154, 26] on icon at bounding box center [156, 25] width 5 height 5
click at [79, 28] on link at bounding box center [83, 25] width 11 height 11
click at [223, 130] on div at bounding box center [237, 127] width 43 height 20
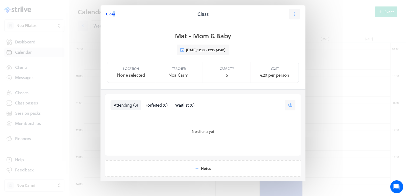
drag, startPoint x: 113, startPoint y: 18, endPoint x: 112, endPoint y: 15, distance: 2.8
click at [112, 15] on div "Close" at bounding box center [150, 14] width 89 height 11
click at [112, 15] on span "Close" at bounding box center [110, 14] width 9 height 5
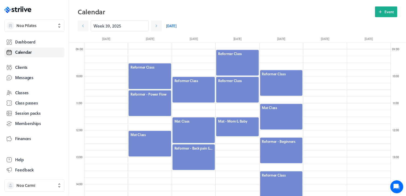
click at [251, 131] on div at bounding box center [237, 127] width 43 height 20
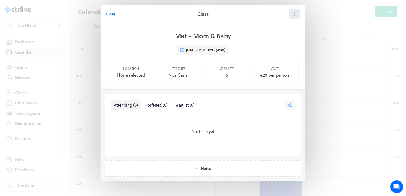
click at [297, 12] on button at bounding box center [294, 14] width 11 height 11
click at [282, 61] on button "Date(s)" at bounding box center [281, 57] width 36 height 10
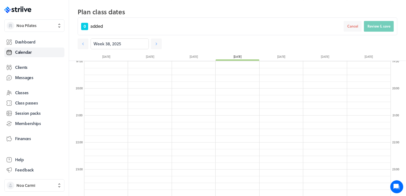
scroll to position [511, 0]
click at [154, 42] on icon at bounding box center [156, 43] width 5 height 5
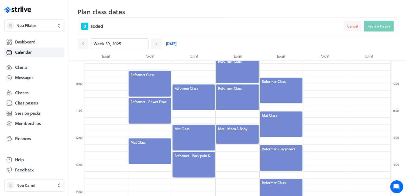
scroll to position [264, 0]
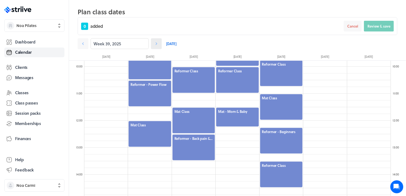
click at [154, 42] on icon at bounding box center [156, 43] width 5 height 5
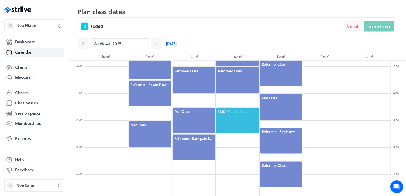
click at [246, 112] on span "11:30 - 1h" at bounding box center [237, 111] width 39 height 5
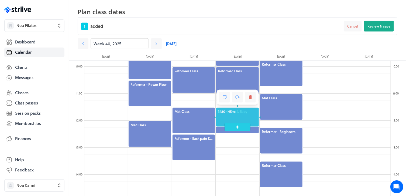
drag, startPoint x: 238, startPoint y: 134, endPoint x: 240, endPoint y: 126, distance: 9.1
click at [240, 126] on span at bounding box center [237, 127] width 26 height 8
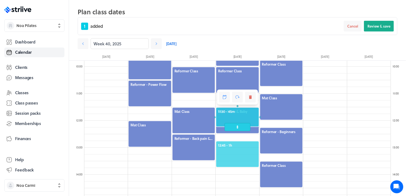
click at [241, 145] on span "12:45 - 1h" at bounding box center [237, 145] width 39 height 5
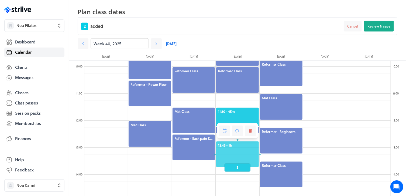
click at [42, 47] on link "Calendar" at bounding box center [34, 52] width 60 height 10
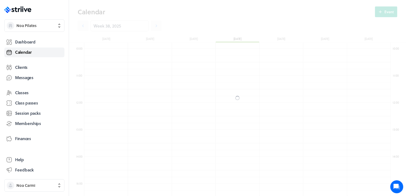
scroll to position [647, 306]
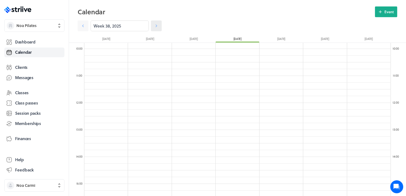
click at [154, 28] on icon at bounding box center [156, 25] width 5 height 5
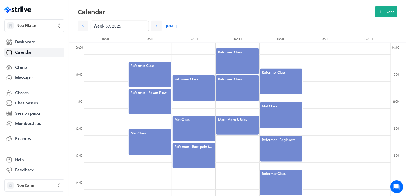
scroll to position [234, 0]
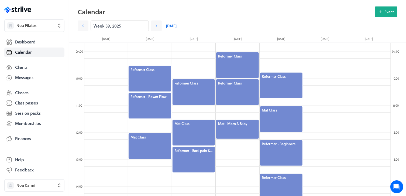
click at [237, 127] on div at bounding box center [237, 129] width 43 height 20
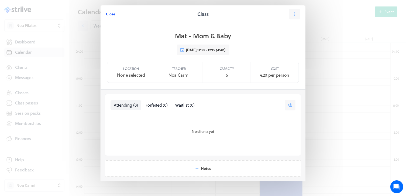
click at [112, 14] on span "Close" at bounding box center [110, 14] width 9 height 5
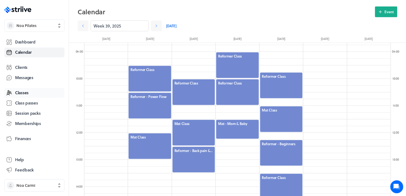
click at [29, 93] on link "Classes" at bounding box center [34, 93] width 60 height 10
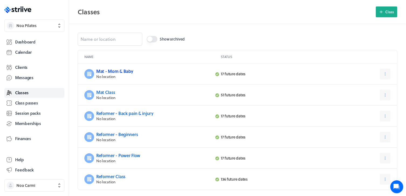
click at [124, 73] on link "Mat - Mom & Baby" at bounding box center [114, 71] width 37 height 6
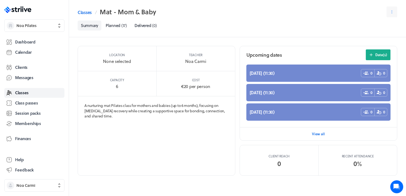
click at [326, 135] on footer "View all" at bounding box center [318, 133] width 157 height 13
click at [320, 134] on span "View all" at bounding box center [318, 133] width 13 height 5
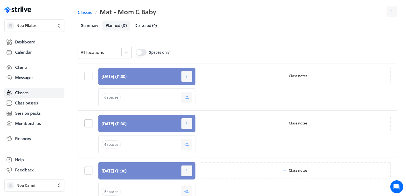
click at [91, 122] on label at bounding box center [89, 123] width 10 height 8
click at [0, 0] on input "checkbox" at bounding box center [0, 0] width 0 height 0
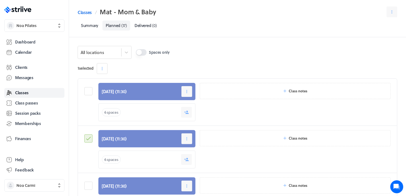
scroll to position [64, 0]
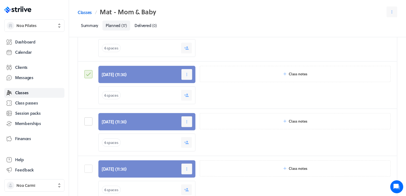
click at [88, 123] on label at bounding box center [89, 121] width 10 height 8
click at [0, 0] on input "checkbox" at bounding box center [0, 0] width 0 height 0
click at [90, 165] on label at bounding box center [89, 168] width 10 height 8
click at [0, 0] on input "checkbox" at bounding box center [0, 0] width 0 height 0
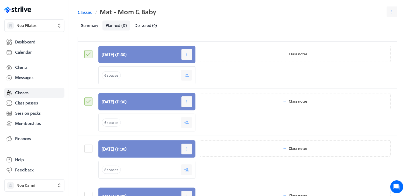
scroll to position [131, 0]
click at [91, 147] on label at bounding box center [89, 148] width 10 height 8
click at [0, 0] on input "checkbox" at bounding box center [0, 0] width 0 height 0
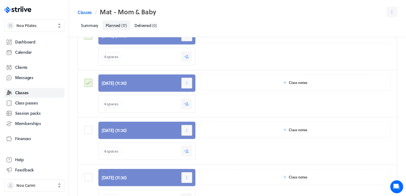
scroll to position [200, 0]
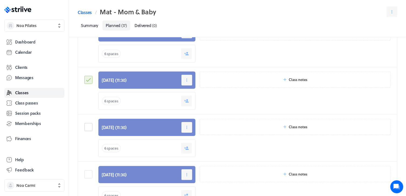
click at [88, 129] on label at bounding box center [89, 127] width 10 height 8
click at [0, 0] on input "checkbox" at bounding box center [0, 0] width 0 height 0
click at [92, 173] on label at bounding box center [89, 174] width 10 height 8
click at [0, 0] on input "checkbox" at bounding box center [0, 0] width 0 height 0
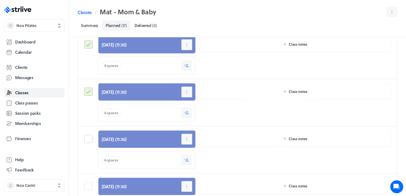
scroll to position [283, 0]
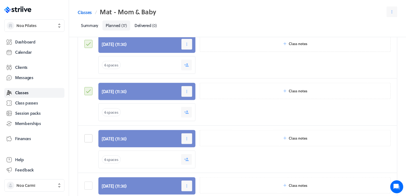
click at [86, 136] on label at bounding box center [89, 138] width 10 height 8
click at [0, 0] on input "checkbox" at bounding box center [0, 0] width 0 height 0
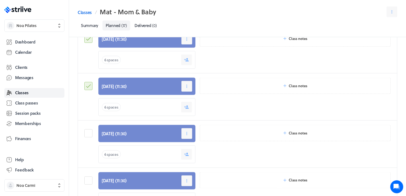
scroll to position [337, 0]
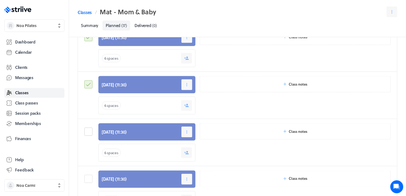
click at [88, 133] on label at bounding box center [89, 131] width 10 height 8
click at [0, 0] on input "checkbox" at bounding box center [0, 0] width 0 height 0
click at [91, 178] on label at bounding box center [89, 179] width 10 height 8
click at [0, 0] on input "checkbox" at bounding box center [0, 0] width 0 height 0
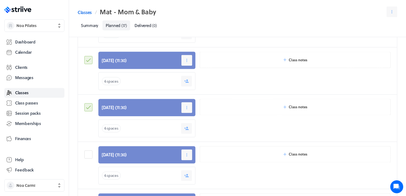
scroll to position [408, 0]
click at [91, 150] on label at bounding box center [89, 154] width 10 height 8
click at [0, 0] on input "checkbox" at bounding box center [0, 0] width 0 height 0
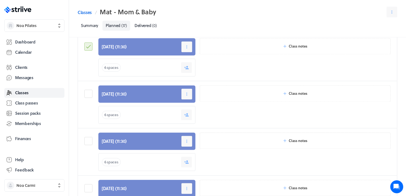
scroll to position [516, 0]
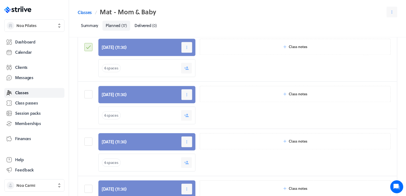
click at [88, 96] on div at bounding box center [89, 105] width 10 height 38
click at [88, 94] on label at bounding box center [89, 94] width 10 height 8
click at [0, 0] on input "checkbox" at bounding box center [0, 0] width 0 height 0
click at [88, 141] on label at bounding box center [89, 141] width 10 height 8
click at [0, 0] on input "checkbox" at bounding box center [0, 0] width 0 height 0
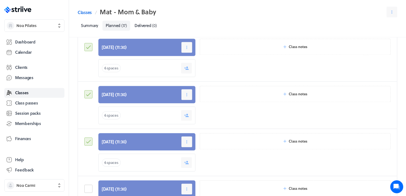
click at [90, 186] on label at bounding box center [89, 188] width 10 height 8
click at [0, 0] on input "checkbox" at bounding box center [0, 0] width 0 height 0
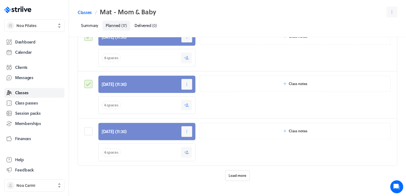
scroll to position [629, 0]
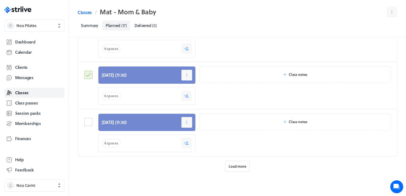
click at [88, 121] on label at bounding box center [89, 122] width 10 height 8
click at [0, 0] on input "checkbox" at bounding box center [0, 0] width 0 height 0
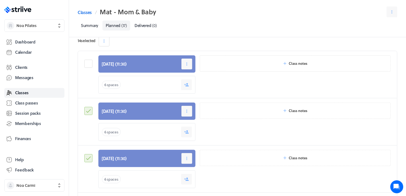
scroll to position [0, 0]
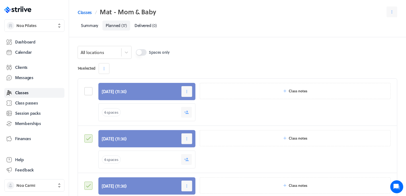
click at [87, 93] on label at bounding box center [89, 91] width 10 height 8
click at [0, 0] on input "checkbox" at bounding box center [0, 0] width 0 height 0
click at [106, 67] on icon "button" at bounding box center [103, 68] width 5 height 5
click at [111, 93] on span "Cancel" at bounding box center [114, 91] width 11 height 5
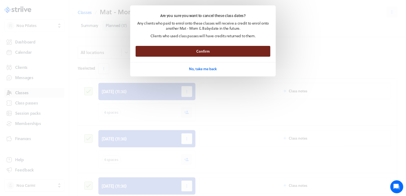
click at [164, 51] on button "Confirm" at bounding box center [203, 51] width 135 height 11
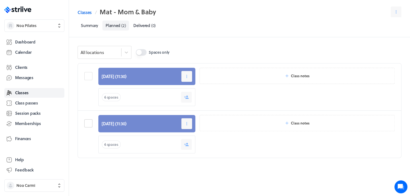
click at [90, 125] on label at bounding box center [89, 123] width 10 height 8
click at [0, 0] on input "checkbox" at bounding box center [0, 0] width 0 height 0
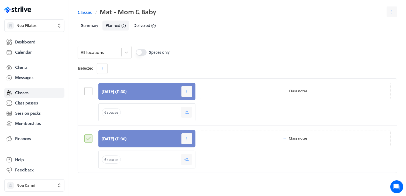
click at [91, 92] on label at bounding box center [89, 91] width 10 height 8
click at [0, 0] on input "checkbox" at bounding box center [0, 0] width 0 height 0
click at [105, 68] on icon "button" at bounding box center [102, 68] width 5 height 5
click at [107, 92] on button "Cancel" at bounding box center [116, 92] width 36 height 10
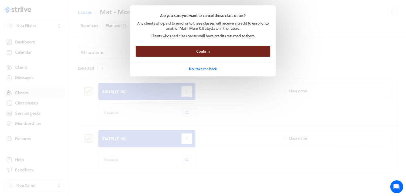
click at [178, 50] on button "Confirm" at bounding box center [203, 51] width 135 height 11
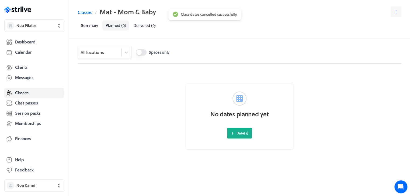
click at [101, 103] on div "No dates planned yet Date(s)" at bounding box center [239, 116] width 341 height 158
click at [28, 51] on span "Calendar" at bounding box center [23, 52] width 17 height 6
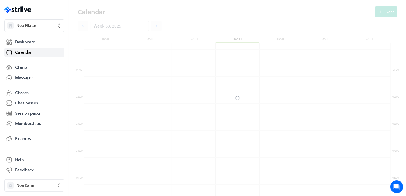
scroll to position [647, 306]
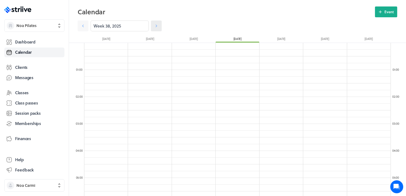
click at [154, 26] on icon at bounding box center [156, 25] width 5 height 5
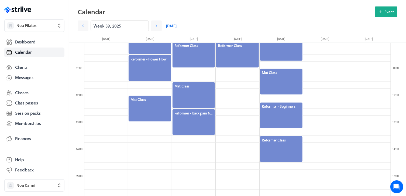
scroll to position [237, 0]
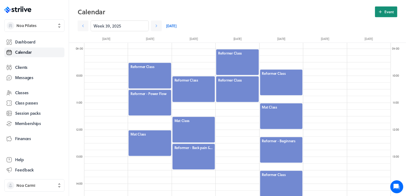
click at [388, 15] on button "Event" at bounding box center [386, 11] width 22 height 11
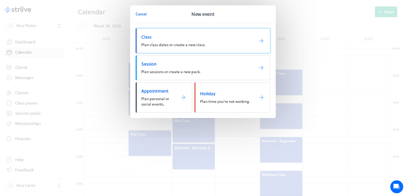
click at [244, 44] on link "Class Plan class dates or create a new class." at bounding box center [203, 40] width 135 height 25
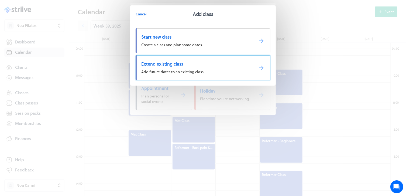
click at [217, 61] on span "Extend existing class" at bounding box center [195, 64] width 109 height 6
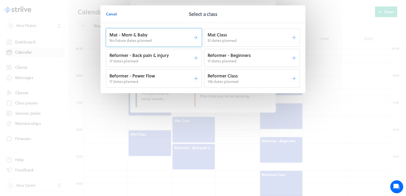
click at [167, 37] on p "Mat - Mom & Baby" at bounding box center [151, 35] width 84 height 6
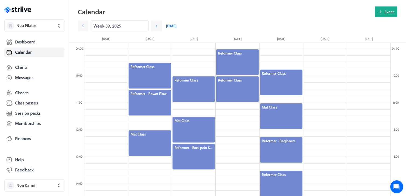
scroll to position [254, 0]
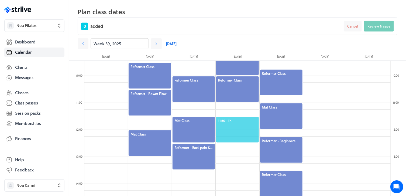
click at [244, 117] on div "11:30 - 1h" at bounding box center [237, 129] width 43 height 27
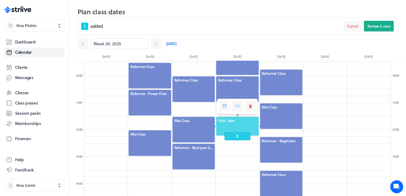
drag, startPoint x: 241, startPoint y: 142, endPoint x: 241, endPoint y: 137, distance: 4.9
click at [241, 137] on span at bounding box center [237, 136] width 26 height 8
click at [239, 107] on icon at bounding box center [237, 107] width 5 height 4
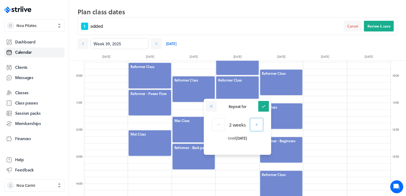
click at [257, 126] on icon "button" at bounding box center [256, 124] width 5 height 5
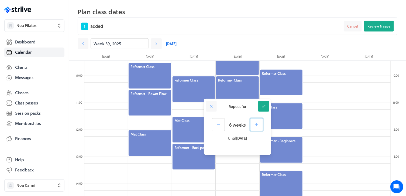
click at [257, 126] on icon "button" at bounding box center [256, 124] width 5 height 5
click at [257, 126] on icon "button" at bounding box center [257, 124] width 5 height 5
click at [257, 126] on icon "button" at bounding box center [256, 124] width 5 height 5
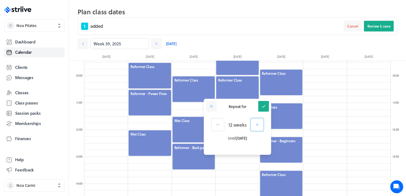
click at [257, 126] on icon "button" at bounding box center [257, 124] width 5 height 5
click at [265, 105] on icon at bounding box center [263, 106] width 5 height 5
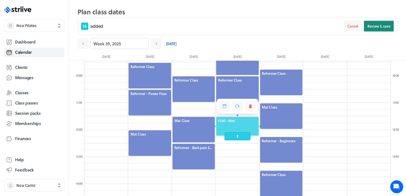
click at [373, 24] on span "Review & save" at bounding box center [378, 26] width 23 height 5
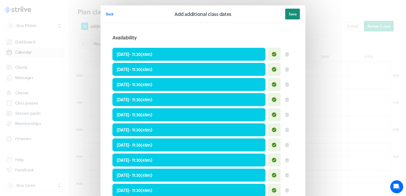
click at [295, 14] on button "Save" at bounding box center [292, 14] width 15 height 11
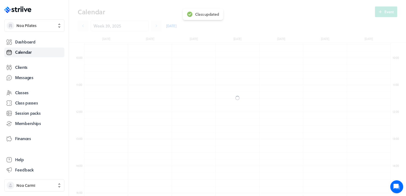
scroll to position [237, 0]
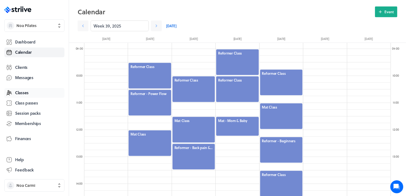
click at [30, 92] on link "Classes" at bounding box center [34, 93] width 60 height 10
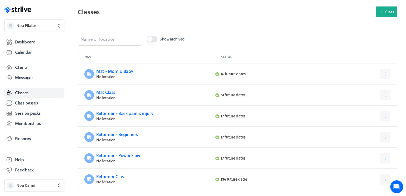
scroll to position [20, 0]
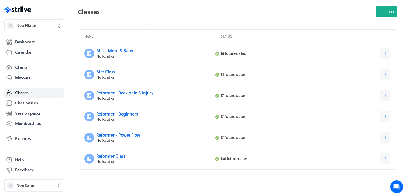
click at [118, 76] on p "No location" at bounding box center [154, 76] width 116 height 5
click at [101, 72] on link "Mat Class" at bounding box center [105, 71] width 19 height 6
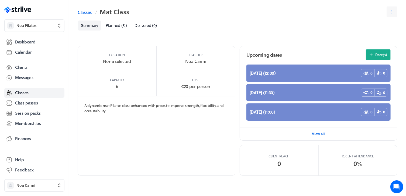
click at [341, 134] on footer "View all" at bounding box center [318, 133] width 157 height 13
click at [327, 134] on footer "View all" at bounding box center [318, 133] width 157 height 13
click at [318, 132] on span "View all" at bounding box center [318, 133] width 13 height 5
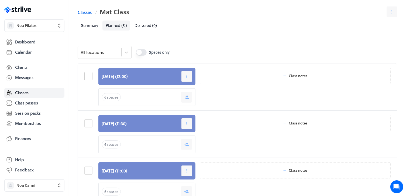
click at [91, 72] on label at bounding box center [89, 76] width 10 height 8
click at [0, 0] on input "checkbox" at bounding box center [0, 0] width 0 height 0
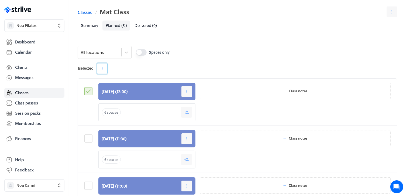
click at [103, 68] on icon "button" at bounding box center [102, 68] width 5 height 5
click at [86, 137] on label at bounding box center [89, 138] width 10 height 8
click at [0, 0] on input "checkbox" at bounding box center [0, 0] width 0 height 0
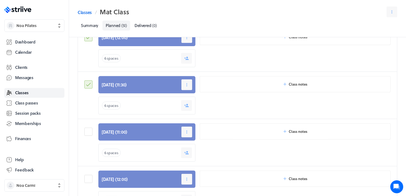
scroll to position [57, 0]
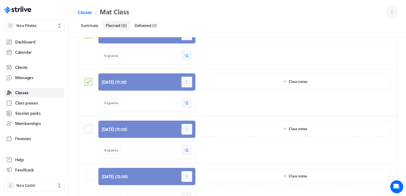
click at [86, 130] on label at bounding box center [89, 129] width 10 height 8
click at [0, 0] on input "checkbox" at bounding box center [0, 0] width 0 height 0
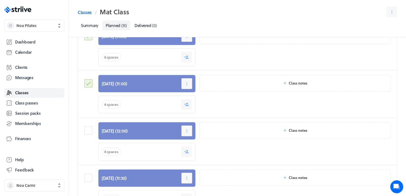
scroll to position [106, 0]
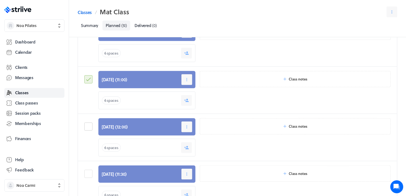
click at [87, 125] on label at bounding box center [89, 126] width 10 height 8
click at [0, 0] on input "checkbox" at bounding box center [0, 0] width 0 height 0
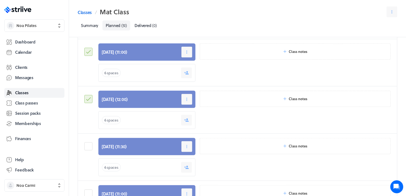
scroll to position [134, 0]
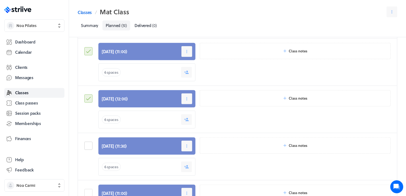
click at [89, 142] on label at bounding box center [89, 145] width 10 height 8
click at [0, 0] on input "checkbox" at bounding box center [0, 0] width 0 height 0
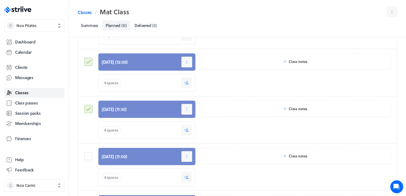
scroll to position [173, 0]
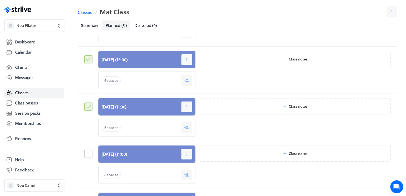
click at [89, 151] on label at bounding box center [89, 154] width 10 height 8
click at [0, 0] on input "checkbox" at bounding box center [0, 0] width 0 height 0
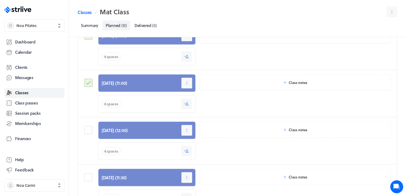
scroll to position [244, 0]
click at [88, 132] on label at bounding box center [89, 130] width 10 height 8
click at [0, 0] on input "checkbox" at bounding box center [0, 0] width 0 height 0
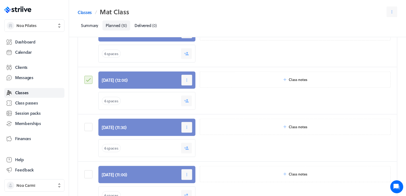
scroll to position [295, 0]
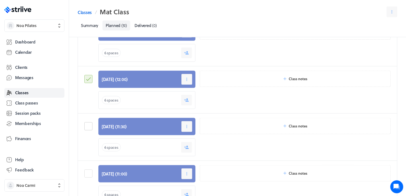
click at [89, 125] on label at bounding box center [89, 126] width 10 height 8
click at [0, 0] on input "checkbox" at bounding box center [0, 0] width 0 height 0
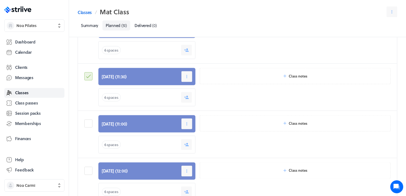
scroll to position [346, 0]
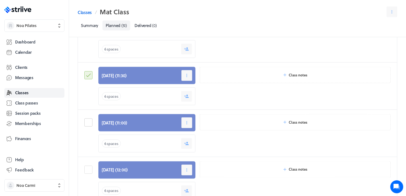
click at [89, 122] on label at bounding box center [89, 122] width 10 height 8
click at [0, 0] on input "checkbox" at bounding box center [0, 0] width 0 height 0
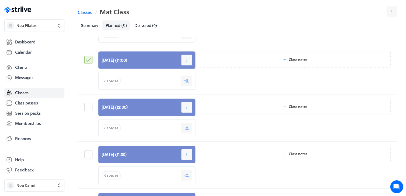
scroll to position [410, 0]
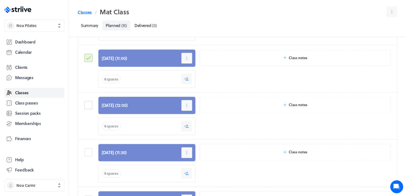
click at [87, 103] on label at bounding box center [89, 105] width 10 height 8
click at [0, 0] on input "checkbox" at bounding box center [0, 0] width 0 height 0
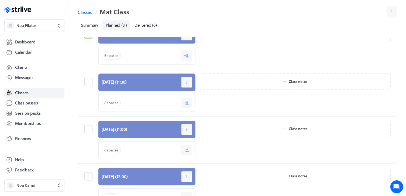
scroll to position [481, 0]
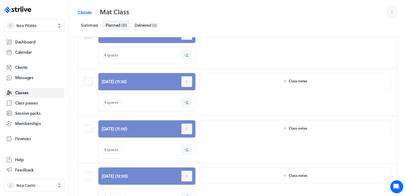
click at [86, 82] on label at bounding box center [89, 81] width 10 height 8
click at [0, 0] on input "checkbox" at bounding box center [0, 0] width 0 height 0
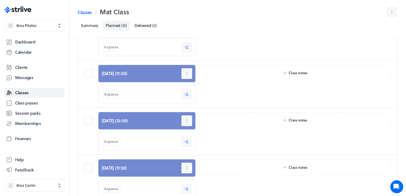
scroll to position [537, 0]
click at [88, 73] on label at bounding box center [89, 73] width 10 height 8
click at [0, 0] on input "checkbox" at bounding box center [0, 0] width 0 height 0
click at [88, 73] on label at bounding box center [89, 73] width 10 height 8
click at [0, 0] on input "checkbox" at bounding box center [0, 0] width 0 height 0
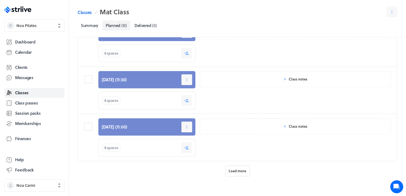
scroll to position [625, 0]
click at [89, 79] on label at bounding box center [89, 79] width 10 height 8
click at [0, 0] on input "checkbox" at bounding box center [0, 0] width 0 height 0
click at [87, 124] on label at bounding box center [89, 126] width 10 height 8
click at [0, 0] on input "checkbox" at bounding box center [0, 0] width 0 height 0
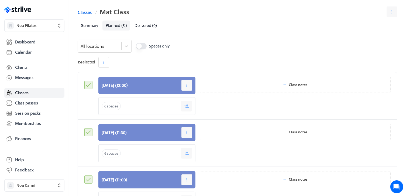
scroll to position [0, 0]
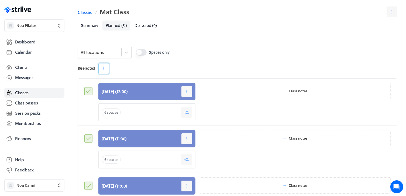
click at [105, 68] on icon "button" at bounding box center [103, 68] width 5 height 5
click at [112, 91] on span "Cancel" at bounding box center [114, 91] width 11 height 5
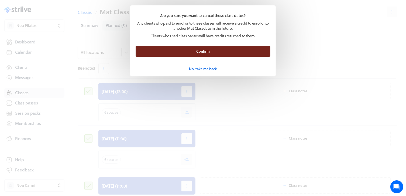
click at [170, 47] on button "Confirm" at bounding box center [203, 51] width 135 height 11
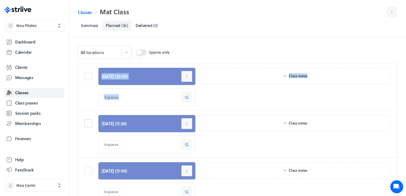
drag, startPoint x: 88, startPoint y: 79, endPoint x: 90, endPoint y: 121, distance: 42.6
click at [90, 121] on label at bounding box center [89, 123] width 10 height 8
click at [0, 0] on input "checkbox" at bounding box center [0, 0] width 0 height 0
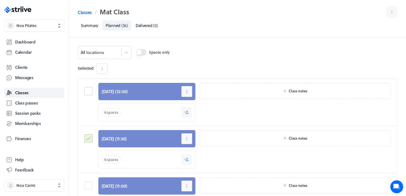
drag, startPoint x: 88, startPoint y: 86, endPoint x: 88, endPoint y: 90, distance: 3.5
click at [88, 90] on div at bounding box center [89, 102] width 10 height 38
click at [88, 90] on label at bounding box center [89, 91] width 10 height 8
click at [0, 0] on input "checkbox" at bounding box center [0, 0] width 0 height 0
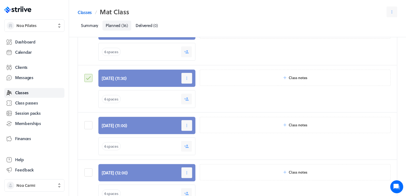
scroll to position [61, 0]
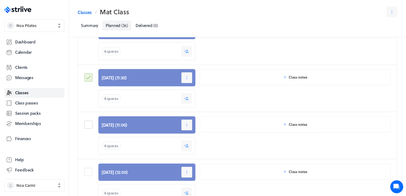
click at [89, 125] on label at bounding box center [89, 124] width 10 height 8
click at [0, 0] on input "checkbox" at bounding box center [0, 0] width 0 height 0
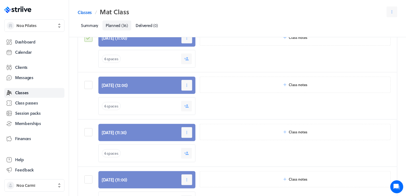
scroll to position [148, 0]
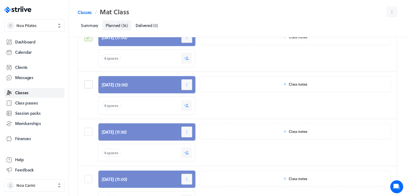
click at [86, 81] on label at bounding box center [89, 84] width 10 height 8
click at [0, 0] on input "checkbox" at bounding box center [0, 0] width 0 height 0
click at [89, 131] on label at bounding box center [89, 131] width 10 height 8
click at [0, 0] on input "checkbox" at bounding box center [0, 0] width 0 height 0
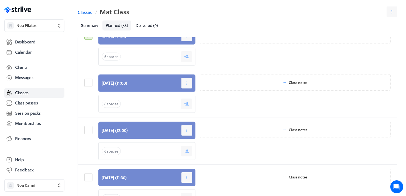
scroll to position [248, 0]
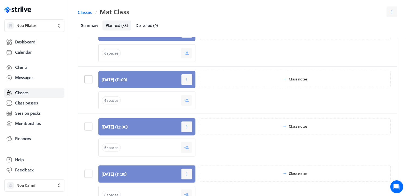
click at [88, 75] on label at bounding box center [89, 79] width 10 height 8
click at [0, 0] on input "checkbox" at bounding box center [0, 0] width 0 height 0
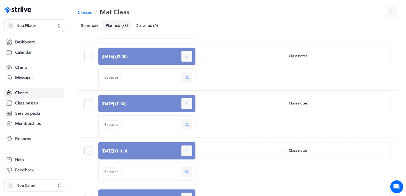
scroll to position [318, 0]
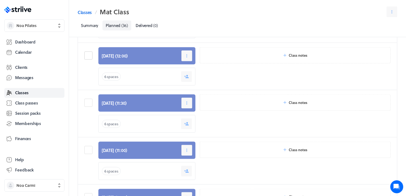
click at [88, 54] on label at bounding box center [89, 55] width 10 height 8
click at [0, 0] on input "checkbox" at bounding box center [0, 0] width 0 height 0
click at [88, 101] on label at bounding box center [89, 103] width 10 height 8
click at [0, 0] on input "checkbox" at bounding box center [0, 0] width 0 height 0
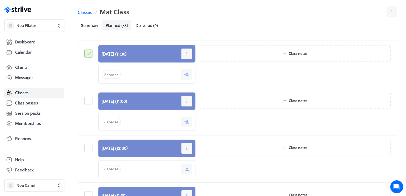
scroll to position [367, 0]
click at [88, 101] on label at bounding box center [89, 101] width 10 height 8
click at [0, 0] on input "checkbox" at bounding box center [0, 0] width 0 height 0
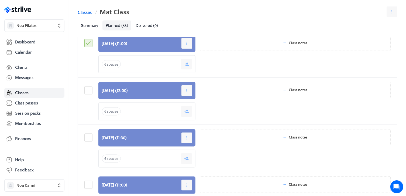
scroll to position [425, 0]
click at [85, 90] on label at bounding box center [89, 90] width 10 height 8
click at [0, 0] on input "checkbox" at bounding box center [0, 0] width 0 height 0
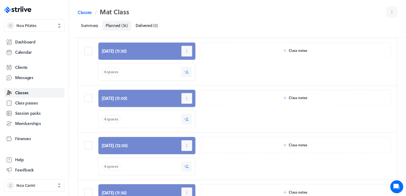
scroll to position [512, 0]
click at [87, 49] on label at bounding box center [89, 51] width 10 height 8
click at [0, 0] on input "checkbox" at bounding box center [0, 0] width 0 height 0
click at [86, 95] on label at bounding box center [89, 98] width 10 height 8
click at [0, 0] on input "checkbox" at bounding box center [0, 0] width 0 height 0
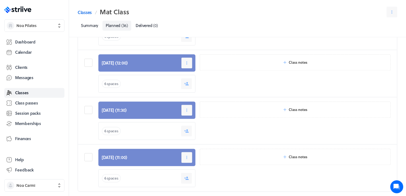
scroll to position [595, 0]
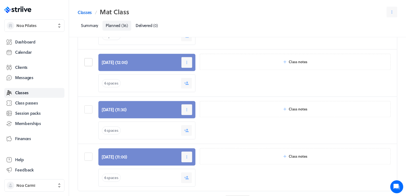
click at [86, 60] on label at bounding box center [89, 62] width 10 height 8
click at [0, 0] on input "checkbox" at bounding box center [0, 0] width 0 height 0
click at [89, 108] on label at bounding box center [89, 109] width 10 height 8
click at [0, 0] on input "checkbox" at bounding box center [0, 0] width 0 height 0
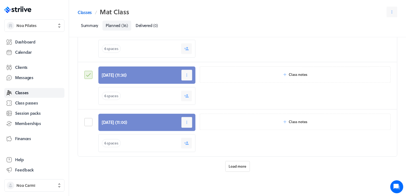
click at [90, 121] on label at bounding box center [89, 122] width 10 height 8
click at [0, 0] on input "checkbox" at bounding box center [0, 0] width 0 height 0
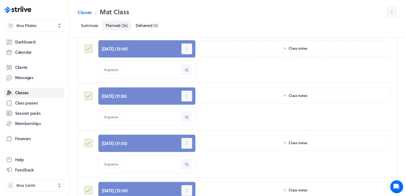
scroll to position [0, 0]
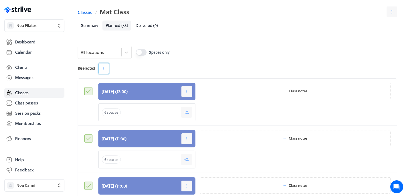
click at [106, 71] on icon "button" at bounding box center [103, 68] width 5 height 5
click at [115, 92] on span "Cancel" at bounding box center [114, 91] width 11 height 5
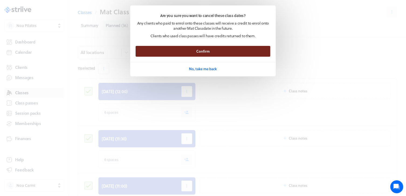
click at [158, 52] on button "Confirm" at bounding box center [203, 51] width 135 height 11
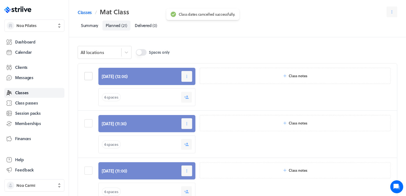
click at [93, 73] on label at bounding box center [89, 76] width 10 height 8
click at [0, 0] on input "checkbox" at bounding box center [0, 0] width 0 height 0
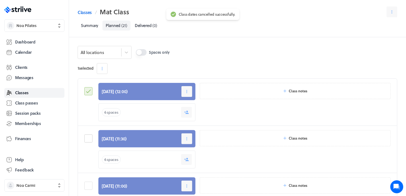
click at [91, 138] on label at bounding box center [89, 138] width 10 height 8
click at [0, 0] on input "checkbox" at bounding box center [0, 0] width 0 height 0
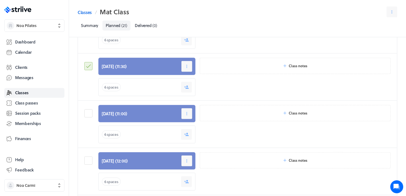
scroll to position [84, 0]
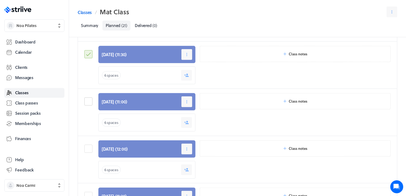
click at [88, 103] on label at bounding box center [89, 101] width 10 height 8
click at [0, 0] on input "checkbox" at bounding box center [0, 0] width 0 height 0
click at [91, 146] on label at bounding box center [89, 148] width 10 height 8
click at [0, 0] on input "checkbox" at bounding box center [0, 0] width 0 height 0
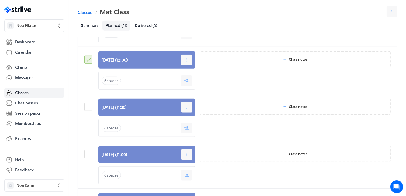
scroll to position [173, 0]
click at [89, 109] on label at bounding box center [89, 106] width 10 height 8
click at [0, 0] on input "checkbox" at bounding box center [0, 0] width 0 height 0
click at [88, 152] on label at bounding box center [89, 154] width 10 height 8
click at [0, 0] on input "checkbox" at bounding box center [0, 0] width 0 height 0
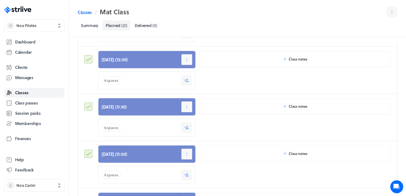
scroll to position [244, 0]
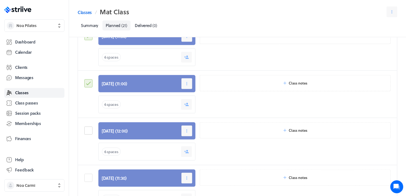
click at [89, 131] on label at bounding box center [89, 130] width 10 height 8
click at [0, 0] on input "checkbox" at bounding box center [0, 0] width 0 height 0
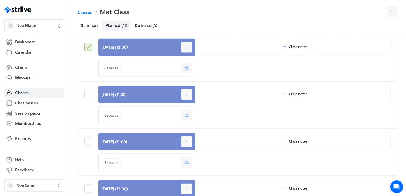
scroll to position [328, 0]
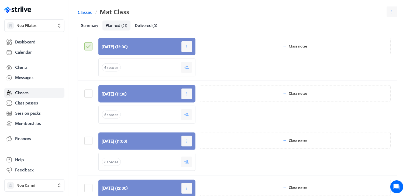
click at [88, 88] on div at bounding box center [89, 104] width 10 height 38
click at [90, 95] on label at bounding box center [89, 93] width 10 height 8
click at [0, 0] on input "checkbox" at bounding box center [0, 0] width 0 height 0
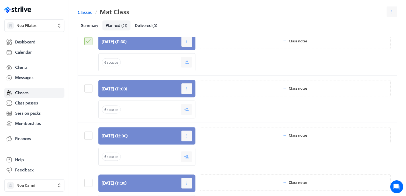
scroll to position [380, 0]
click at [87, 84] on label at bounding box center [89, 88] width 10 height 8
click at [0, 0] on input "checkbox" at bounding box center [0, 0] width 0 height 0
click at [86, 134] on label at bounding box center [89, 135] width 10 height 8
click at [0, 0] on input "checkbox" at bounding box center [0, 0] width 0 height 0
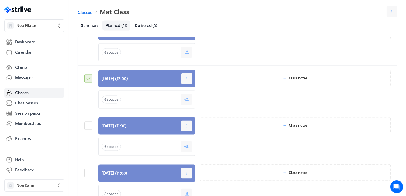
scroll to position [438, 0]
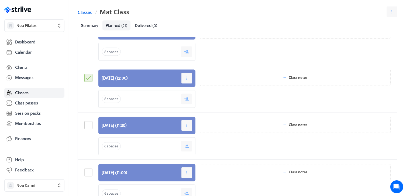
click at [86, 126] on label at bounding box center [89, 125] width 10 height 8
click at [0, 0] on input "checkbox" at bounding box center [0, 0] width 0 height 0
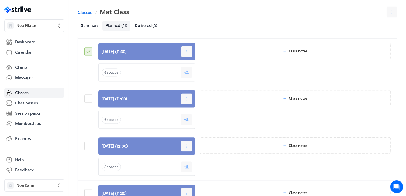
scroll to position [511, 0]
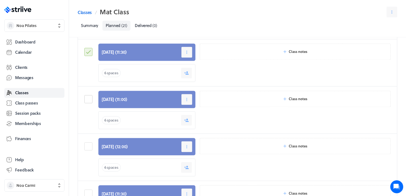
click at [89, 95] on label at bounding box center [89, 99] width 10 height 8
click at [0, 0] on input "checkbox" at bounding box center [0, 0] width 0 height 0
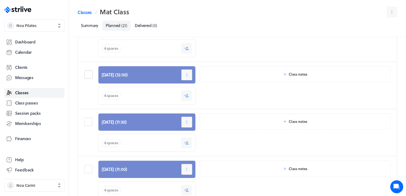
click at [89, 73] on label at bounding box center [89, 74] width 10 height 8
click at [0, 0] on input "checkbox" at bounding box center [0, 0] width 0 height 0
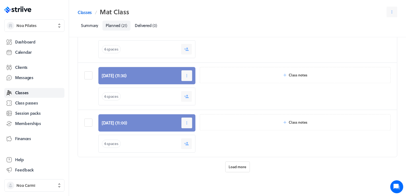
scroll to position [629, 0]
click at [89, 72] on label at bounding box center [89, 75] width 10 height 8
click at [0, 0] on input "checkbox" at bounding box center [0, 0] width 0 height 0
click at [89, 119] on label at bounding box center [89, 122] width 10 height 8
click at [0, 0] on input "checkbox" at bounding box center [0, 0] width 0 height 0
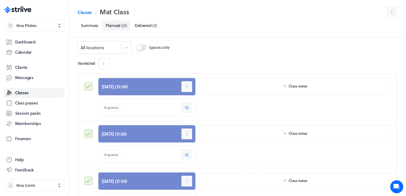
scroll to position [0, 0]
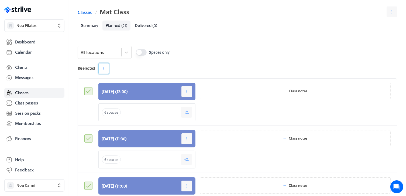
click at [106, 68] on icon "button" at bounding box center [103, 68] width 5 height 5
click at [111, 94] on button "Cancel" at bounding box center [117, 92] width 36 height 10
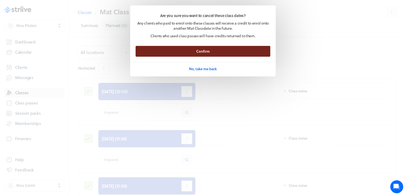
click at [161, 49] on button "Confirm" at bounding box center [203, 51] width 135 height 11
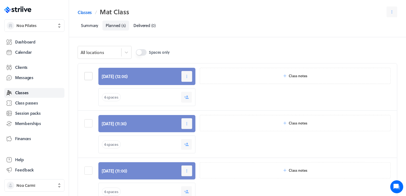
click at [87, 75] on label at bounding box center [89, 76] width 10 height 8
click at [0, 0] on input "checkbox" at bounding box center [0, 0] width 0 height 0
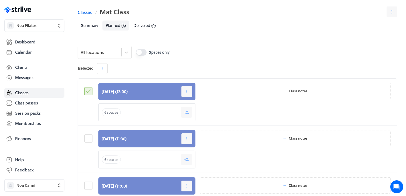
scroll to position [44, 0]
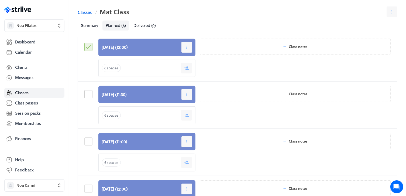
click at [89, 95] on label at bounding box center [89, 94] width 10 height 8
click at [0, 0] on input "checkbox" at bounding box center [0, 0] width 0 height 0
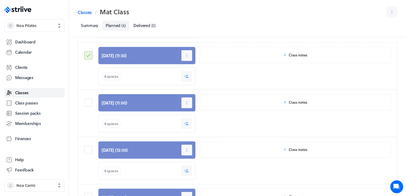
scroll to position [89, 0]
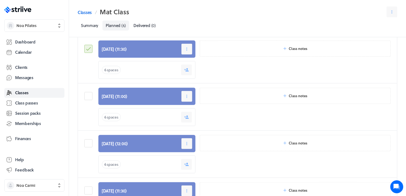
click at [89, 95] on label at bounding box center [89, 96] width 10 height 8
click at [0, 0] on input "checkbox" at bounding box center [0, 0] width 0 height 0
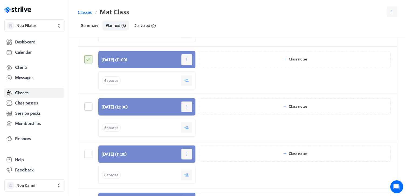
click at [87, 103] on label at bounding box center [89, 106] width 10 height 8
click at [0, 0] on input "checkbox" at bounding box center [0, 0] width 0 height 0
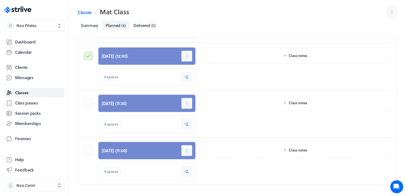
scroll to position [178, 0]
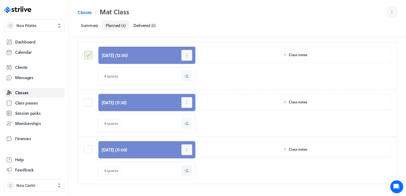
click at [89, 97] on div at bounding box center [89, 113] width 10 height 38
click at [89, 98] on label at bounding box center [89, 102] width 10 height 8
click at [0, 0] on input "checkbox" at bounding box center [0, 0] width 0 height 0
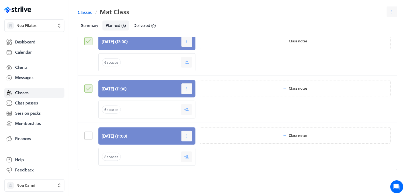
click at [87, 135] on label at bounding box center [89, 135] width 10 height 8
click at [0, 0] on input "checkbox" at bounding box center [0, 0] width 0 height 0
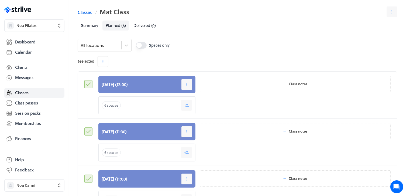
scroll to position [0, 0]
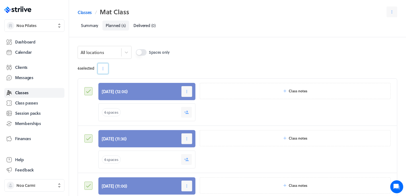
click at [105, 67] on icon "button" at bounding box center [103, 68] width 5 height 5
click at [116, 90] on span "Cancel" at bounding box center [113, 91] width 11 height 5
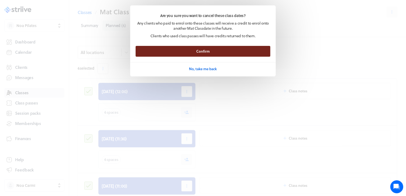
click at [159, 50] on button "Confirm" at bounding box center [203, 51] width 135 height 11
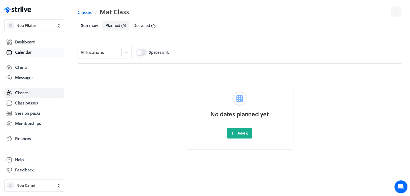
click at [25, 54] on span "Calendar" at bounding box center [23, 52] width 17 height 6
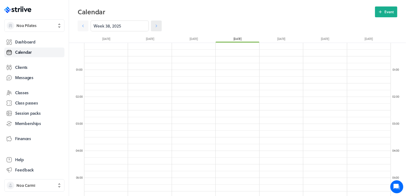
click at [151, 23] on link at bounding box center [156, 25] width 11 height 11
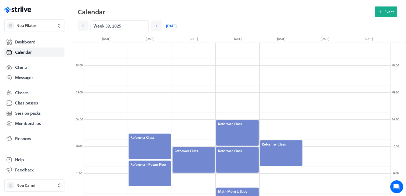
scroll to position [167, 0]
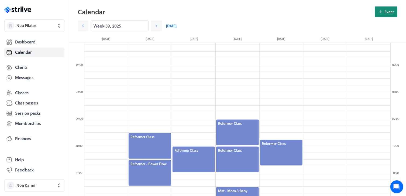
click at [383, 14] on button "Event" at bounding box center [386, 11] width 22 height 11
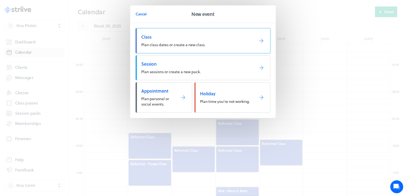
click at [220, 36] on span "Class" at bounding box center [195, 37] width 109 height 6
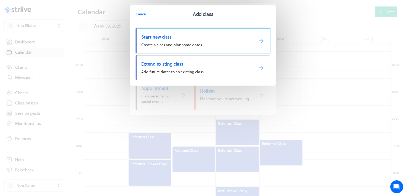
click at [176, 41] on link "Start new class Create a class and plan some dates." at bounding box center [203, 40] width 135 height 25
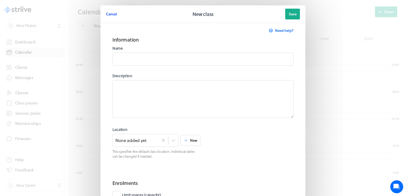
click at [115, 13] on span "Cancel" at bounding box center [111, 14] width 11 height 5
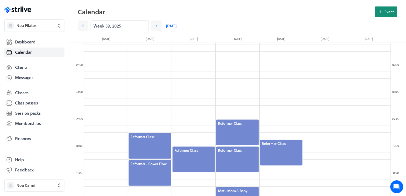
click at [390, 10] on span "Event" at bounding box center [388, 11] width 9 height 5
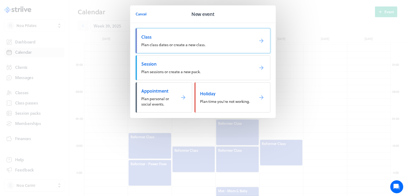
click at [181, 46] on span "Plan class dates or create a new class." at bounding box center [173, 45] width 64 height 6
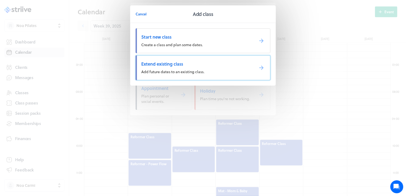
click at [176, 70] on span "Add future dates to an existing class." at bounding box center [172, 72] width 63 height 6
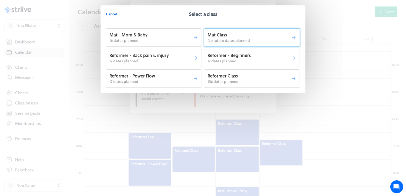
click at [227, 34] on p "Mat Class" at bounding box center [249, 35] width 84 height 6
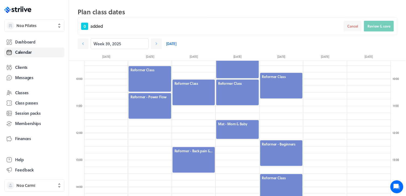
scroll to position [251, 0]
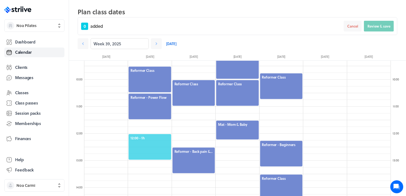
click at [159, 136] on span "12:00 - 1h" at bounding box center [149, 137] width 39 height 5
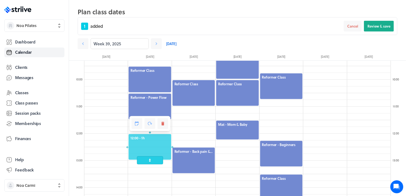
click at [152, 158] on span at bounding box center [150, 160] width 26 height 8
click at [143, 139] on div at bounding box center [149, 146] width 43 height 27
click at [144, 157] on span at bounding box center [150, 153] width 26 height 8
click at [153, 138] on div at bounding box center [149, 143] width 43 height 20
click at [163, 140] on div at bounding box center [149, 143] width 43 height 20
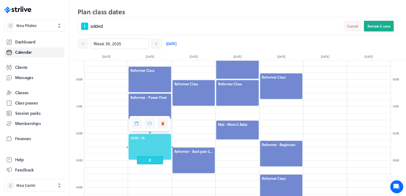
drag, startPoint x: 150, startPoint y: 155, endPoint x: 150, endPoint y: 159, distance: 3.5
click at [150, 159] on span at bounding box center [150, 160] width 26 height 8
click at [149, 150] on div at bounding box center [149, 146] width 43 height 27
click at [135, 123] on icon at bounding box center [137, 123] width 4 height 4
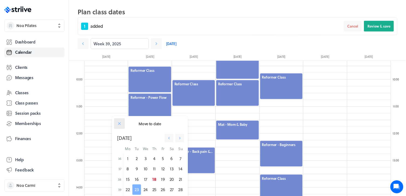
click at [120, 122] on icon at bounding box center [119, 123] width 5 height 5
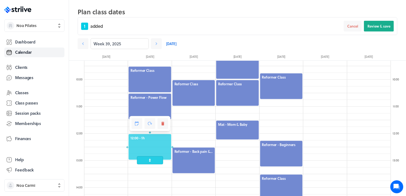
drag, startPoint x: 153, startPoint y: 160, endPoint x: 154, endPoint y: 154, distance: 6.2
click at [154, 156] on span at bounding box center [150, 160] width 26 height 8
drag, startPoint x: 154, startPoint y: 153, endPoint x: 159, endPoint y: 157, distance: 5.6
click at [159, 157] on span at bounding box center [150, 160] width 26 height 8
click at [147, 143] on div at bounding box center [149, 146] width 43 height 27
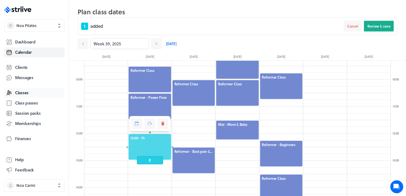
click at [22, 93] on span "Classes" at bounding box center [21, 93] width 13 height 6
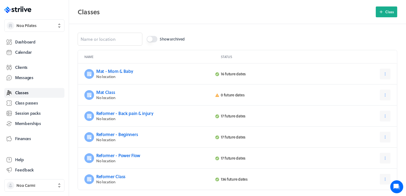
click at [119, 95] on p "No location" at bounding box center [154, 97] width 116 height 5
click at [108, 91] on link "Mat Class" at bounding box center [105, 92] width 19 height 6
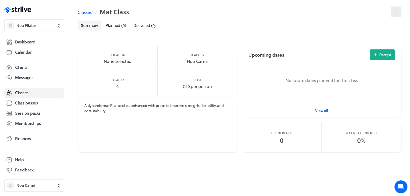
click at [397, 15] on button at bounding box center [396, 11] width 11 height 11
click at [379, 25] on span "Edit" at bounding box center [377, 25] width 7 height 5
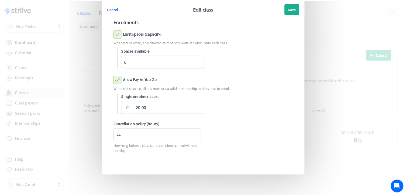
scroll to position [158, 0]
click at [295, 8] on span "Save" at bounding box center [295, 8] width 8 height 5
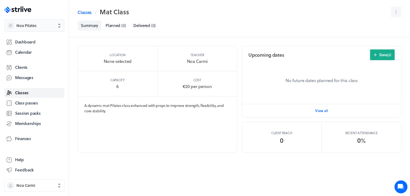
click at [27, 26] on span "Noa Pilates" at bounding box center [26, 25] width 20 height 5
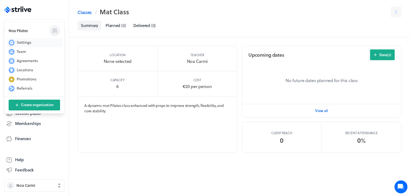
click at [26, 40] on span "Settings" at bounding box center [24, 42] width 15 height 5
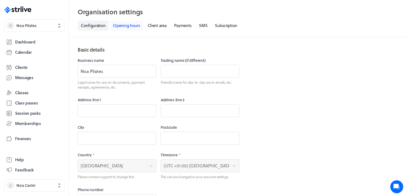
click at [123, 26] on link "Opening hours" at bounding box center [126, 25] width 33 height 10
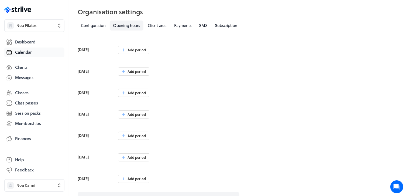
click at [19, 54] on span "Calendar" at bounding box center [23, 52] width 17 height 6
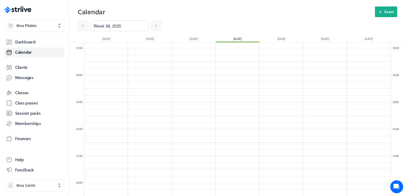
scroll to position [347, 0]
click at [154, 27] on icon at bounding box center [156, 25] width 5 height 5
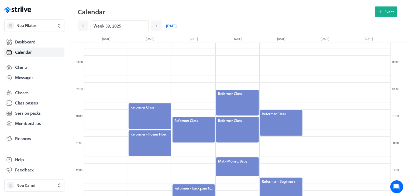
scroll to position [194, 0]
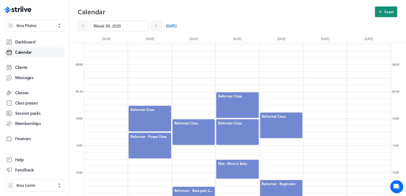
click at [381, 12] on icon at bounding box center [380, 12] width 3 height 3
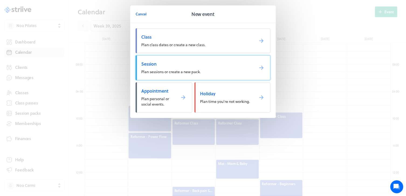
click at [230, 66] on span "Session" at bounding box center [195, 64] width 109 height 6
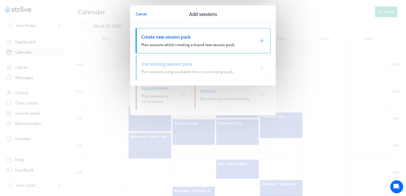
click at [202, 36] on span "Create new session pack" at bounding box center [195, 37] width 109 height 6
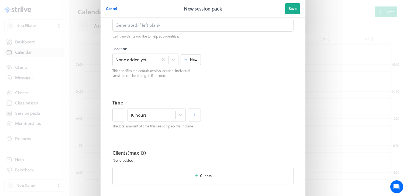
scroll to position [34, 0]
click at [109, 9] on span "Cancel" at bounding box center [111, 8] width 11 height 5
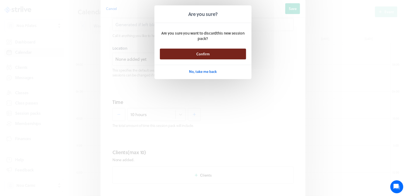
click at [197, 56] on span "Confirm" at bounding box center [202, 53] width 13 height 5
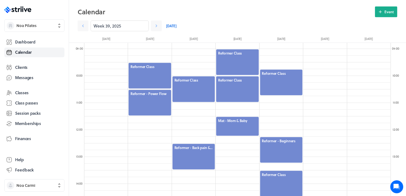
scroll to position [239, 0]
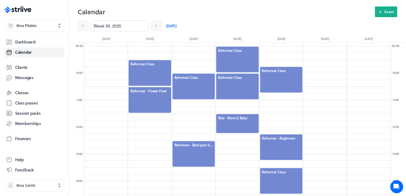
click at [155, 119] on div at bounding box center [150, 127] width 44 height 647
drag, startPoint x: 154, startPoint y: 117, endPoint x: 253, endPoint y: 84, distance: 104.6
click at [253, 84] on div at bounding box center [237, 86] width 43 height 27
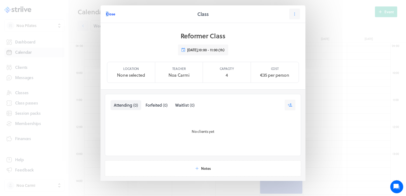
drag, startPoint x: 99, startPoint y: 15, endPoint x: 107, endPoint y: 14, distance: 7.6
click at [107, 14] on header "Close Class" at bounding box center [203, 14] width 205 height 18
click at [107, 14] on span "Close" at bounding box center [110, 14] width 9 height 5
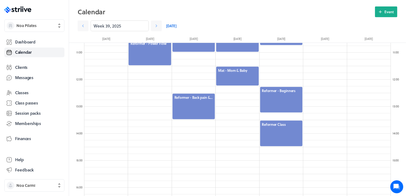
scroll to position [287, 0]
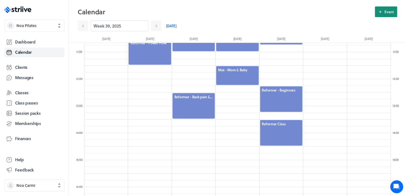
click at [380, 11] on icon at bounding box center [380, 11] width 5 height 5
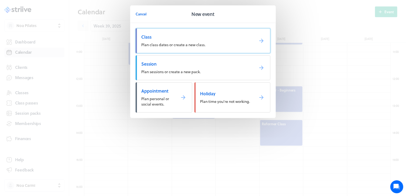
click at [213, 41] on link "Class Plan class dates or create a new class." at bounding box center [203, 40] width 135 height 25
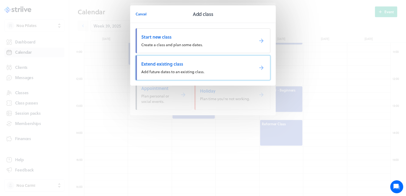
click at [193, 69] on span "Add future dates to an existing class." at bounding box center [172, 72] width 63 height 6
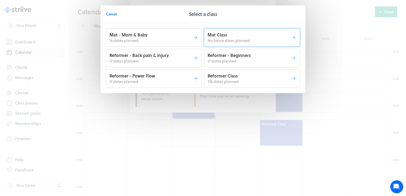
click at [234, 39] on span "No future dates planned" at bounding box center [228, 40] width 42 height 6
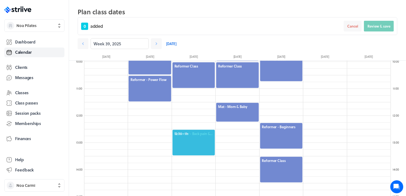
scroll to position [266, 0]
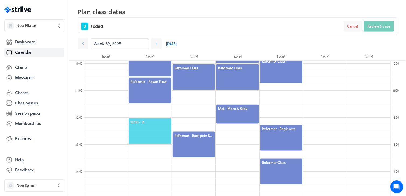
click at [149, 119] on span "12:00 - 1h" at bounding box center [149, 121] width 39 height 5
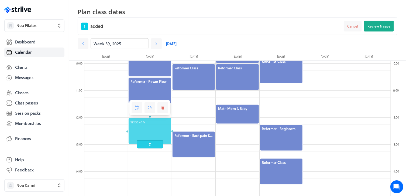
click at [150, 144] on span at bounding box center [150, 144] width 26 height 8
drag, startPoint x: 149, startPoint y: 146, endPoint x: 138, endPoint y: 141, distance: 11.9
click at [138, 141] on span at bounding box center [150, 137] width 26 height 8
click at [143, 138] on span at bounding box center [150, 137] width 26 height 8
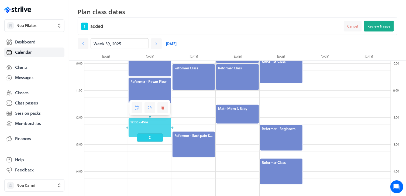
click at [147, 120] on div at bounding box center [149, 127] width 43 height 20
drag, startPoint x: 148, startPoint y: 137, endPoint x: 148, endPoint y: 144, distance: 7.0
click at [148, 144] on span at bounding box center [150, 144] width 26 height 8
click at [141, 122] on div at bounding box center [149, 130] width 43 height 27
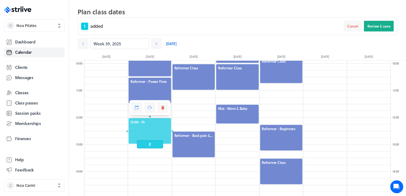
click at [141, 122] on div at bounding box center [149, 130] width 43 height 27
drag, startPoint x: 156, startPoint y: 141, endPoint x: 156, endPoint y: 145, distance: 3.8
click at [156, 145] on span at bounding box center [150, 144] width 26 height 8
click at [151, 135] on div at bounding box center [149, 130] width 43 height 27
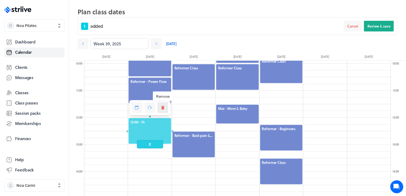
click at [161, 111] on button at bounding box center [162, 107] width 11 height 11
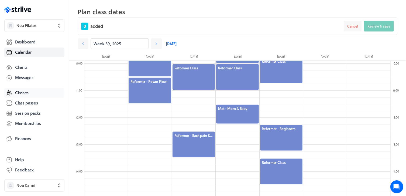
click at [36, 91] on link "Classes" at bounding box center [34, 93] width 60 height 10
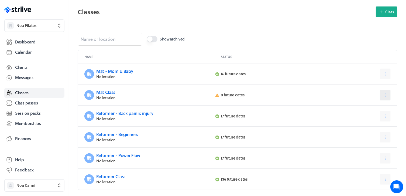
click at [387, 98] on button at bounding box center [385, 94] width 11 height 11
click at [369, 107] on span "Edit" at bounding box center [366, 108] width 7 height 5
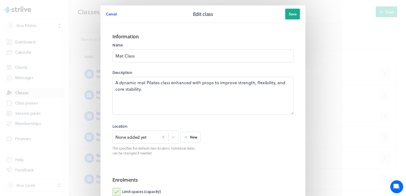
click at [111, 13] on span "Cancel" at bounding box center [111, 14] width 11 height 5
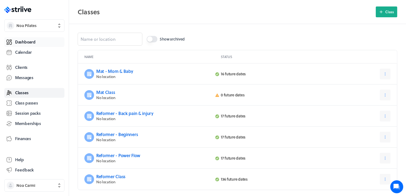
click at [16, 44] on span "Dashboard" at bounding box center [25, 42] width 20 height 6
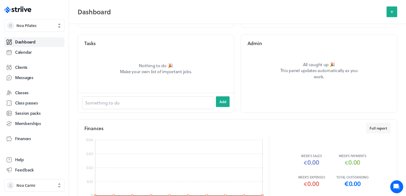
scroll to position [333, 0]
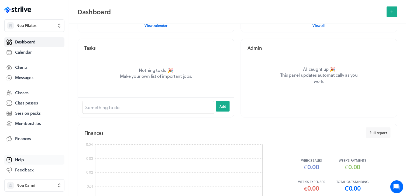
click at [23, 156] on link "Help" at bounding box center [34, 160] width 60 height 10
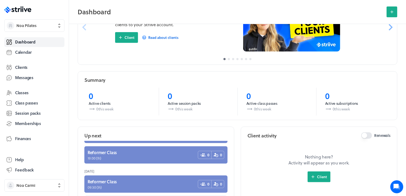
scroll to position [95, 0]
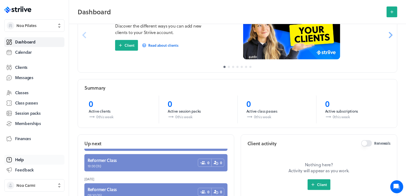
click at [20, 161] on span "Help" at bounding box center [19, 160] width 9 height 6
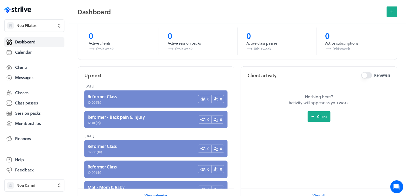
scroll to position [0, 0]
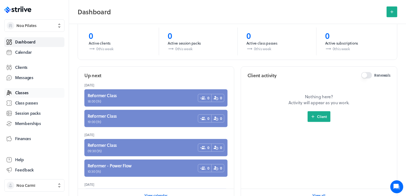
click at [15, 94] on span "Classes" at bounding box center [21, 93] width 13 height 6
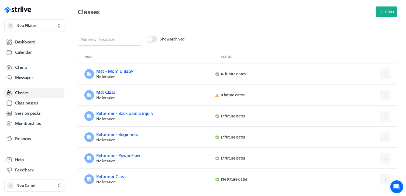
click at [108, 92] on link "Mat Class" at bounding box center [105, 92] width 19 height 6
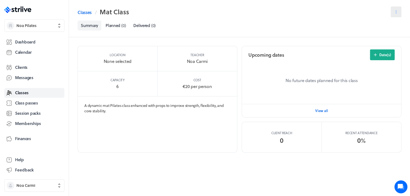
click at [392, 13] on button at bounding box center [396, 11] width 11 height 11
click at [379, 27] on span "Edit" at bounding box center [377, 25] width 7 height 5
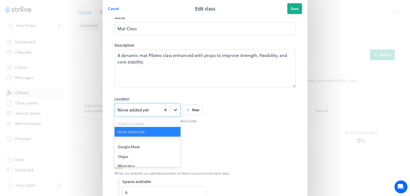
click at [174, 116] on div "option None added yet selected disabled, 0 of 3. 6 results available. Use Up an…" at bounding box center [148, 109] width 66 height 13
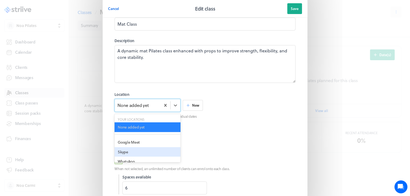
scroll to position [32, 0]
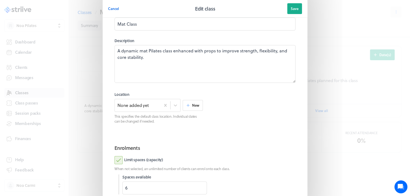
click at [234, 137] on section "Information Name Mat Class Description A dynamic mat Pilates class enhanced wit…" at bounding box center [205, 67] width 194 height 143
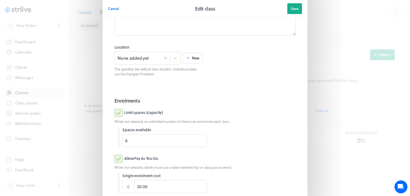
scroll to position [79, 0]
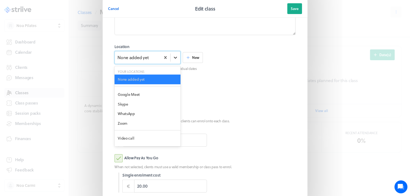
click at [173, 55] on icon at bounding box center [175, 57] width 5 height 5
click at [137, 74] on div "Your locations None added yet" at bounding box center [148, 76] width 66 height 19
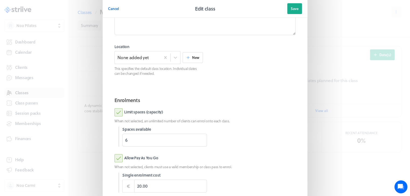
click at [229, 70] on div at bounding box center [251, 60] width 88 height 32
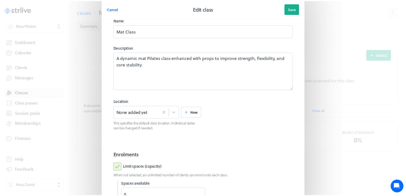
scroll to position [4, 0]
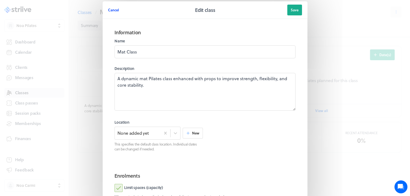
click at [114, 8] on span "Cancel" at bounding box center [113, 10] width 11 height 5
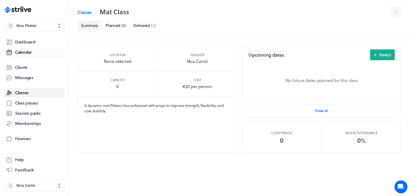
click at [28, 52] on span "Calendar" at bounding box center [23, 52] width 17 height 6
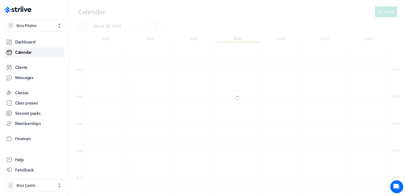
scroll to position [647, 306]
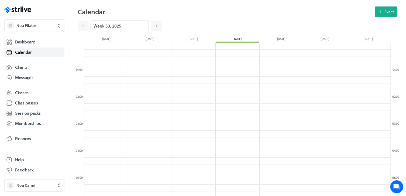
click at [28, 52] on span "Calendar" at bounding box center [23, 52] width 17 height 6
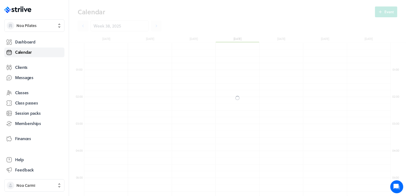
scroll to position [647, 306]
